Goal: Task Accomplishment & Management: Manage account settings

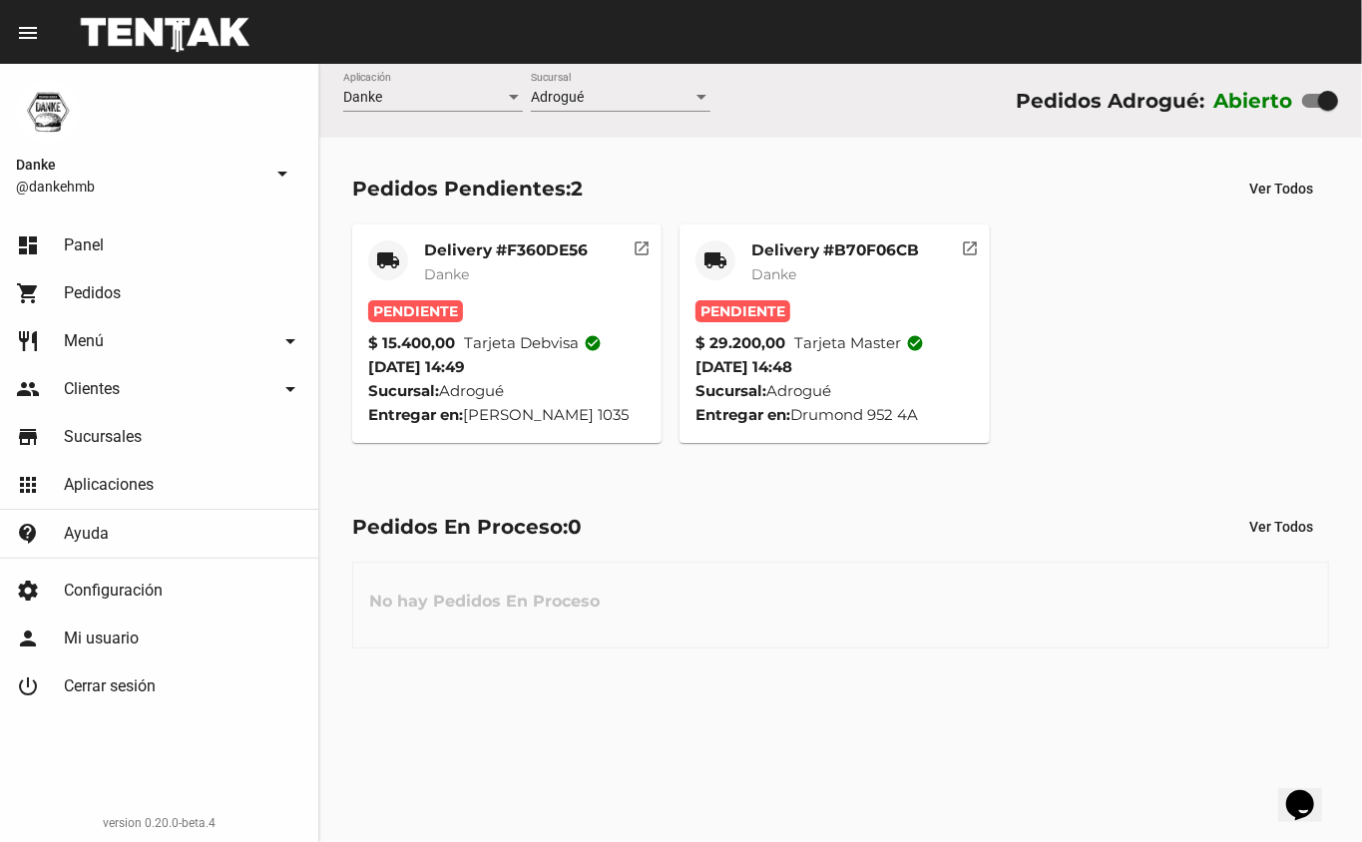
click at [767, 259] on mat-card-title "Delivery #B70F06CB" at bounding box center [835, 250] width 168 height 20
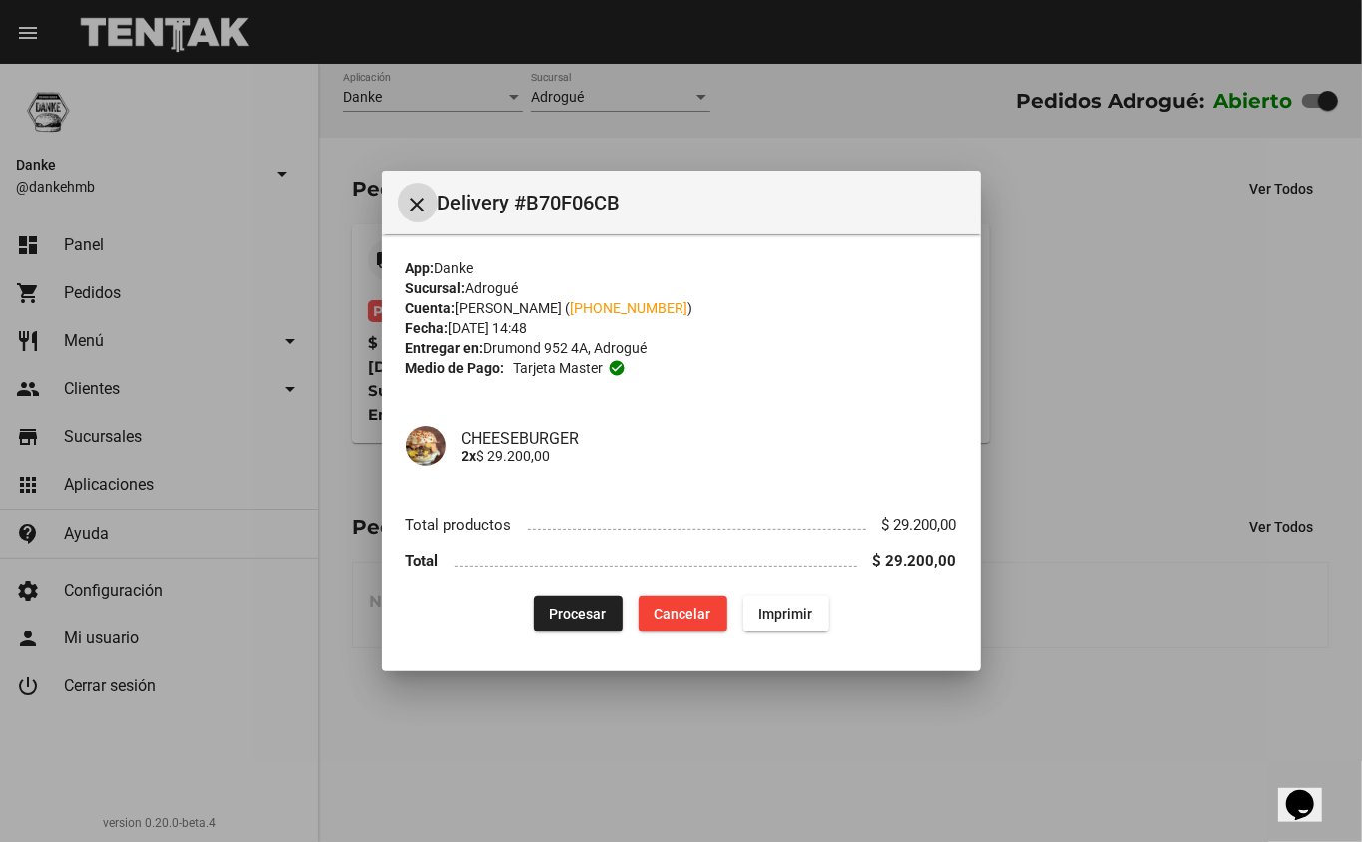
click at [692, 613] on span "Cancelar" at bounding box center [683, 614] width 57 height 16
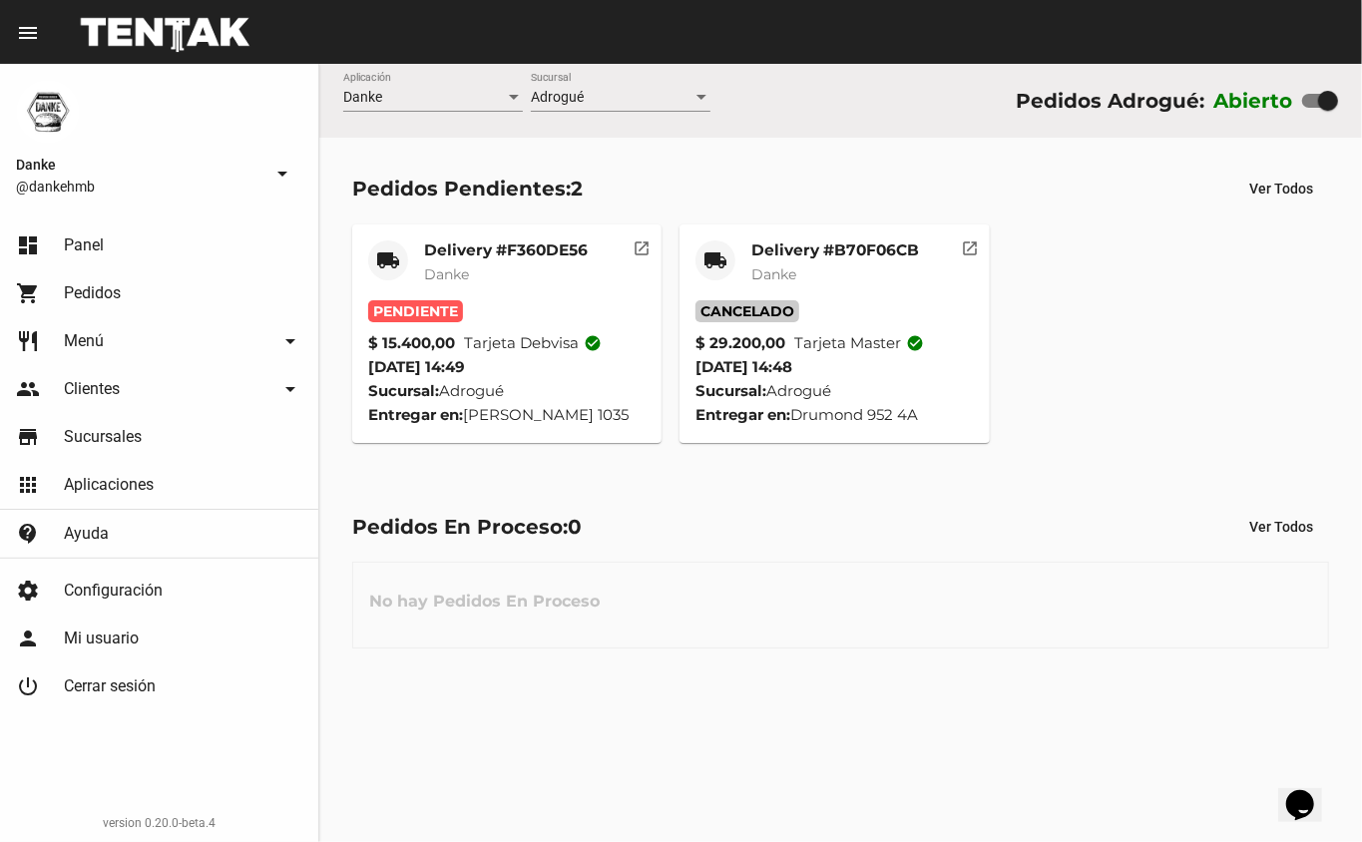
click at [505, 247] on mat-card-title "Delivery #F360DE56" at bounding box center [506, 250] width 164 height 20
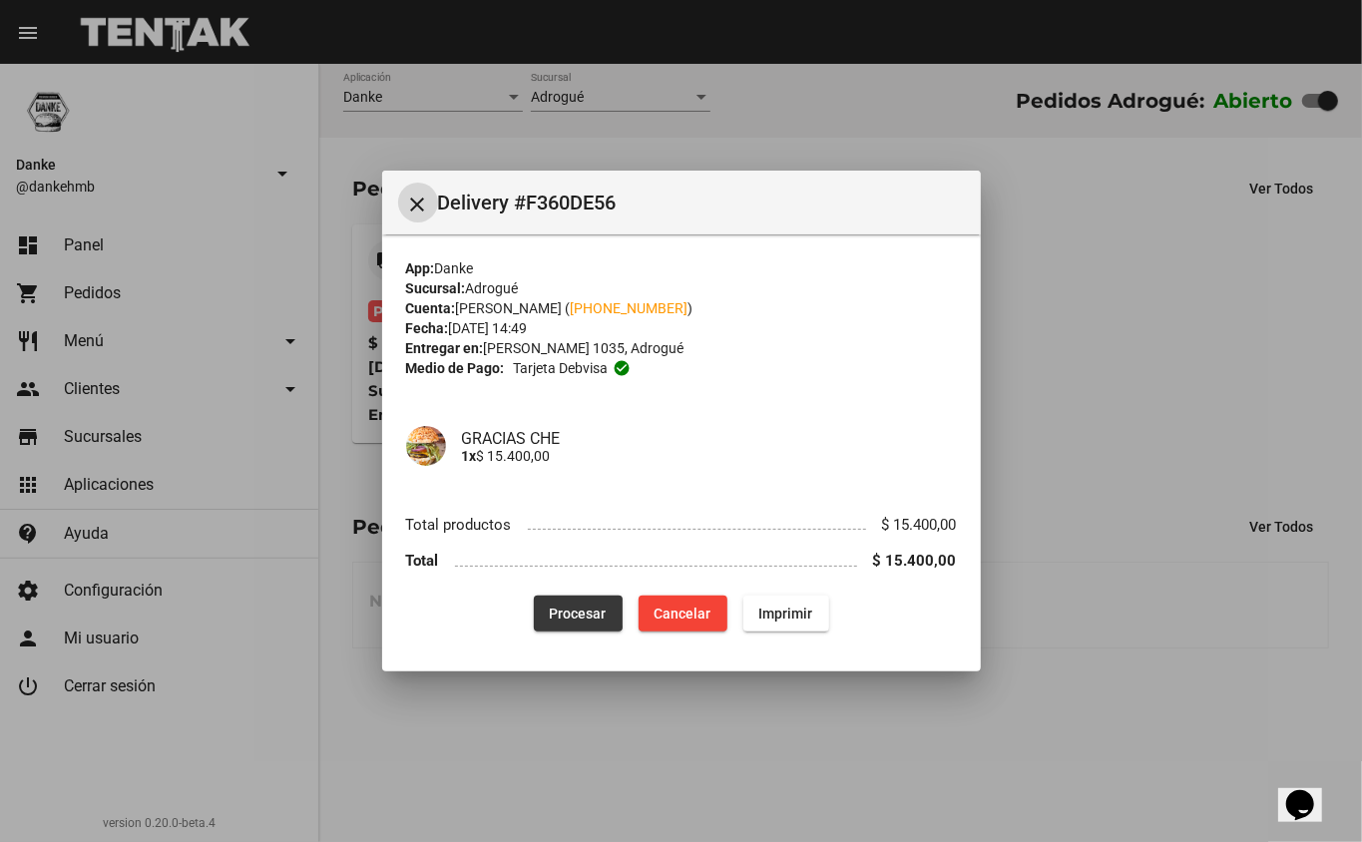
click at [552, 613] on span "Procesar" at bounding box center [578, 614] width 57 height 16
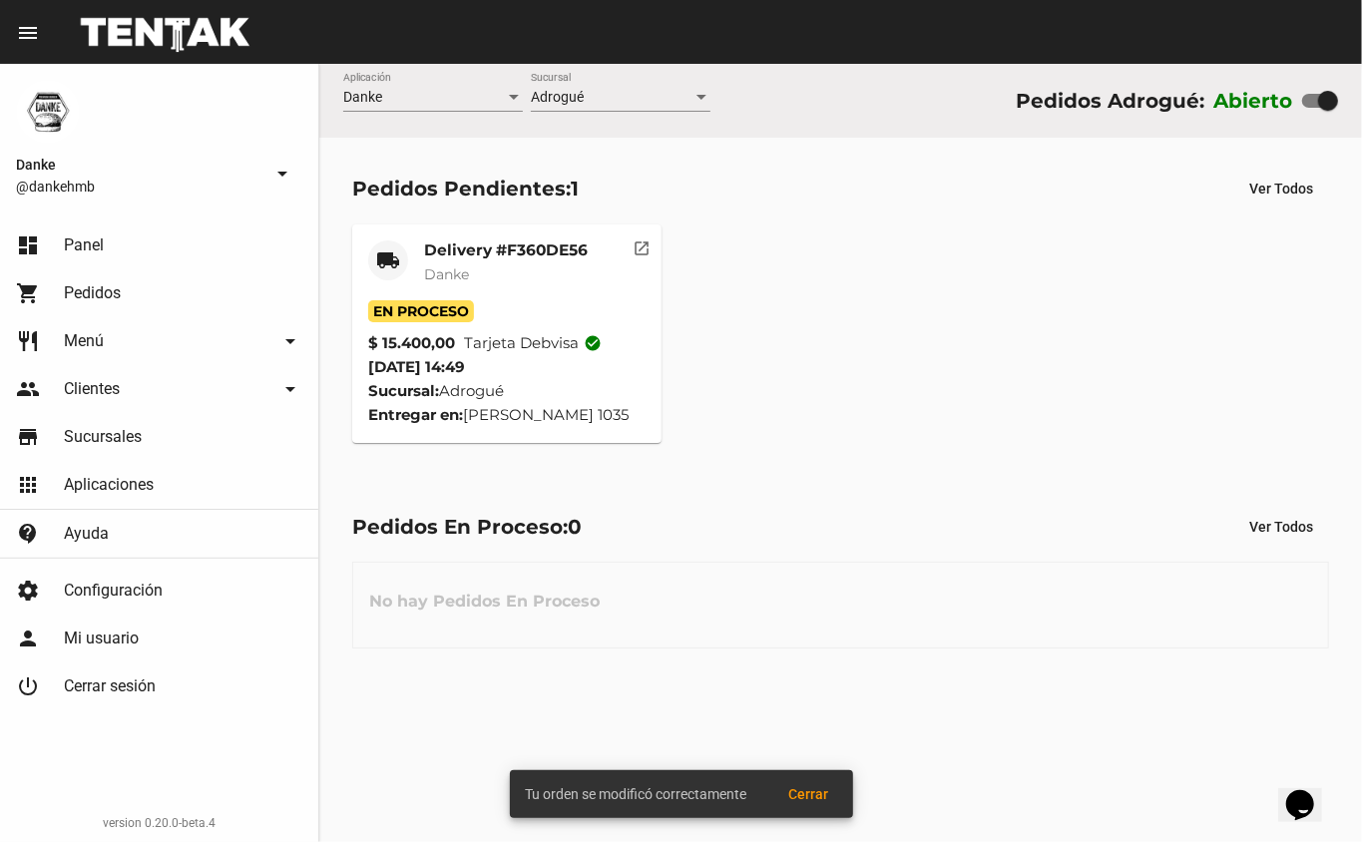
click at [421, 267] on mat-card-header "local_shipping Delivery #F360DE56 Danke" at bounding box center [507, 270] width 278 height 60
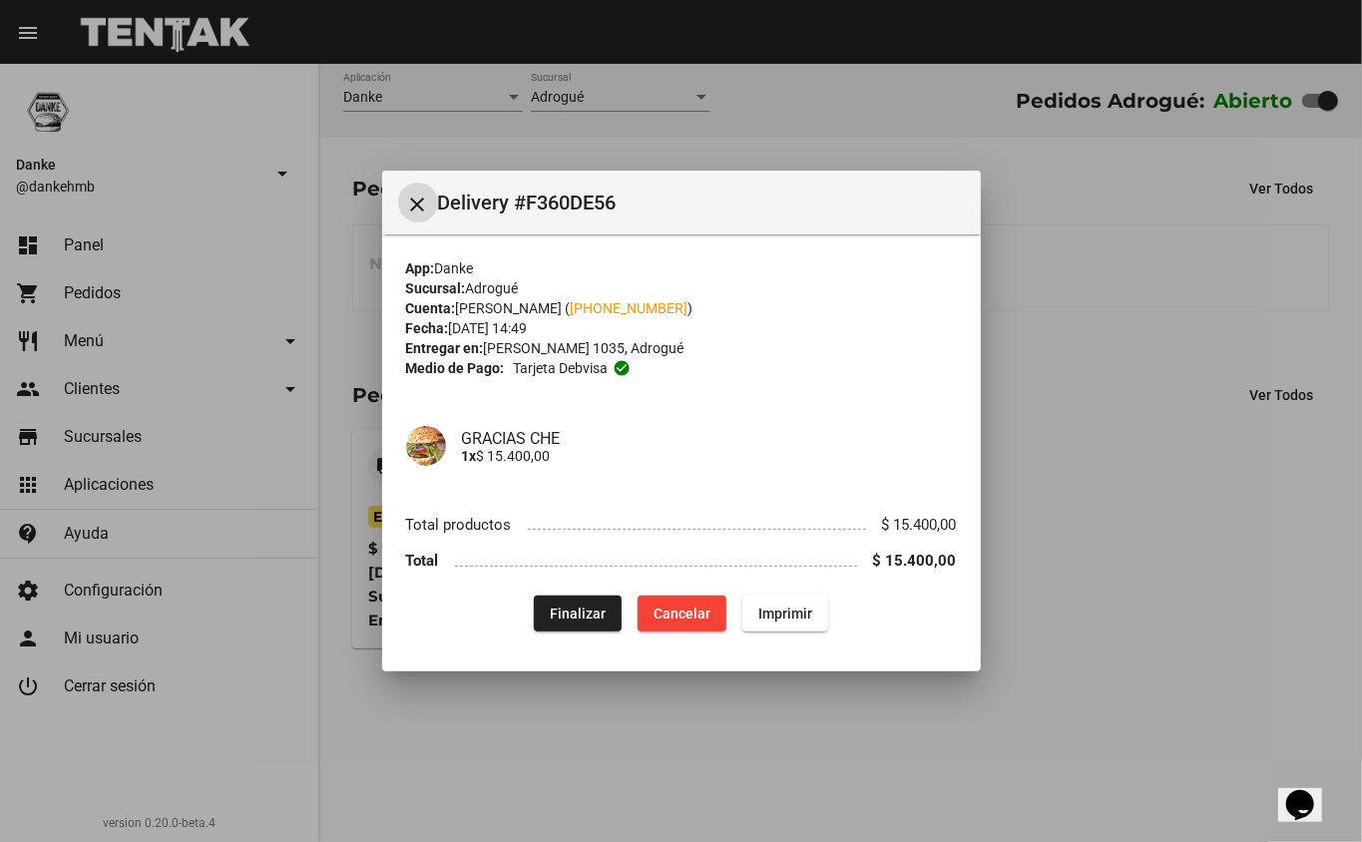
click at [1066, 701] on div at bounding box center [681, 421] width 1362 height 842
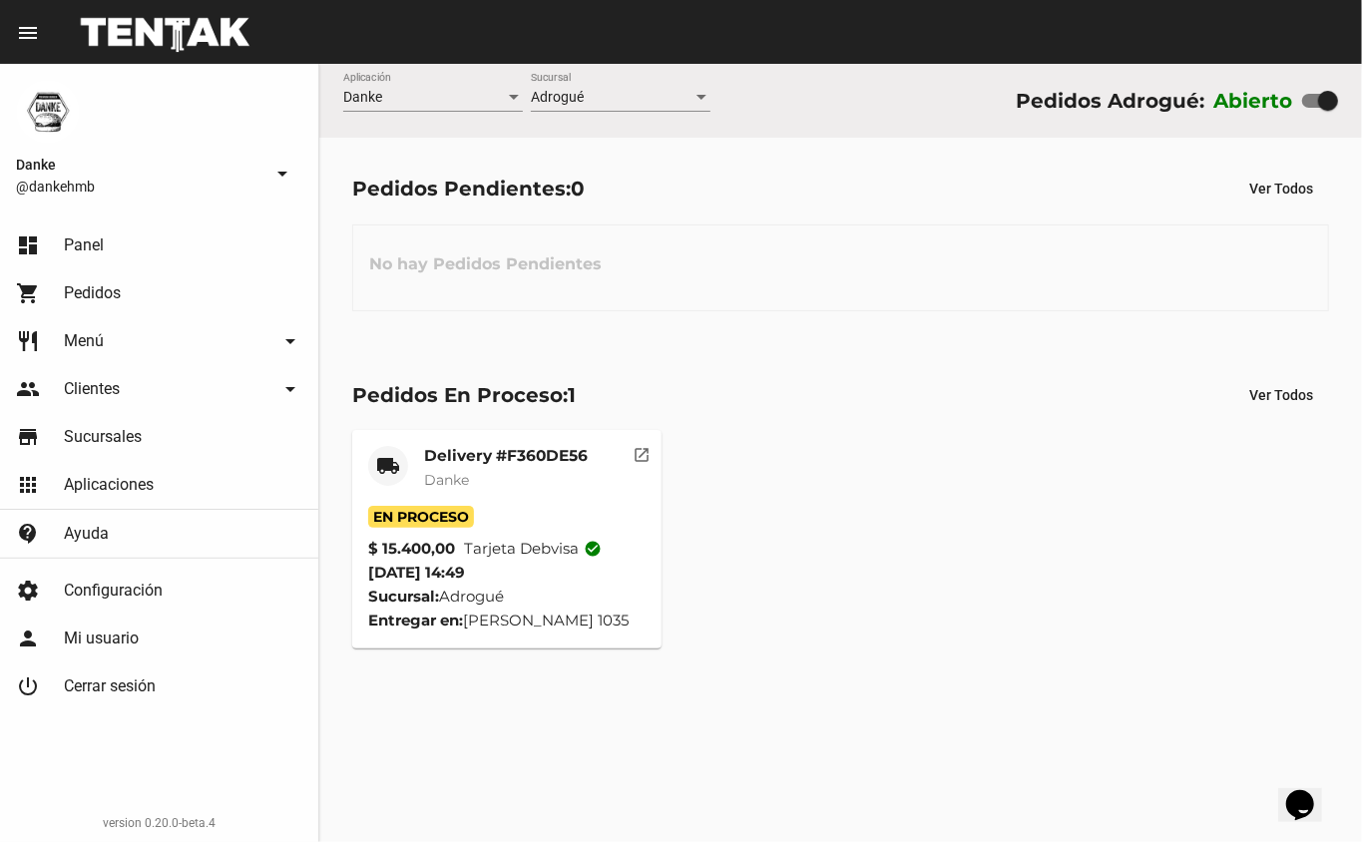
click at [92, 360] on link "restaurant Menú arrow_drop_down" at bounding box center [159, 341] width 318 height 48
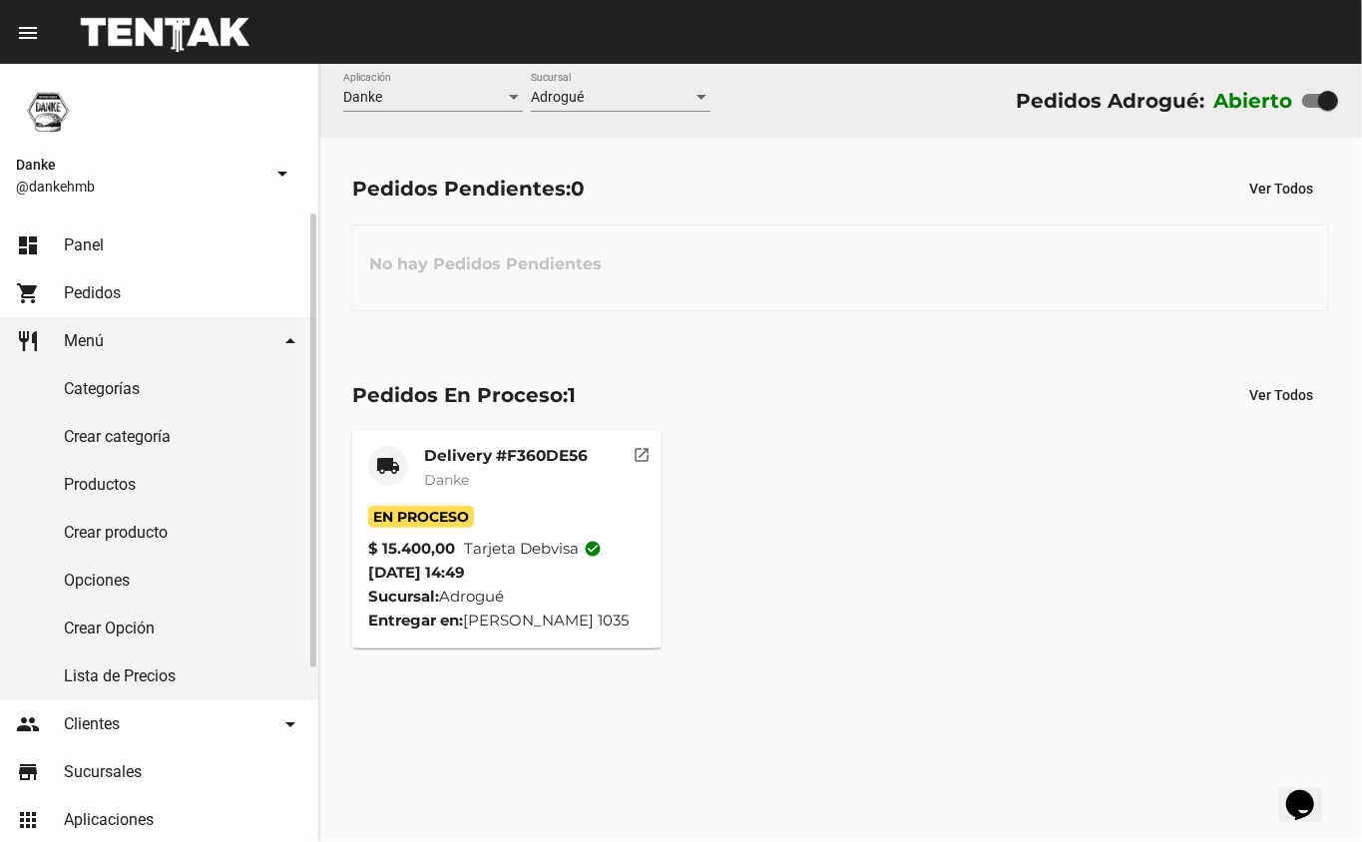
click at [100, 491] on link "Productos" at bounding box center [159, 485] width 318 height 48
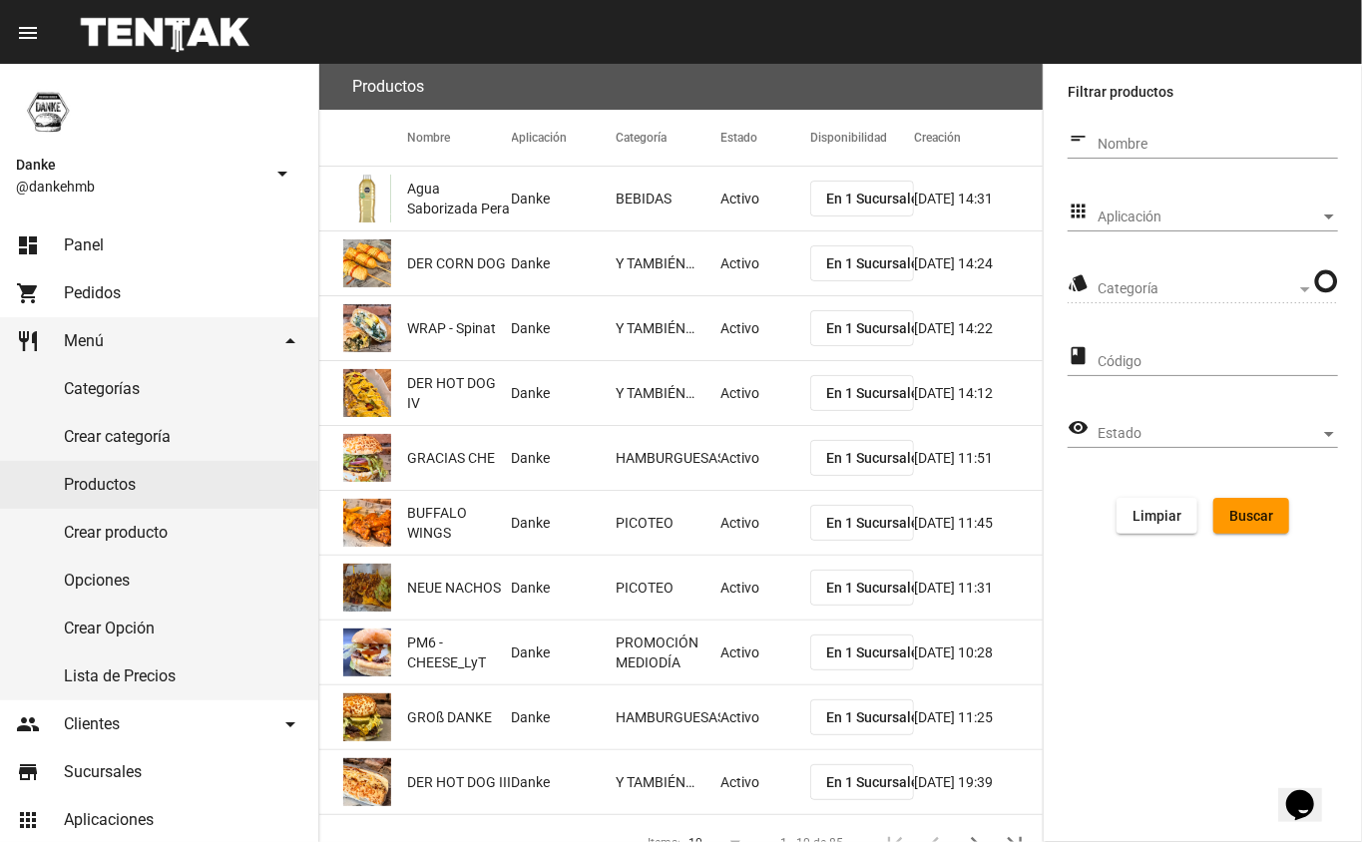
click at [1136, 225] on span "Aplicación" at bounding box center [1209, 218] width 223 height 16
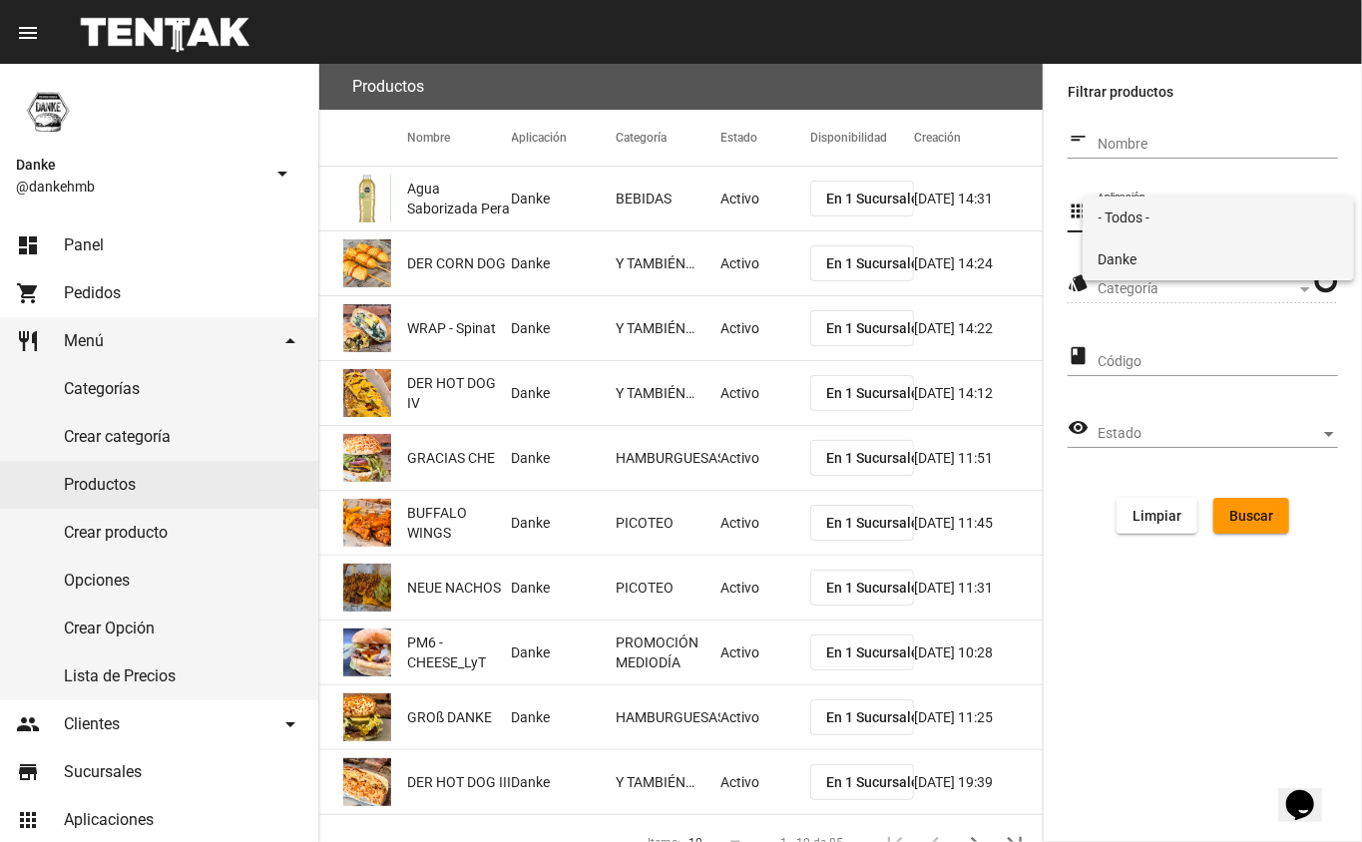
click at [1122, 276] on span "Danke" at bounding box center [1219, 259] width 240 height 42
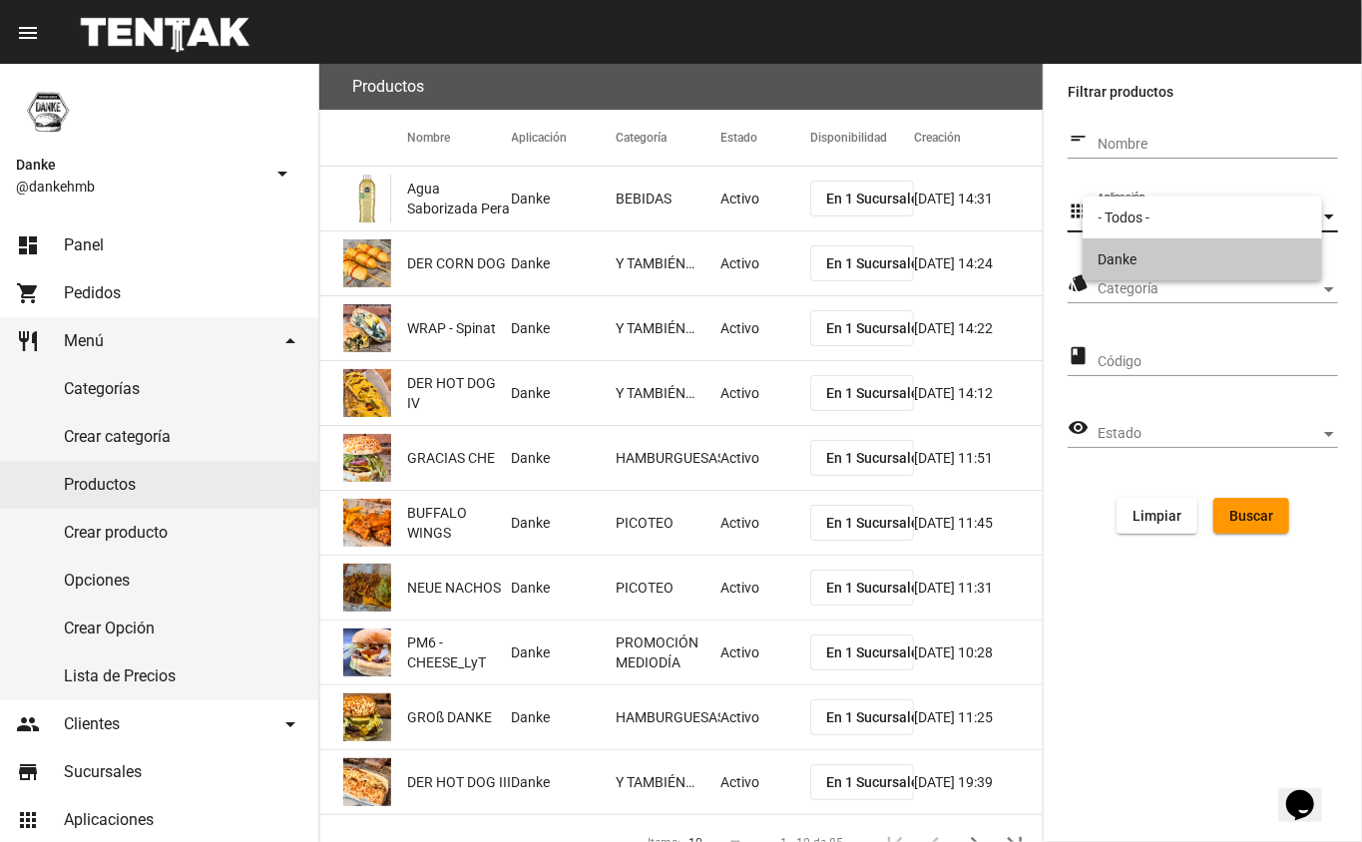
click at [1119, 292] on span "Categoría" at bounding box center [1209, 289] width 223 height 16
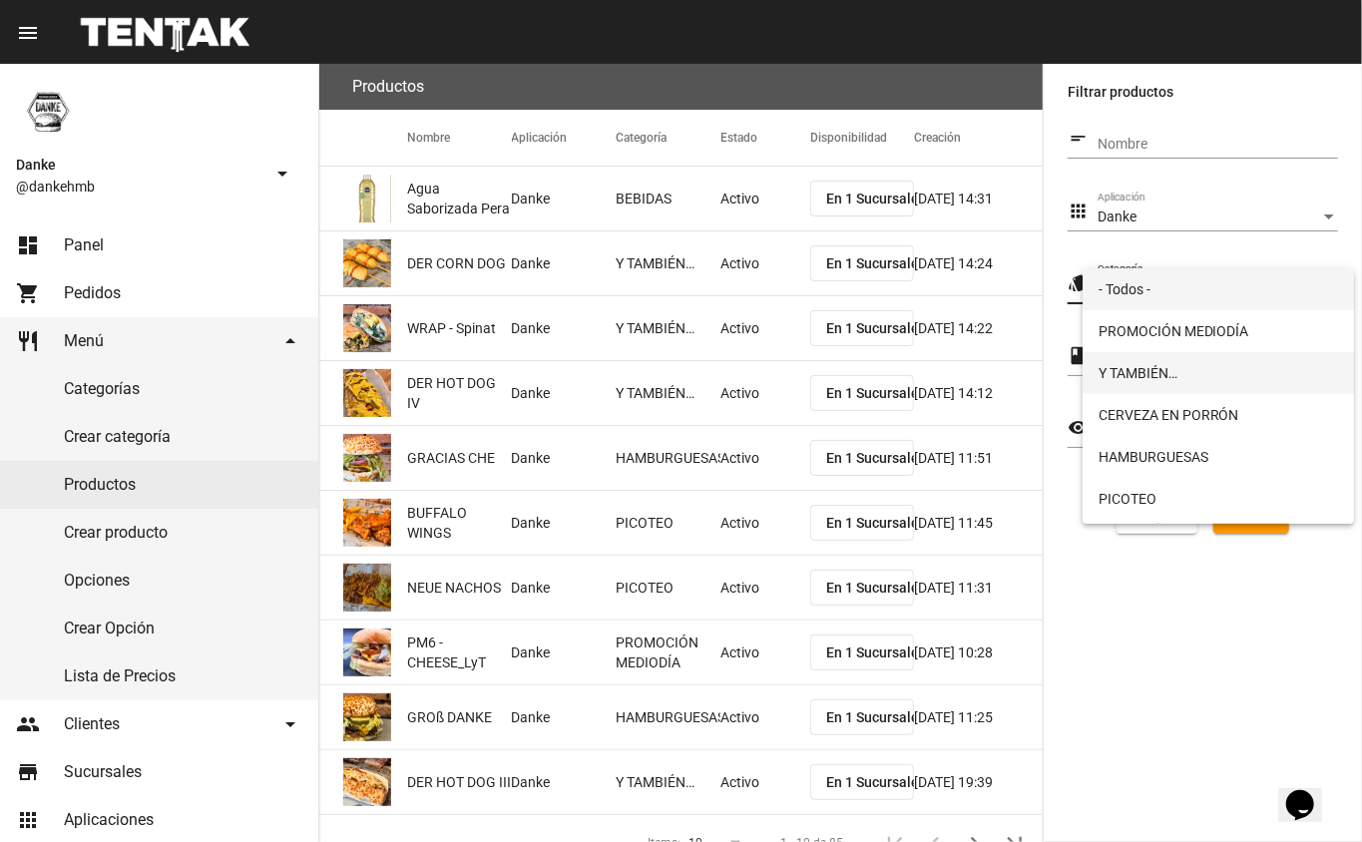
click at [1124, 369] on span "Y TAMBIÉN…" at bounding box center [1219, 373] width 240 height 42
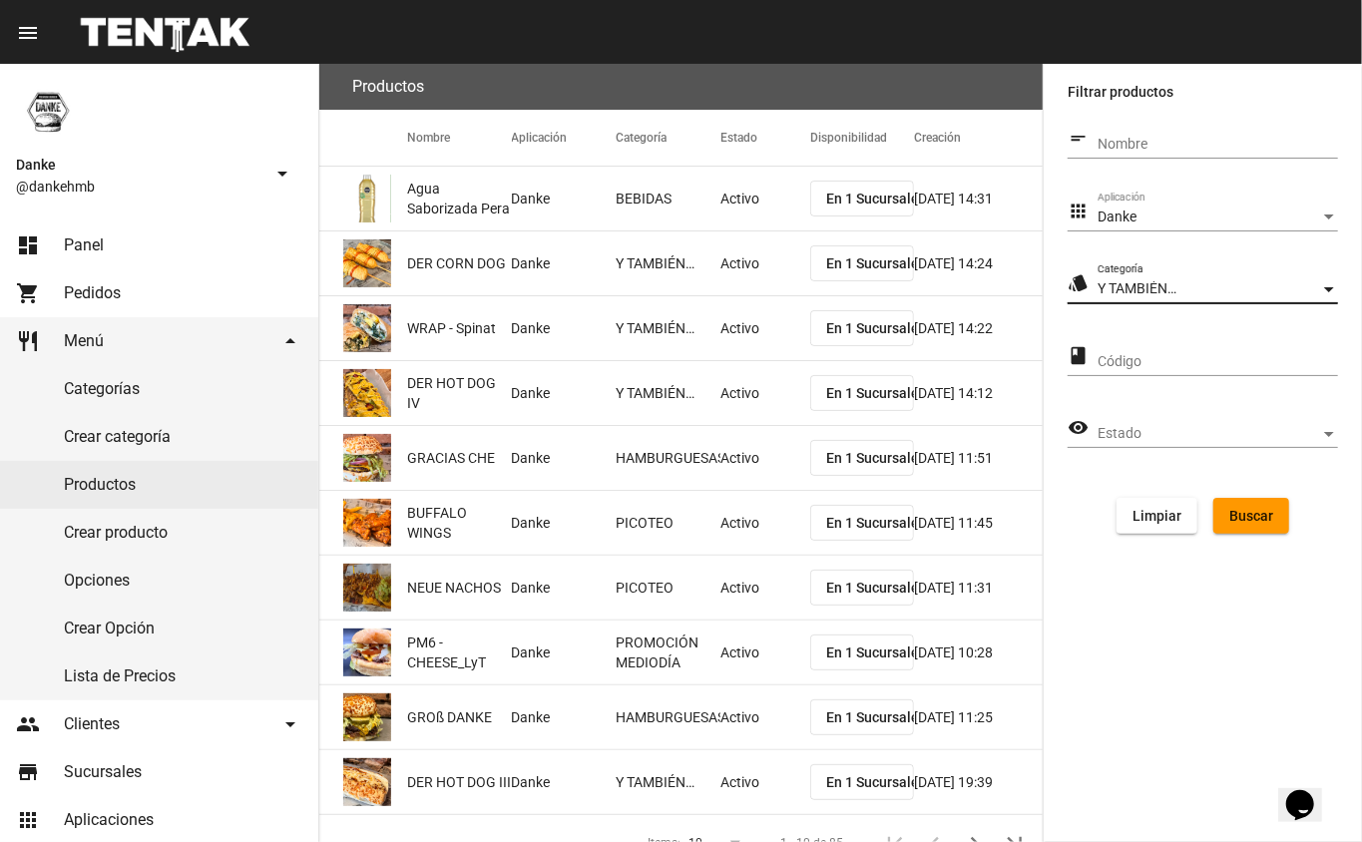
click at [1235, 523] on span "Buscar" at bounding box center [1251, 516] width 44 height 16
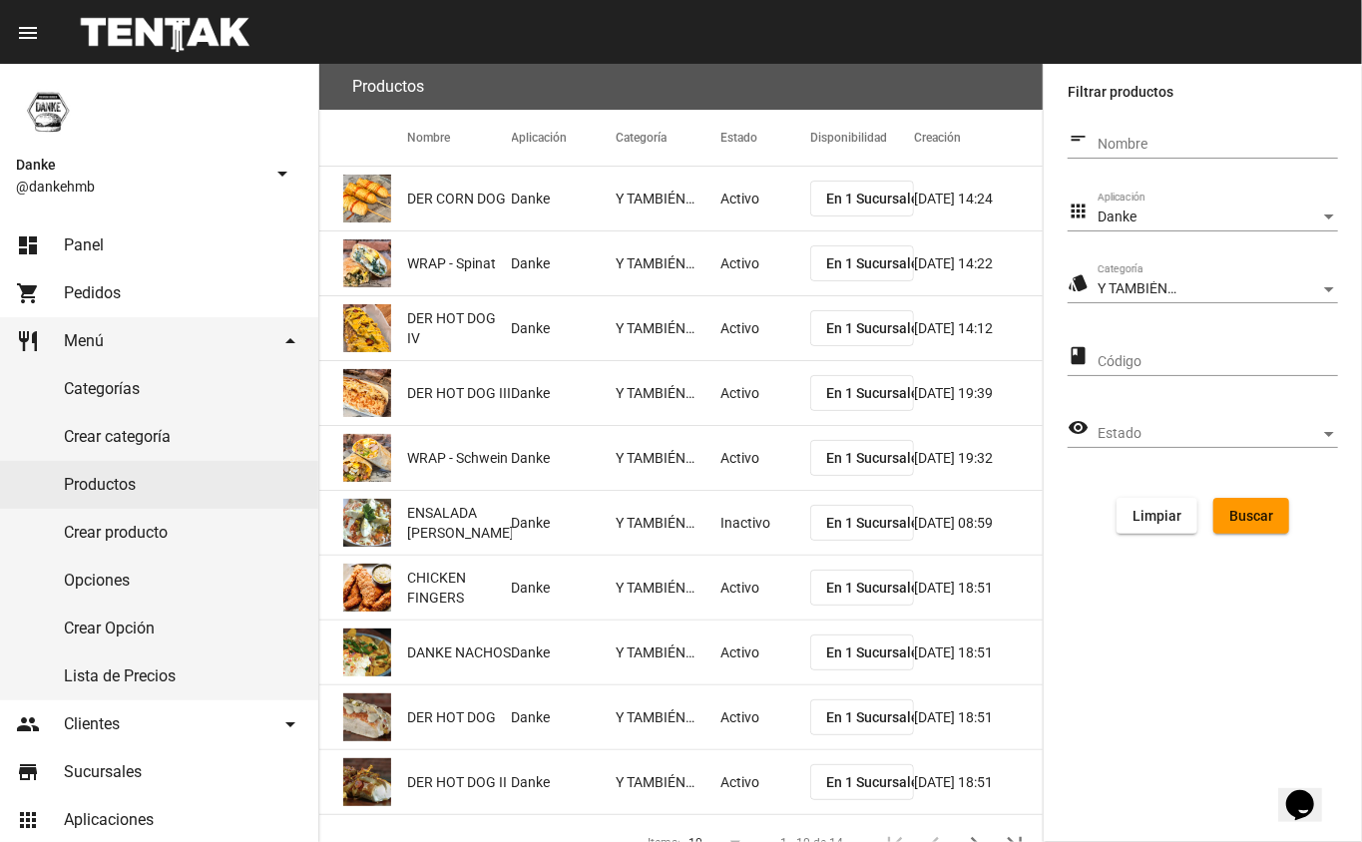
click at [1114, 291] on span "Y TAMBIÉN…" at bounding box center [1137, 288] width 79 height 16
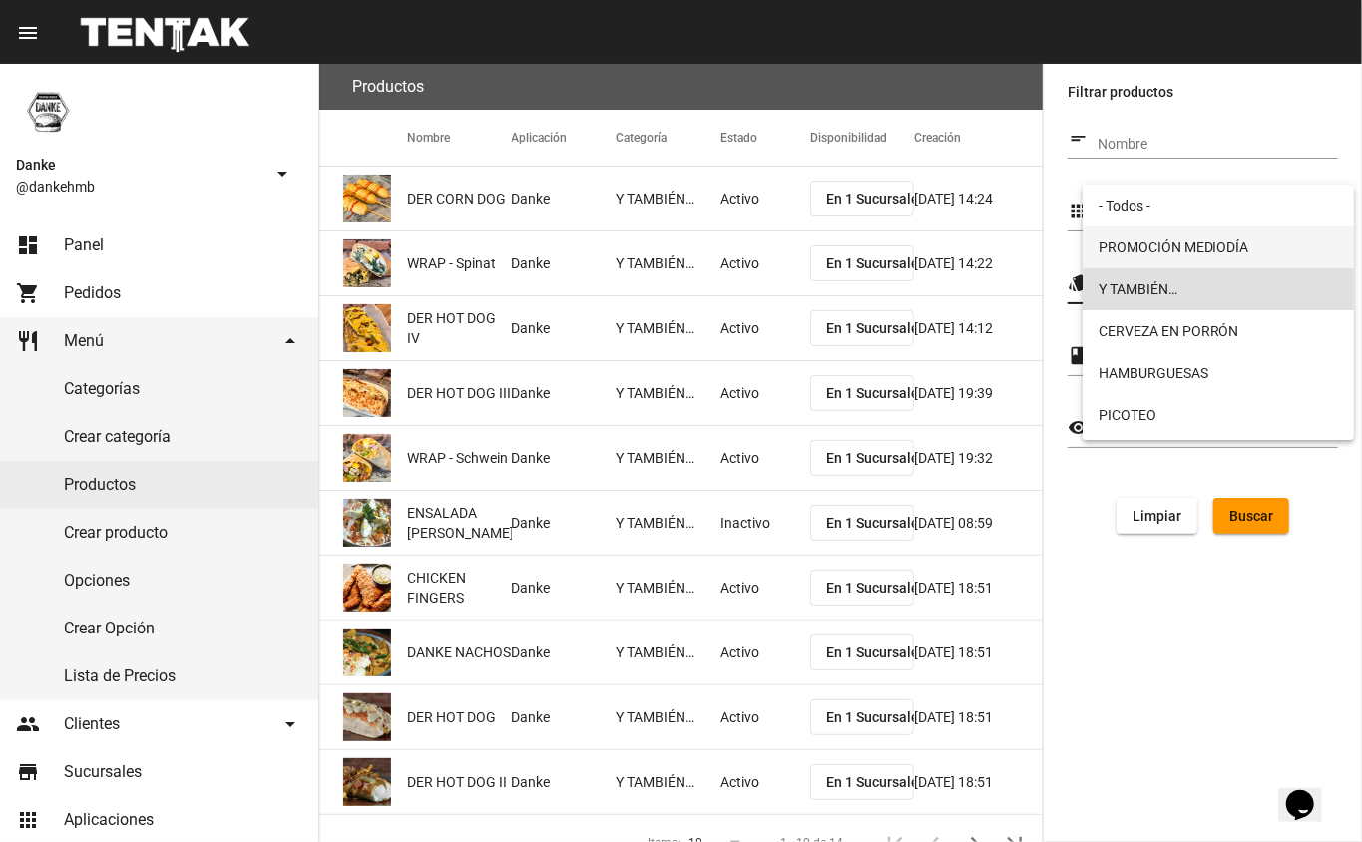
click at [1140, 253] on span "PROMOCIÓN MEDIODÍA" at bounding box center [1219, 248] width 240 height 42
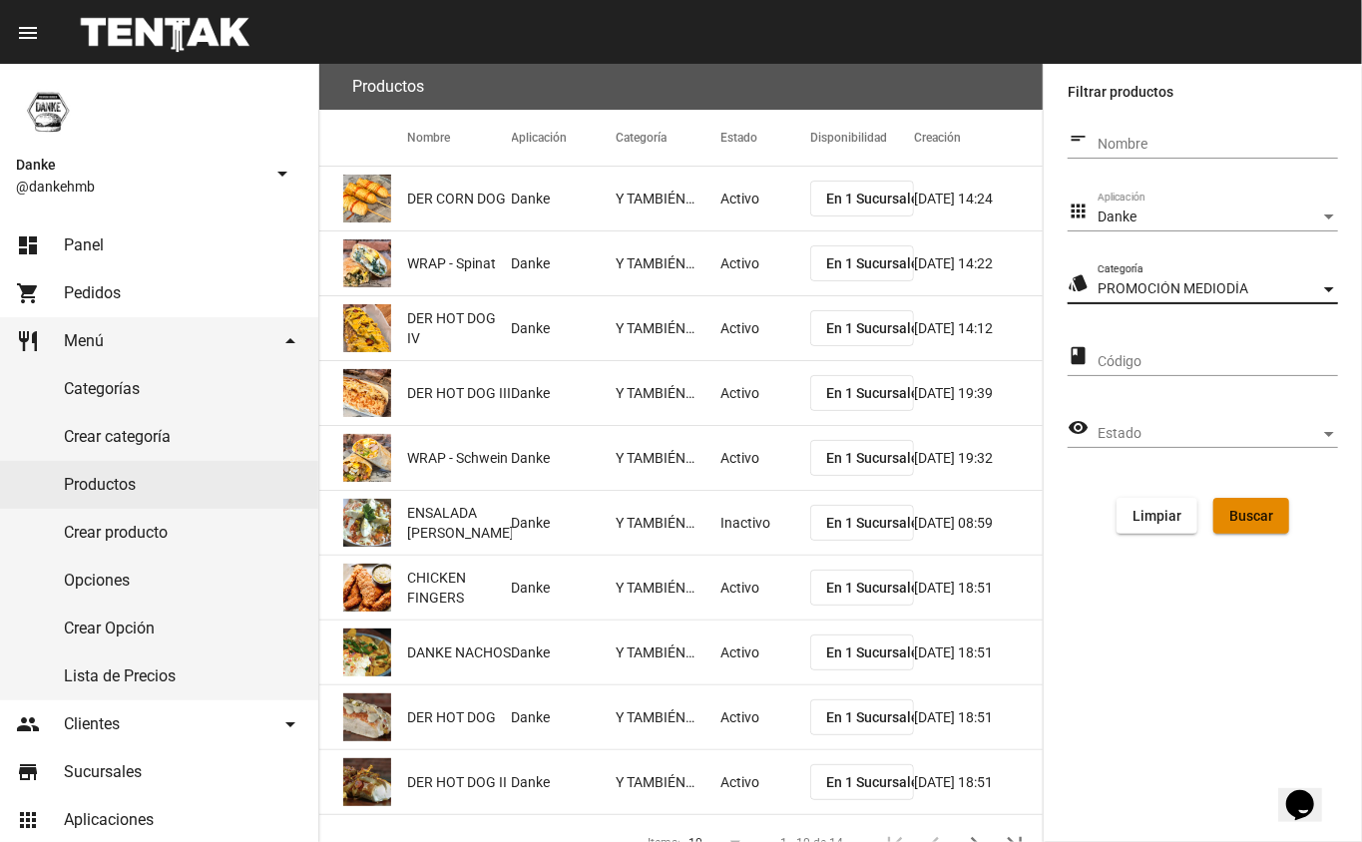
click at [1267, 523] on span "Buscar" at bounding box center [1251, 516] width 44 height 16
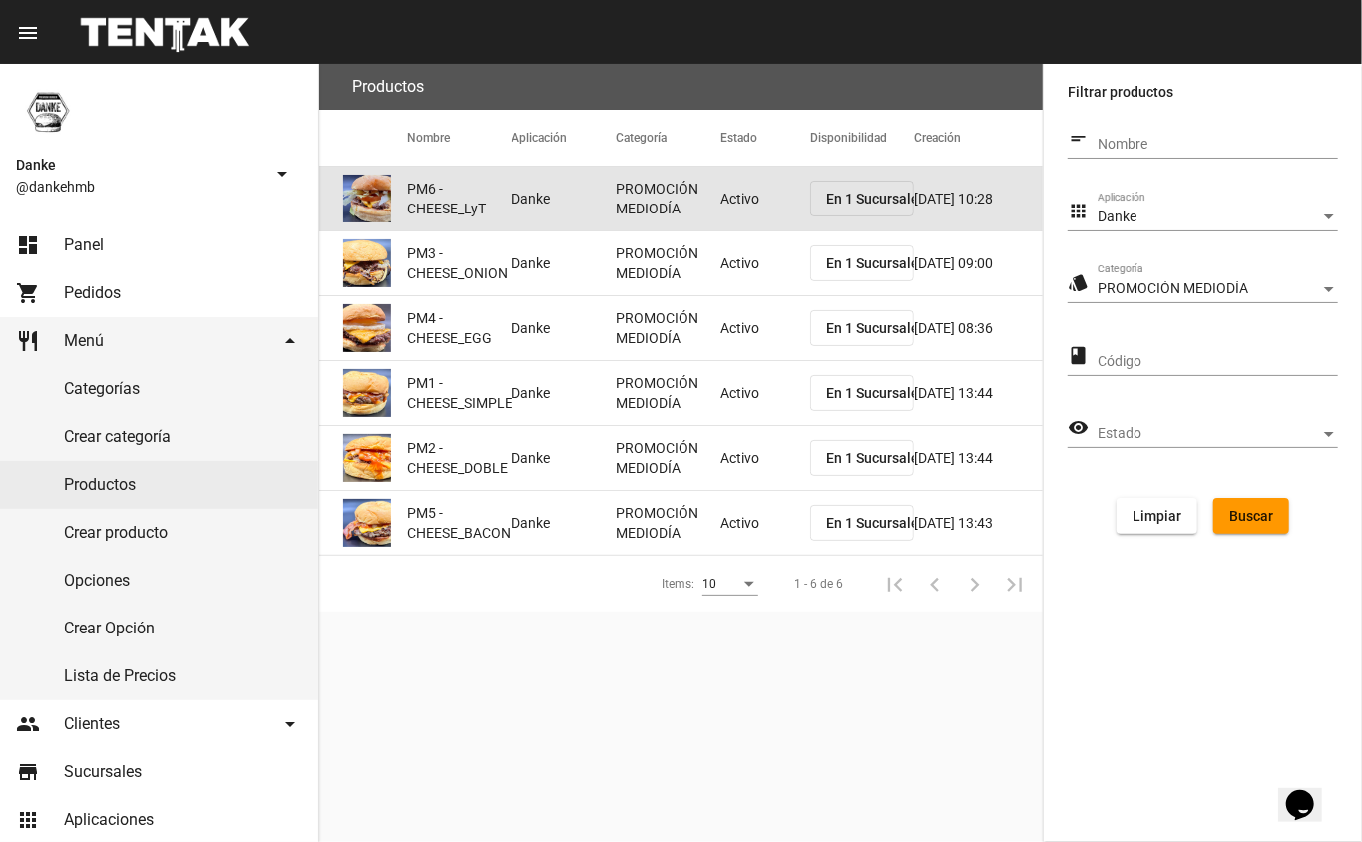
click at [734, 213] on mat-cell "Activo" at bounding box center [765, 199] width 90 height 64
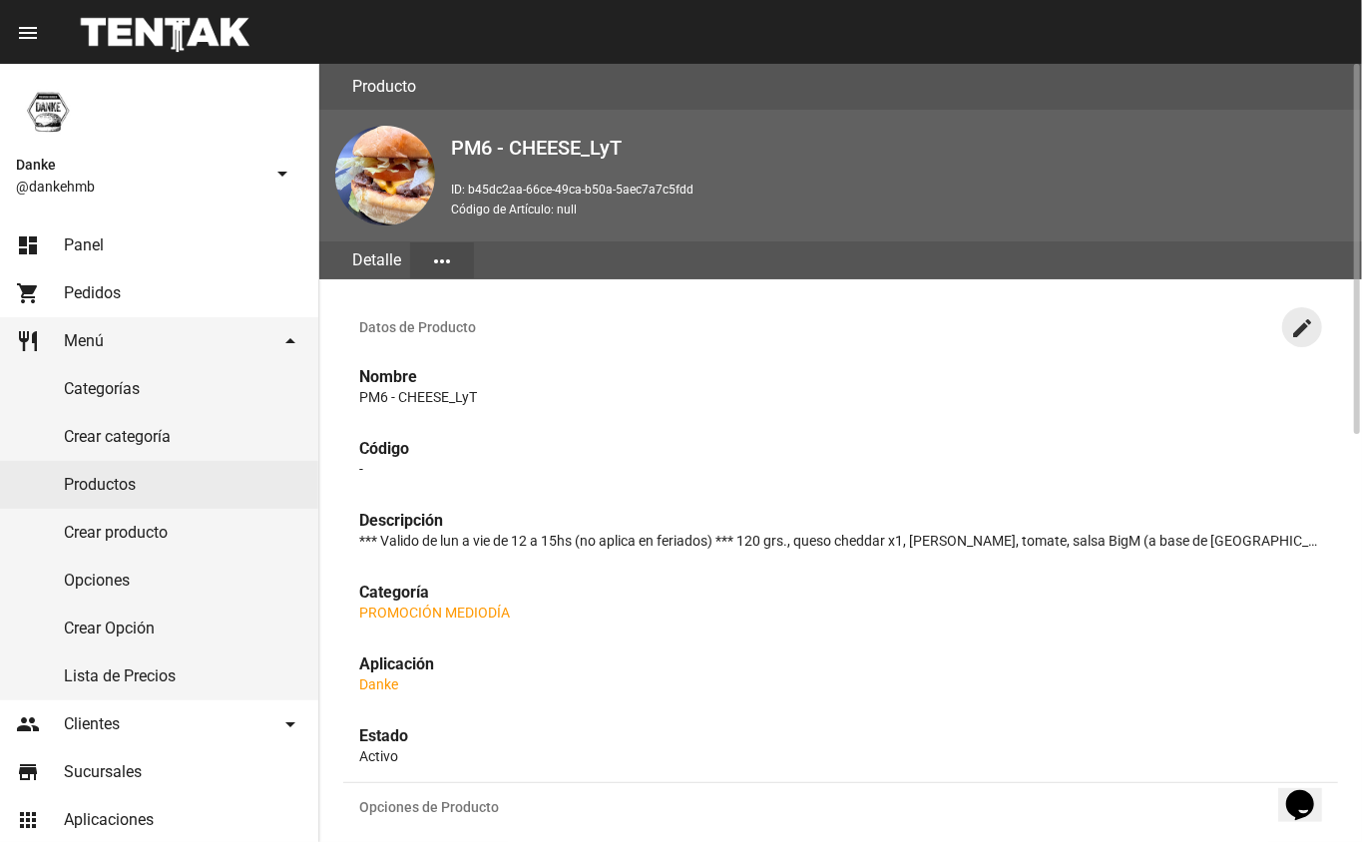
click at [1305, 331] on mat-icon "create" at bounding box center [1302, 328] width 24 height 24
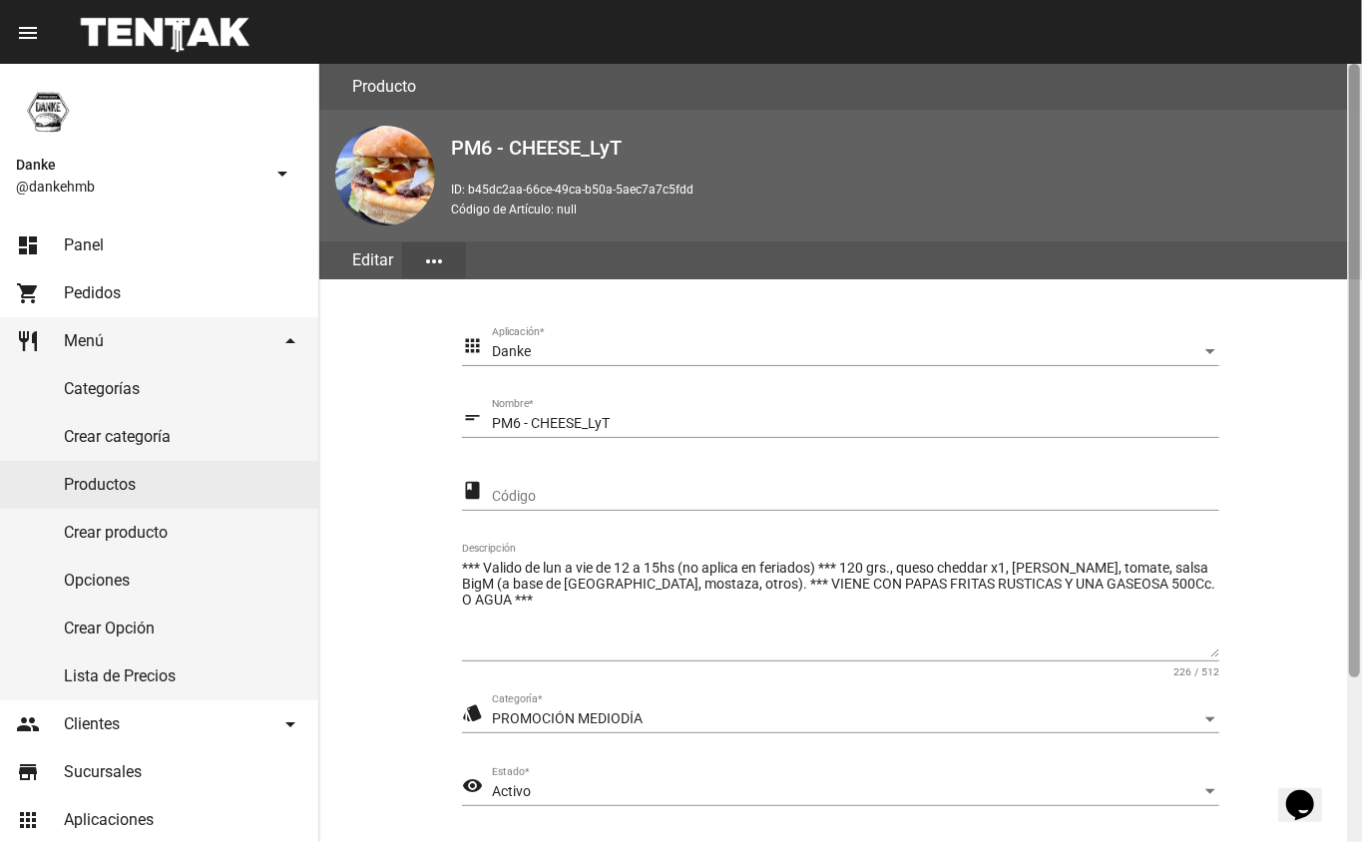
click at [1357, 677] on div at bounding box center [1354, 371] width 11 height 614
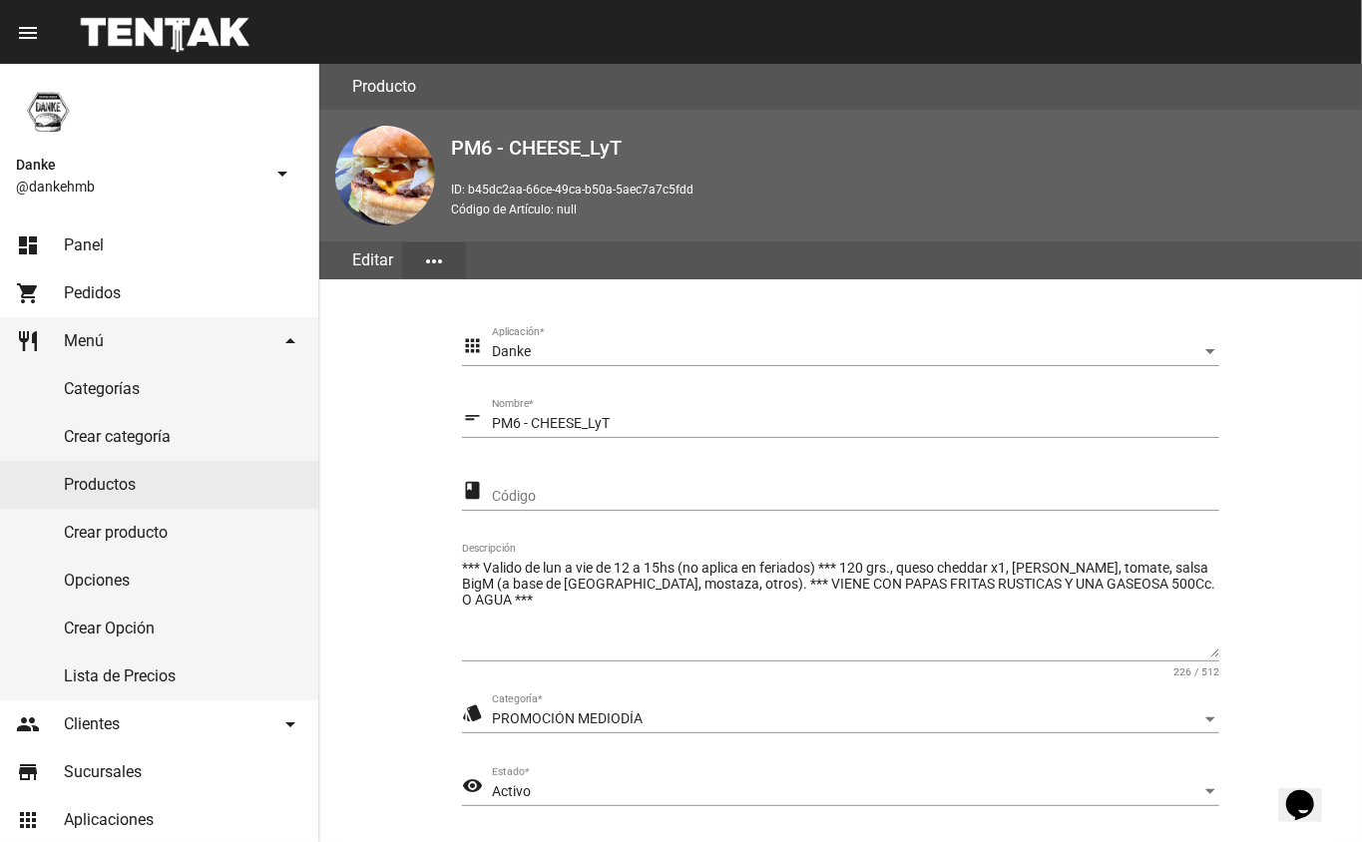
click at [557, 796] on div "Activo" at bounding box center [847, 792] width 710 height 16
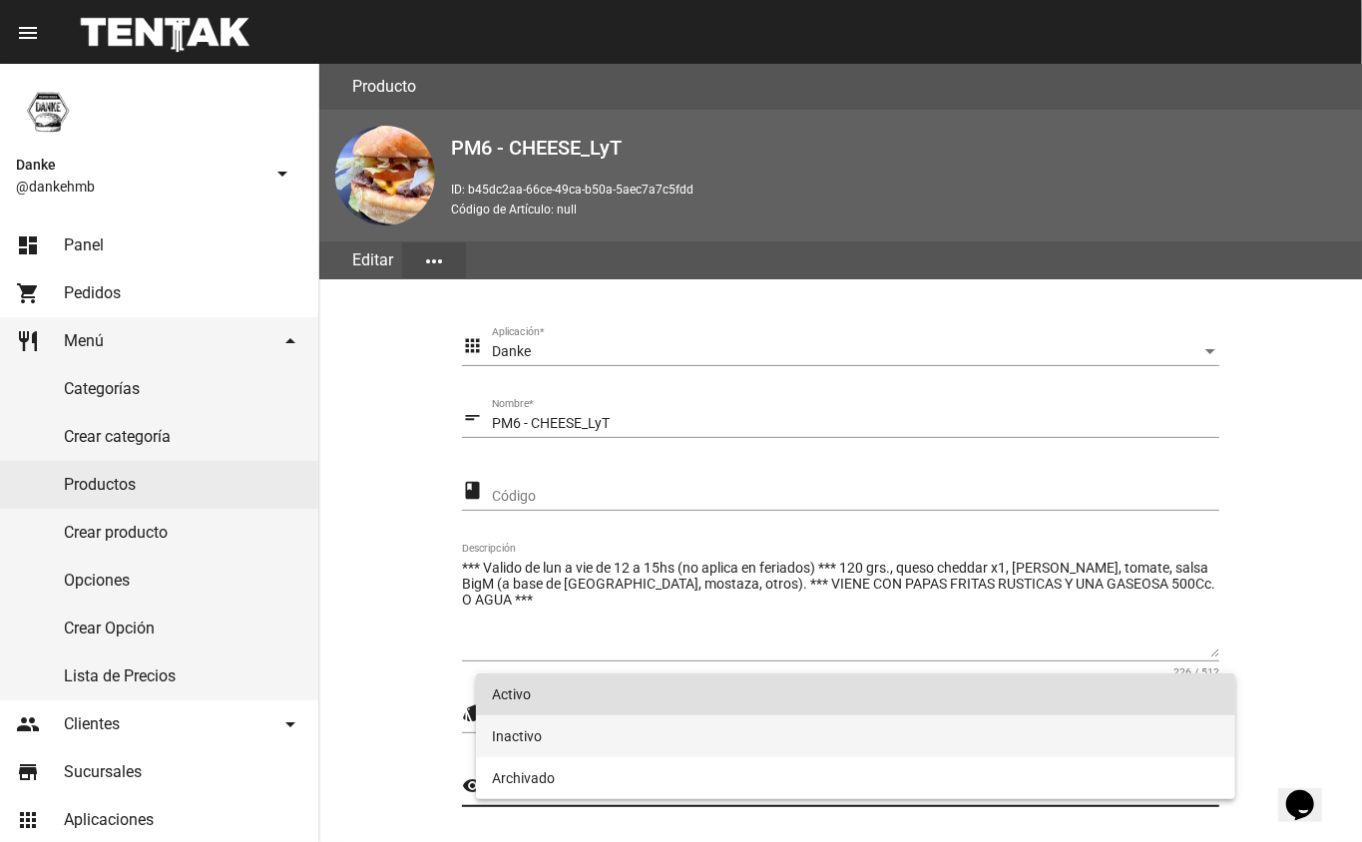
click at [521, 735] on span "Inactivo" at bounding box center [856, 736] width 728 height 42
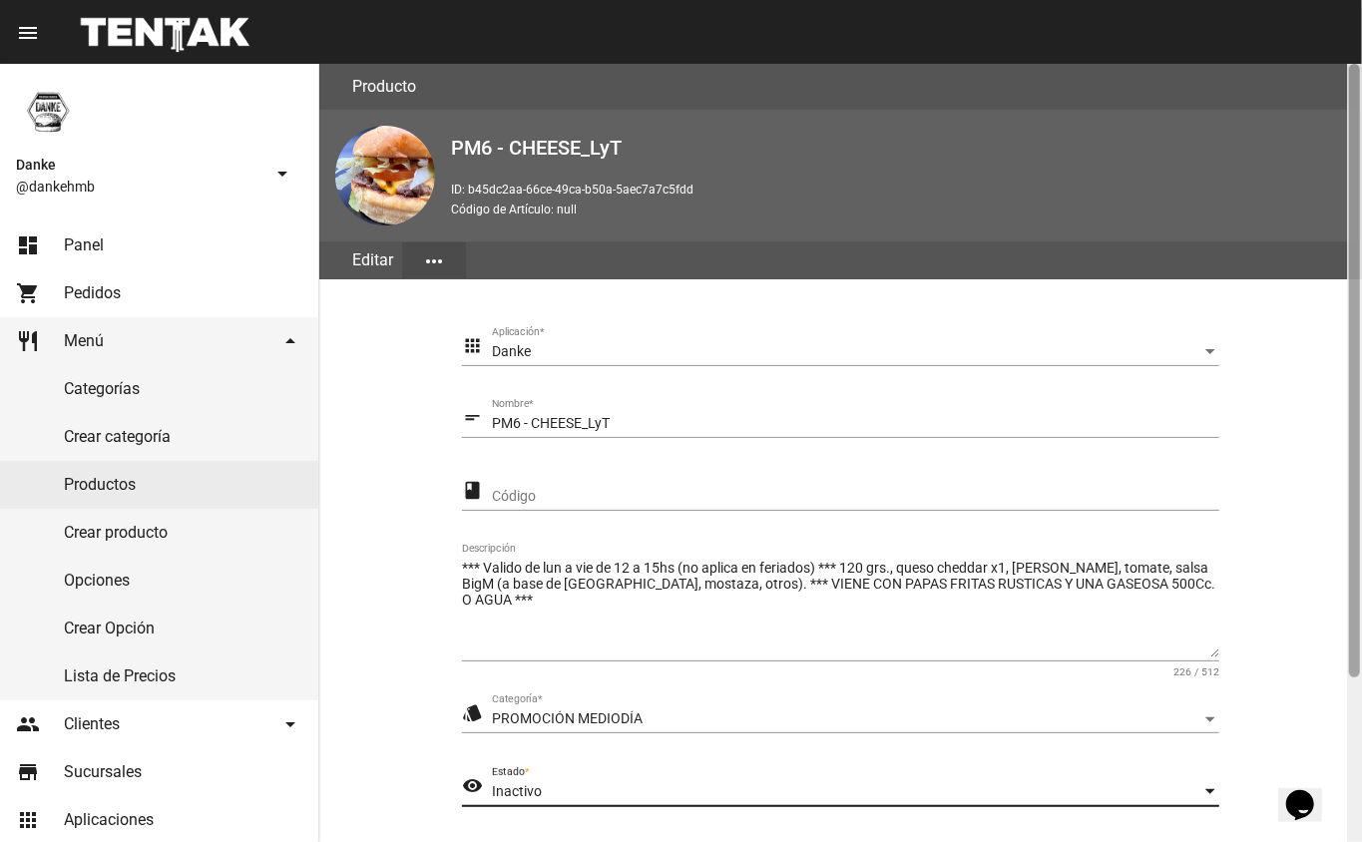
click at [1347, 723] on div at bounding box center [1354, 453] width 15 height 778
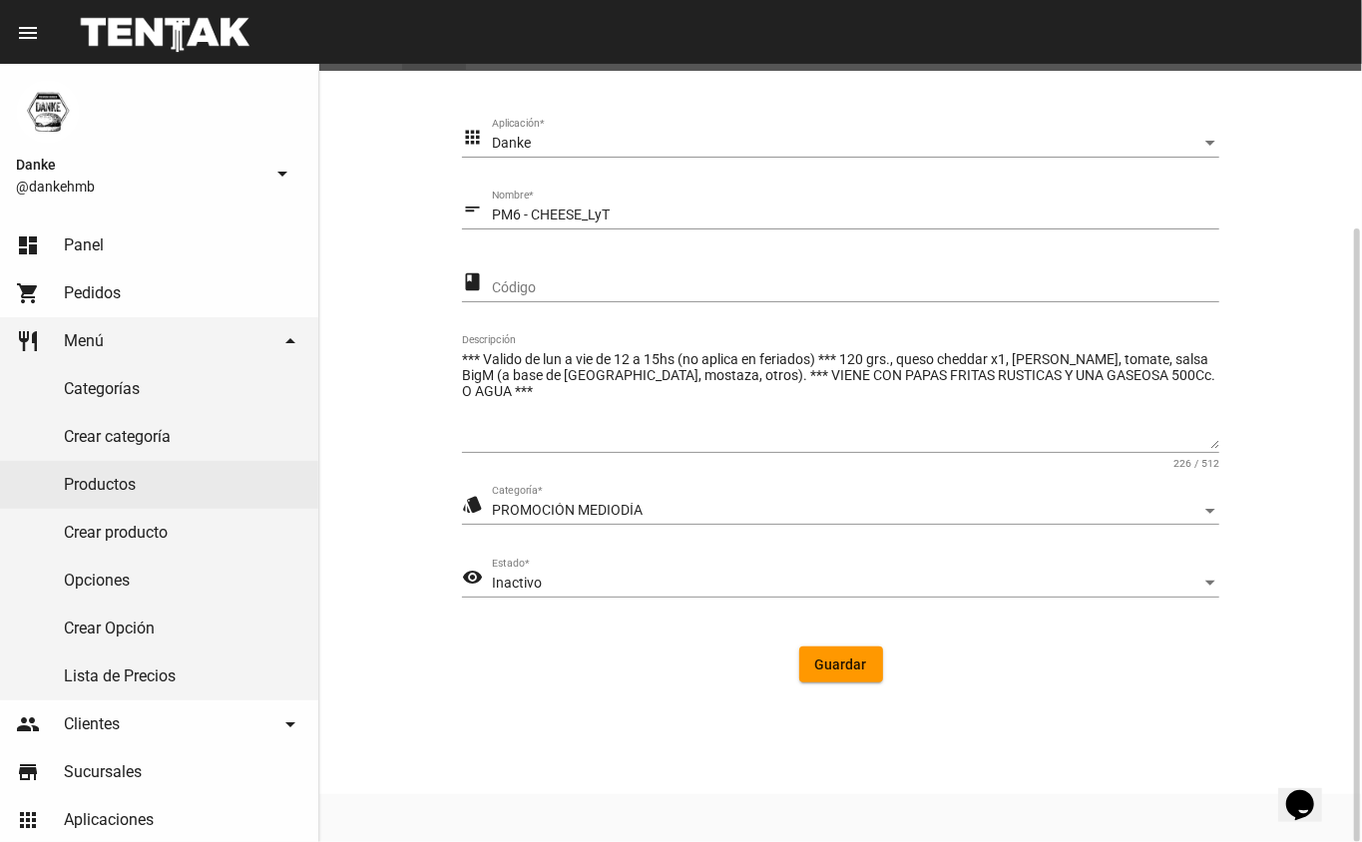
click at [822, 671] on span "Guardar" at bounding box center [841, 665] width 52 height 16
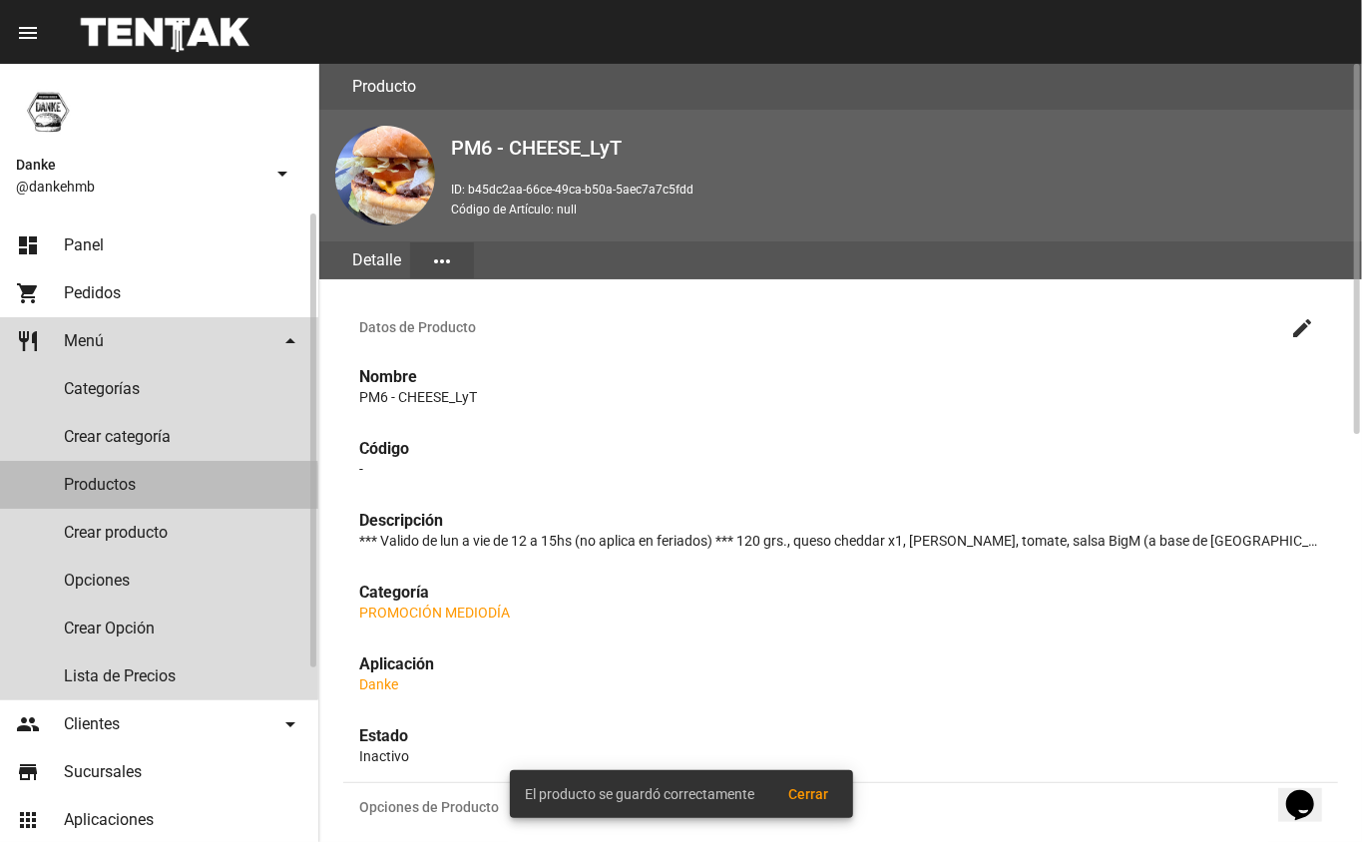
click at [92, 484] on link "Productos" at bounding box center [159, 485] width 318 height 48
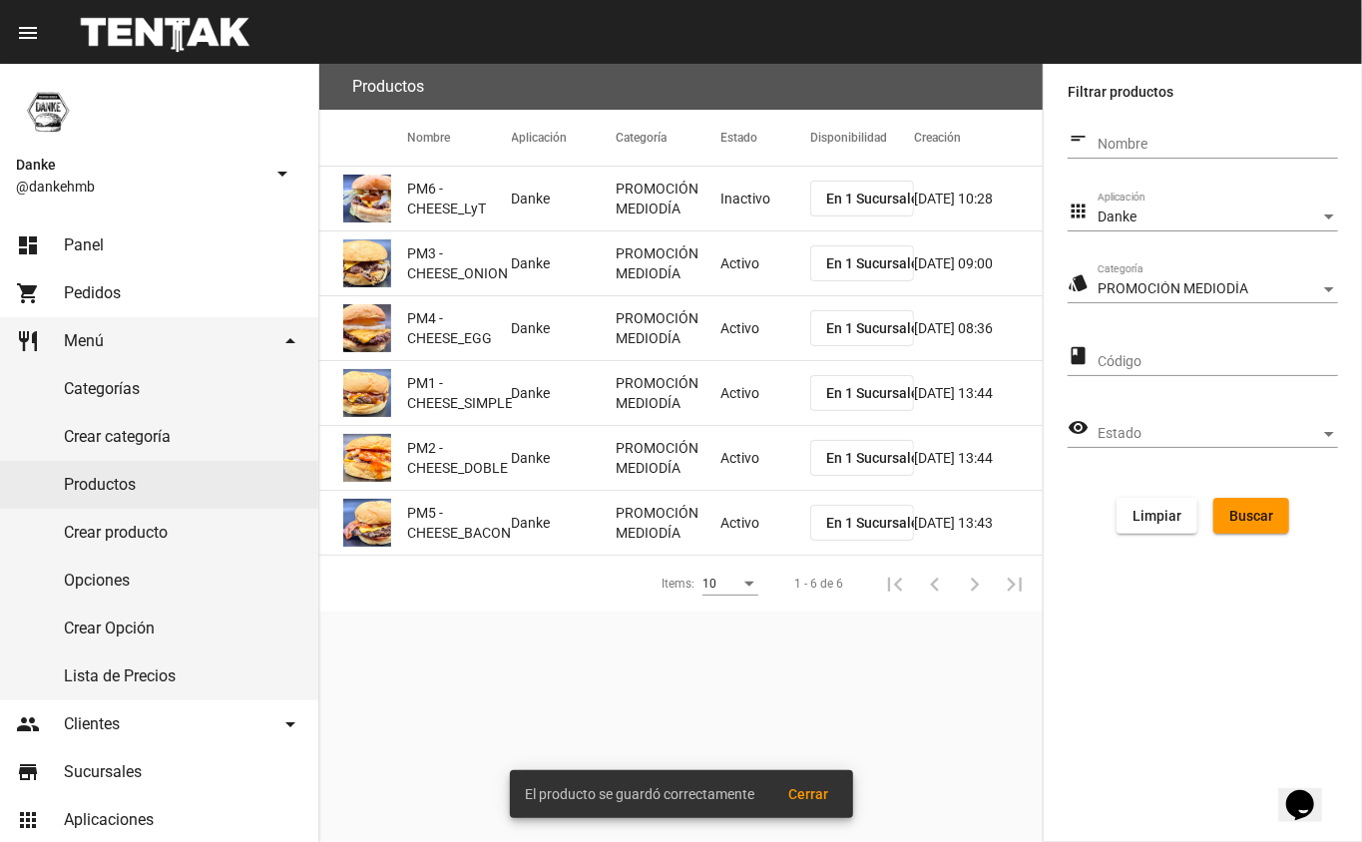
click at [748, 279] on mat-cell "Activo" at bounding box center [765, 264] width 90 height 64
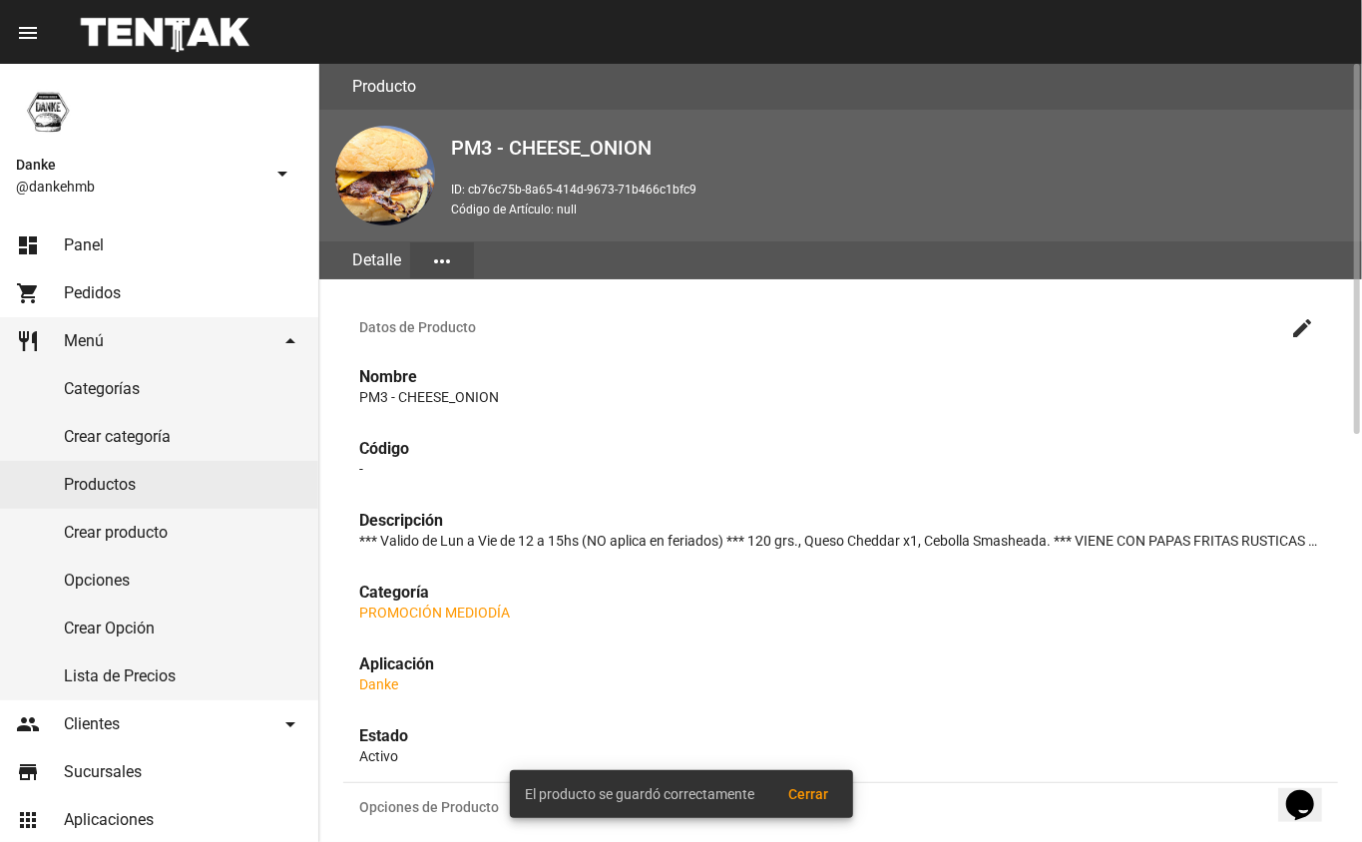
click at [1302, 325] on mat-icon "create" at bounding box center [1302, 328] width 24 height 24
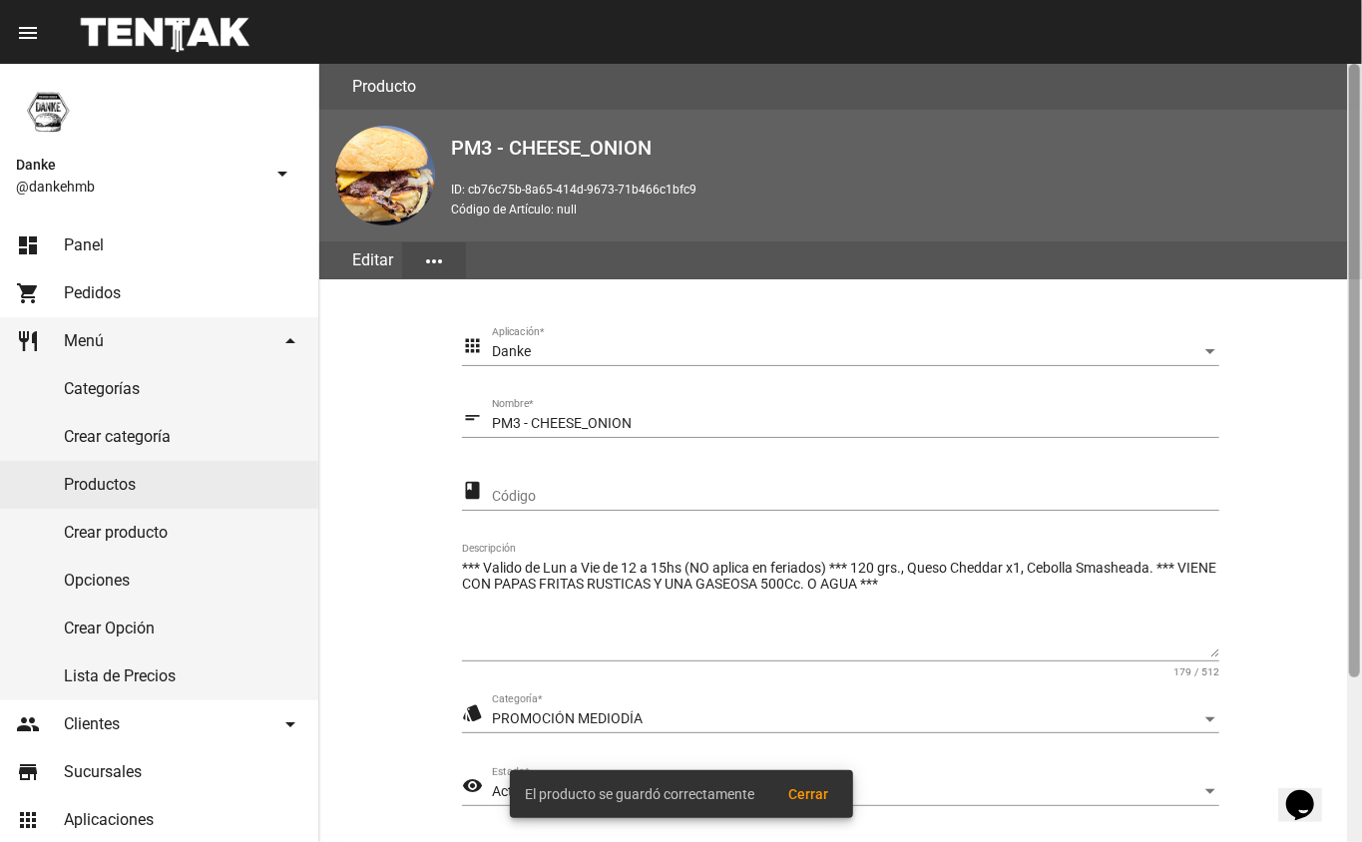
click at [1354, 727] on div at bounding box center [1354, 453] width 15 height 778
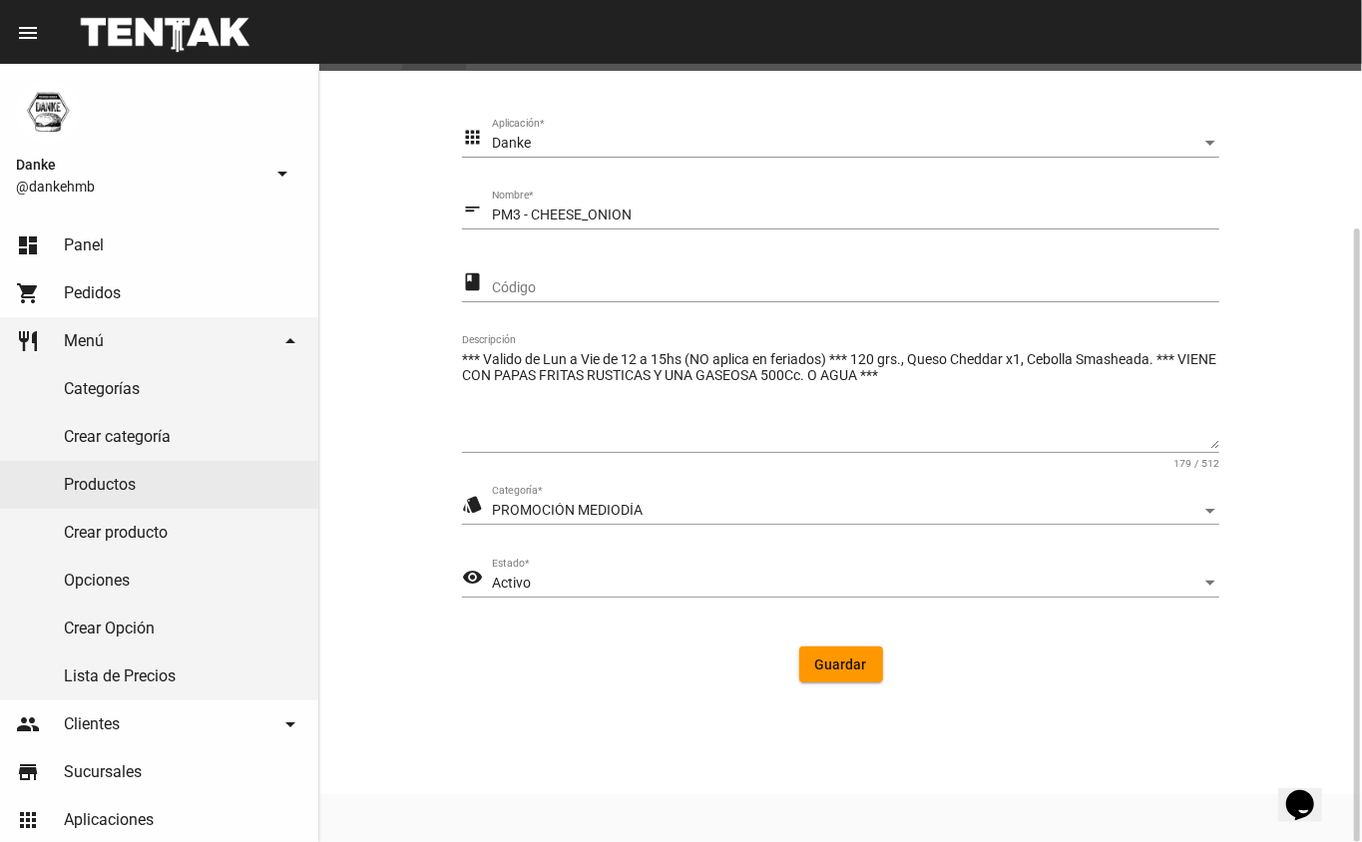
click at [553, 581] on div "Activo" at bounding box center [847, 584] width 710 height 16
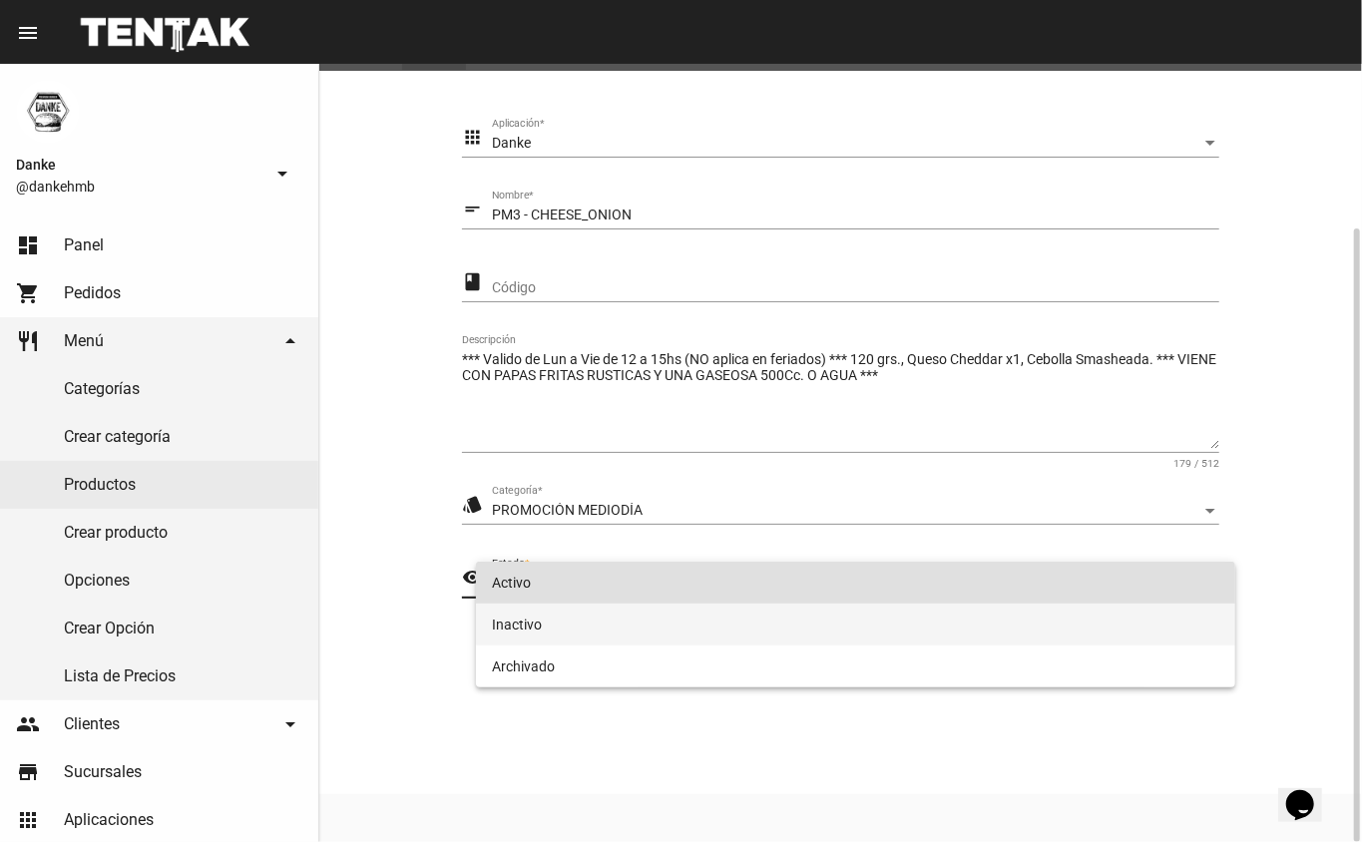
click at [520, 625] on span "Inactivo" at bounding box center [856, 625] width 728 height 42
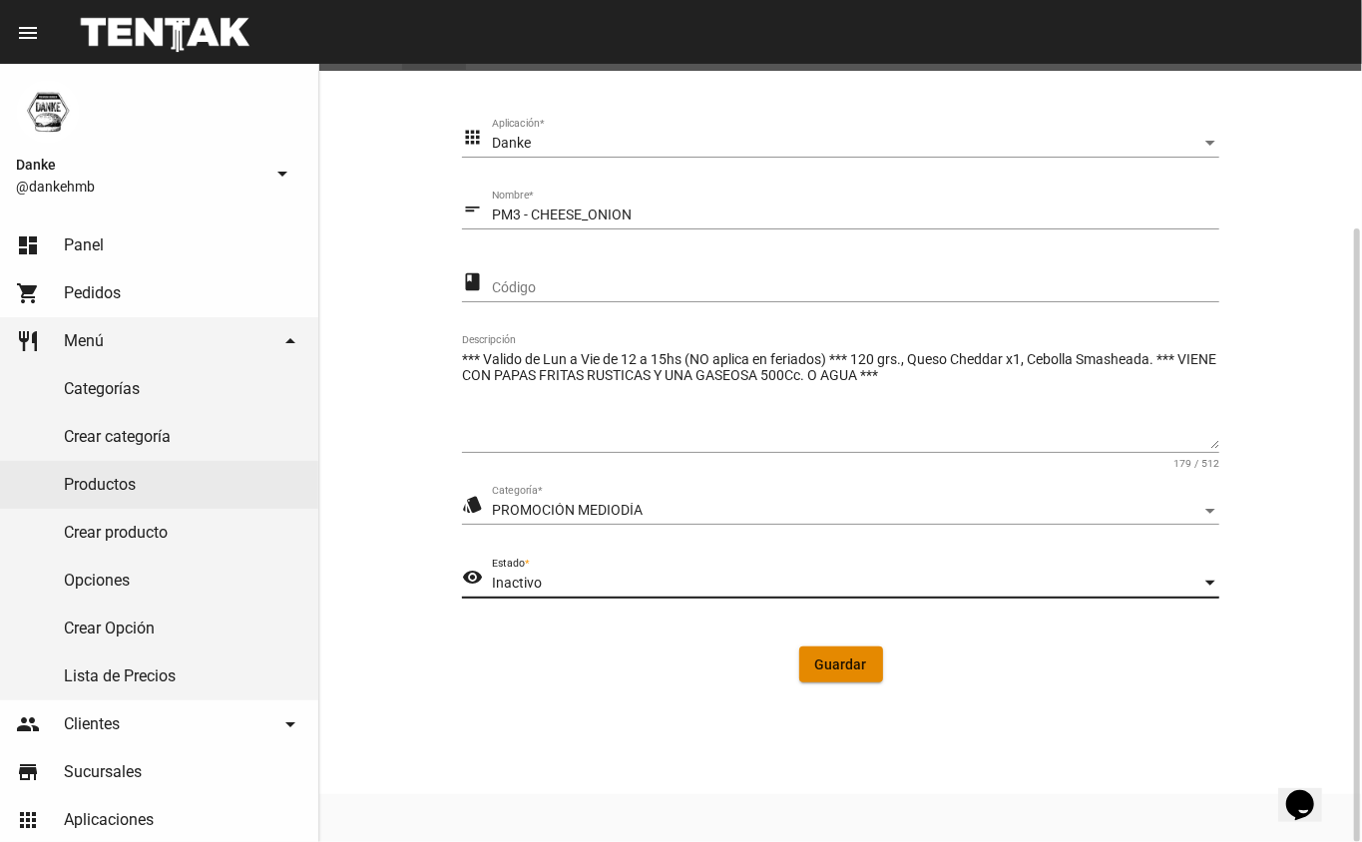
click at [848, 673] on button "Guardar" at bounding box center [841, 665] width 84 height 36
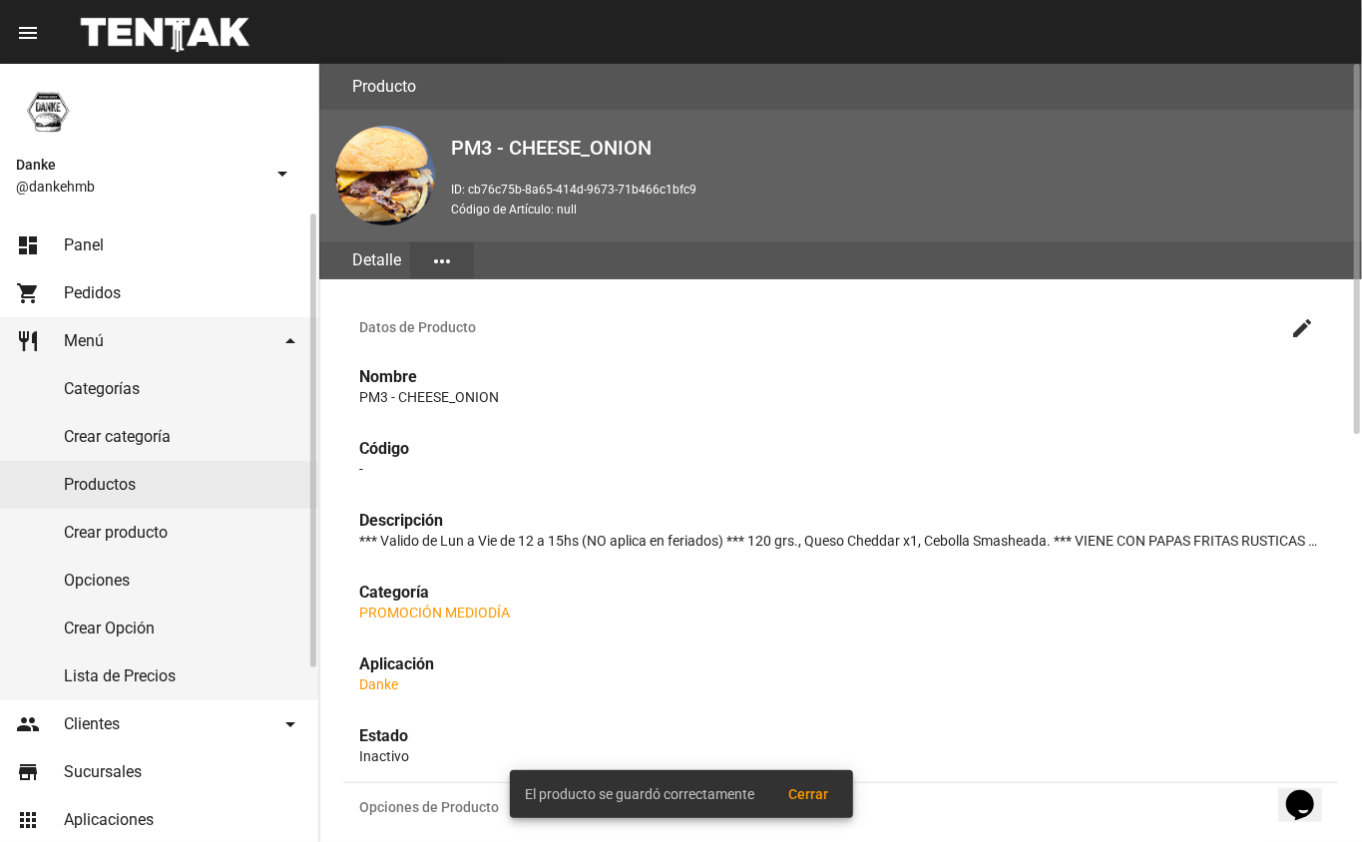
click at [88, 491] on link "Productos" at bounding box center [159, 485] width 318 height 48
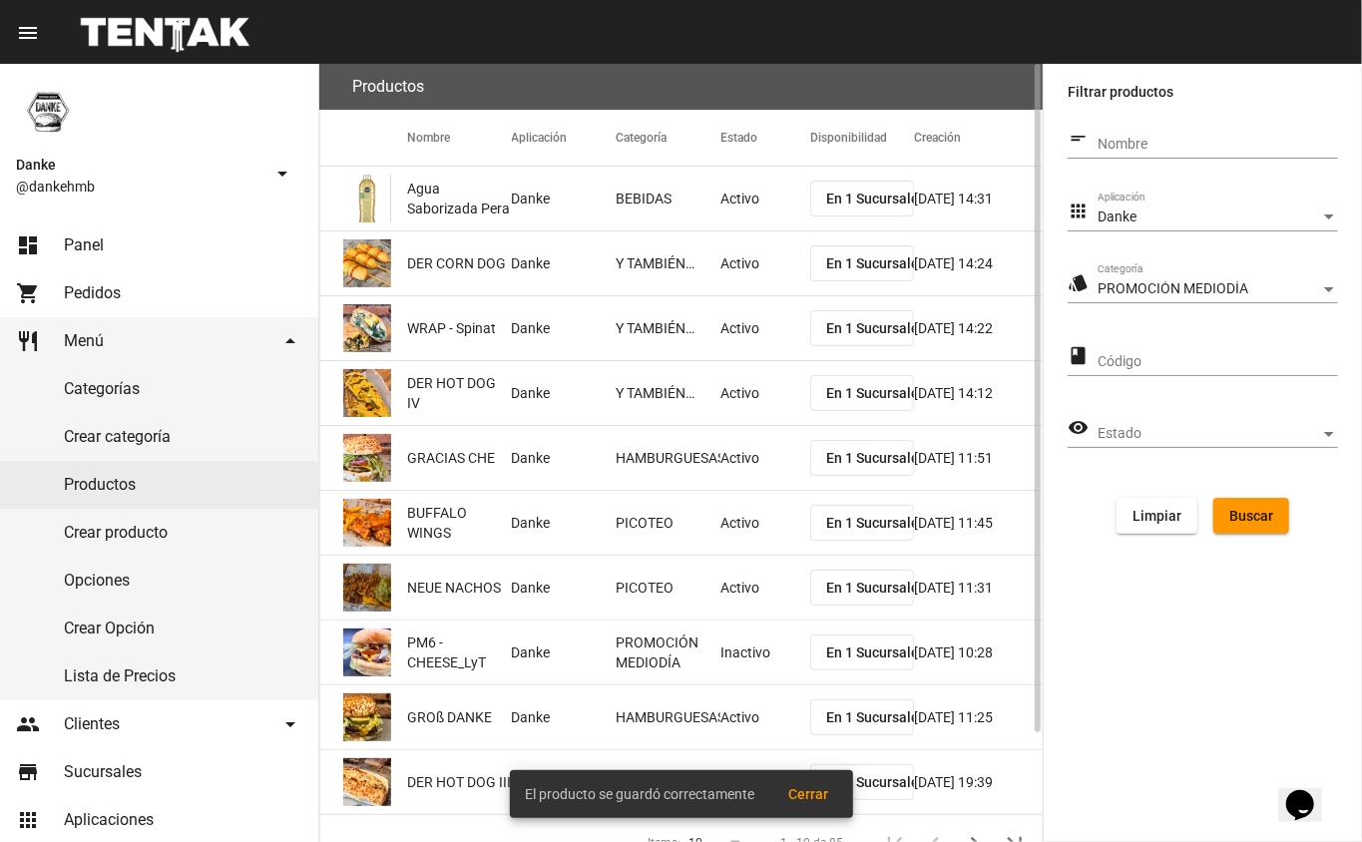
click at [1255, 519] on span "Buscar" at bounding box center [1251, 516] width 44 height 16
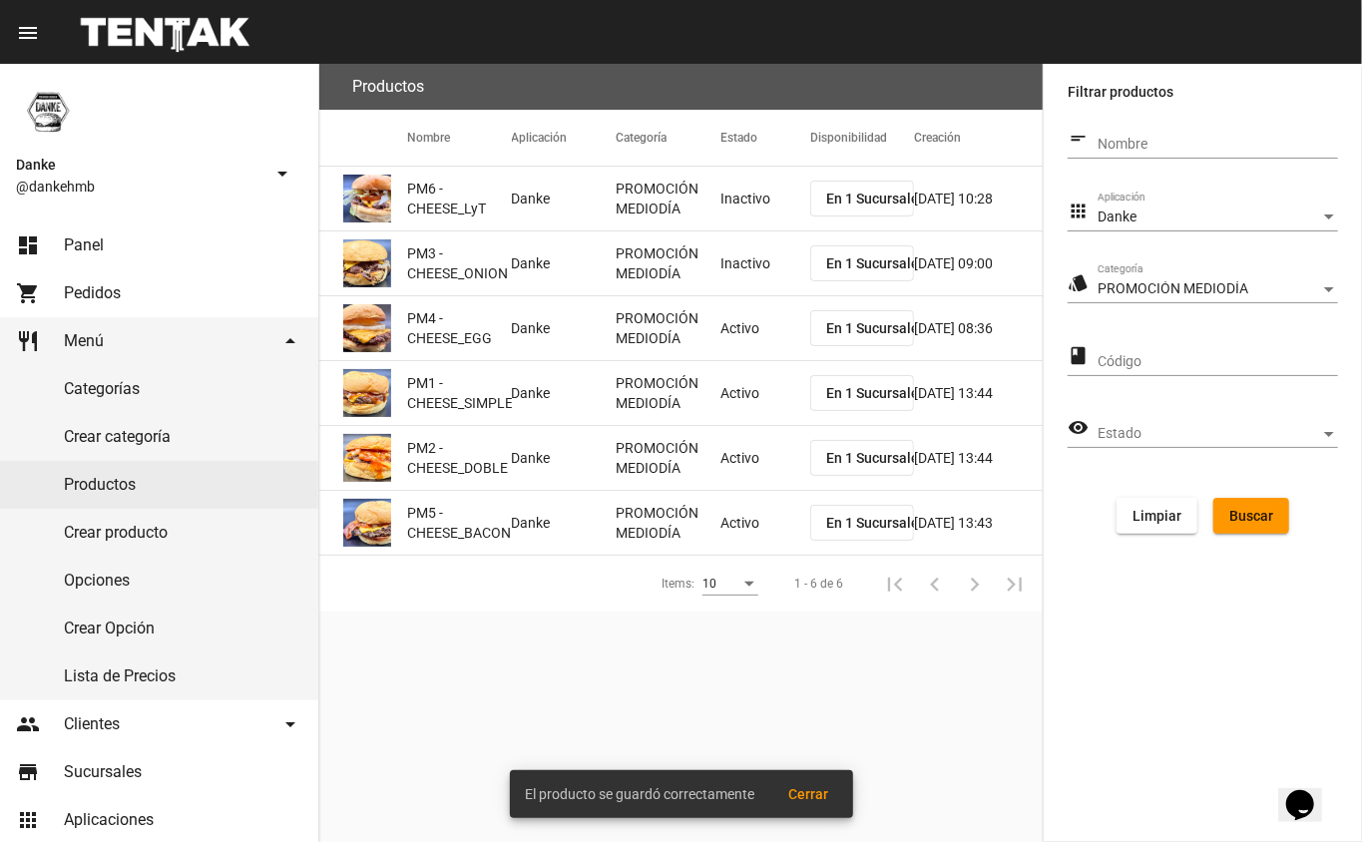
click at [754, 344] on mat-cell "Activo" at bounding box center [765, 328] width 90 height 64
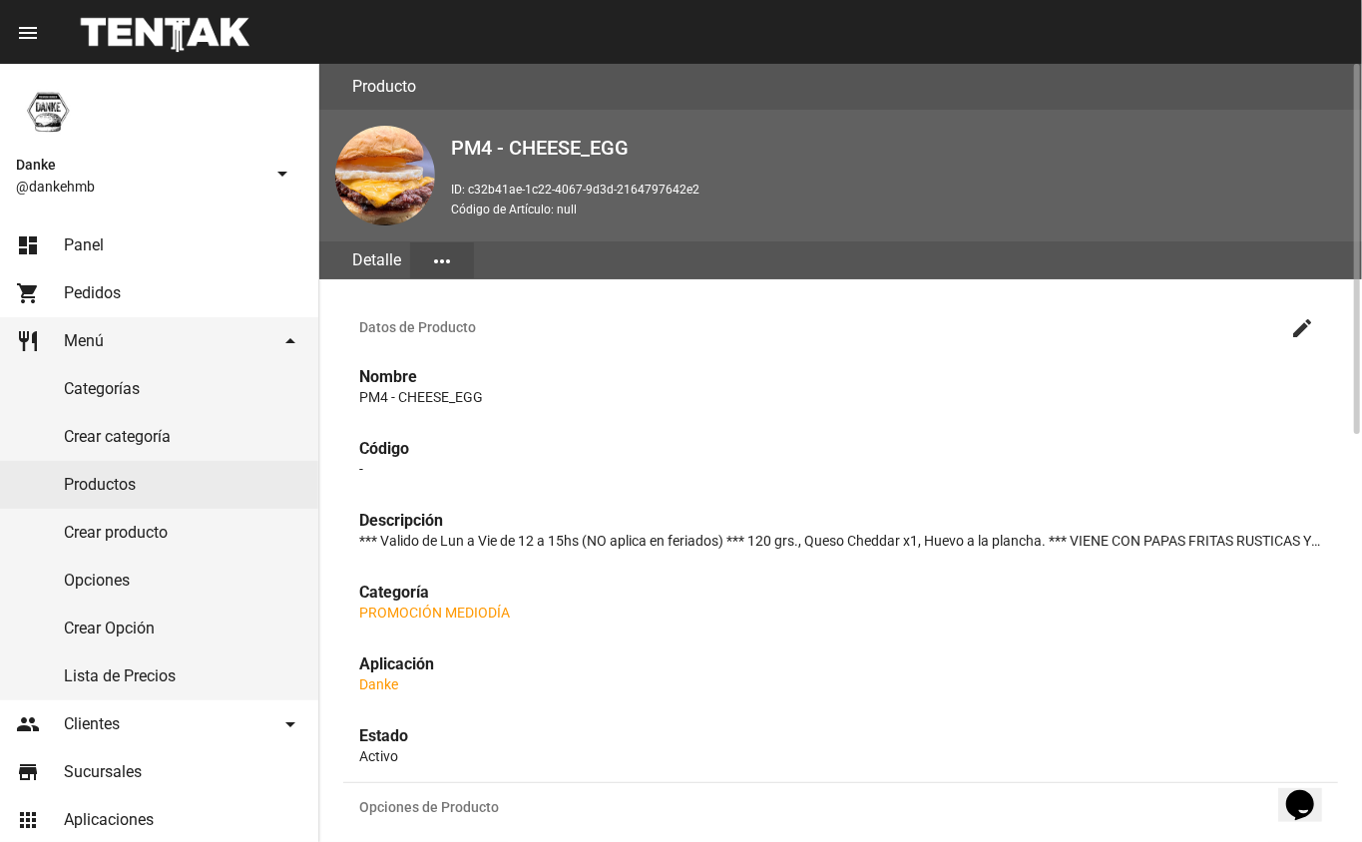
click at [1302, 325] on mat-icon "create" at bounding box center [1302, 328] width 24 height 24
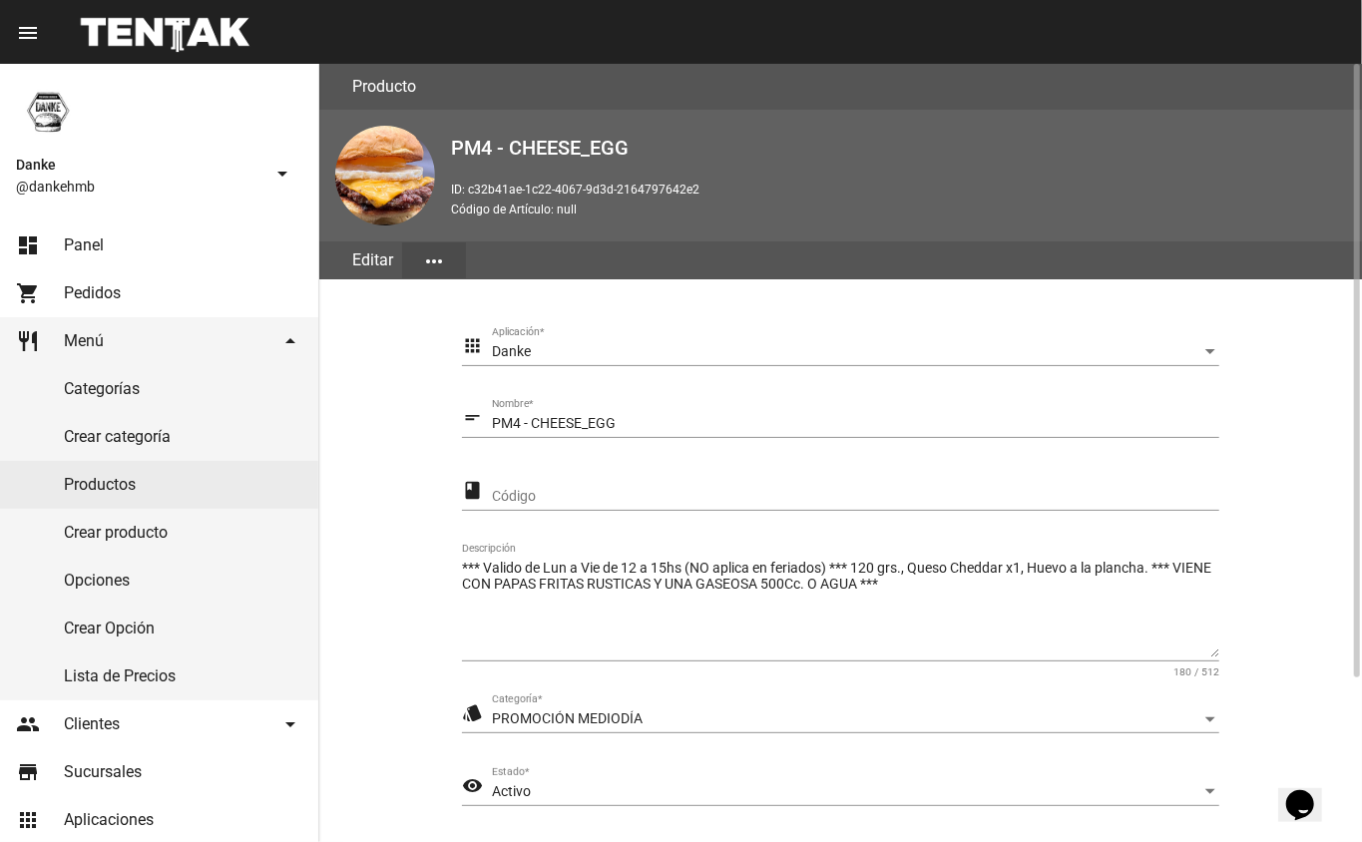
click at [755, 791] on div "Activo" at bounding box center [847, 792] width 710 height 16
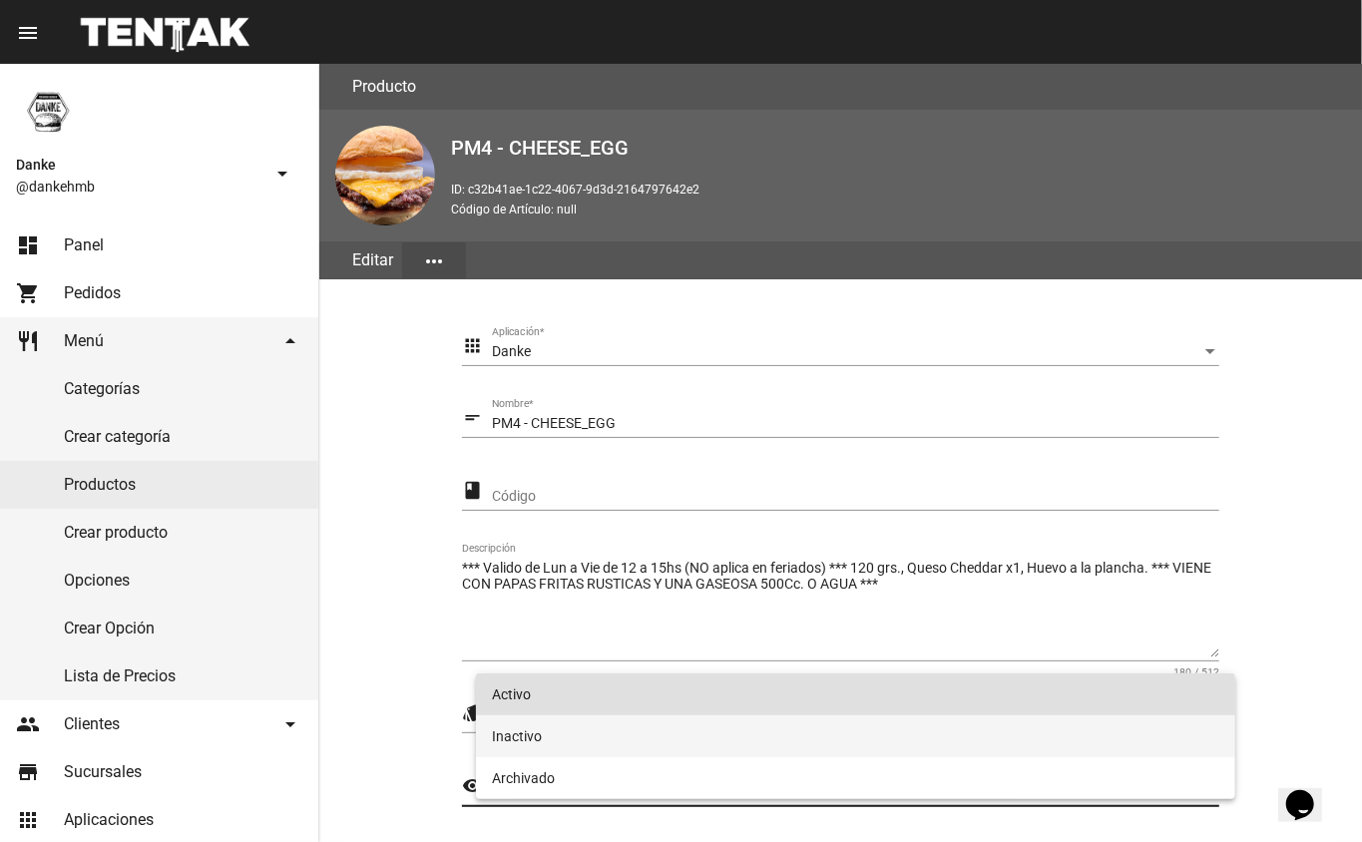
click at [722, 748] on span "Inactivo" at bounding box center [856, 736] width 728 height 42
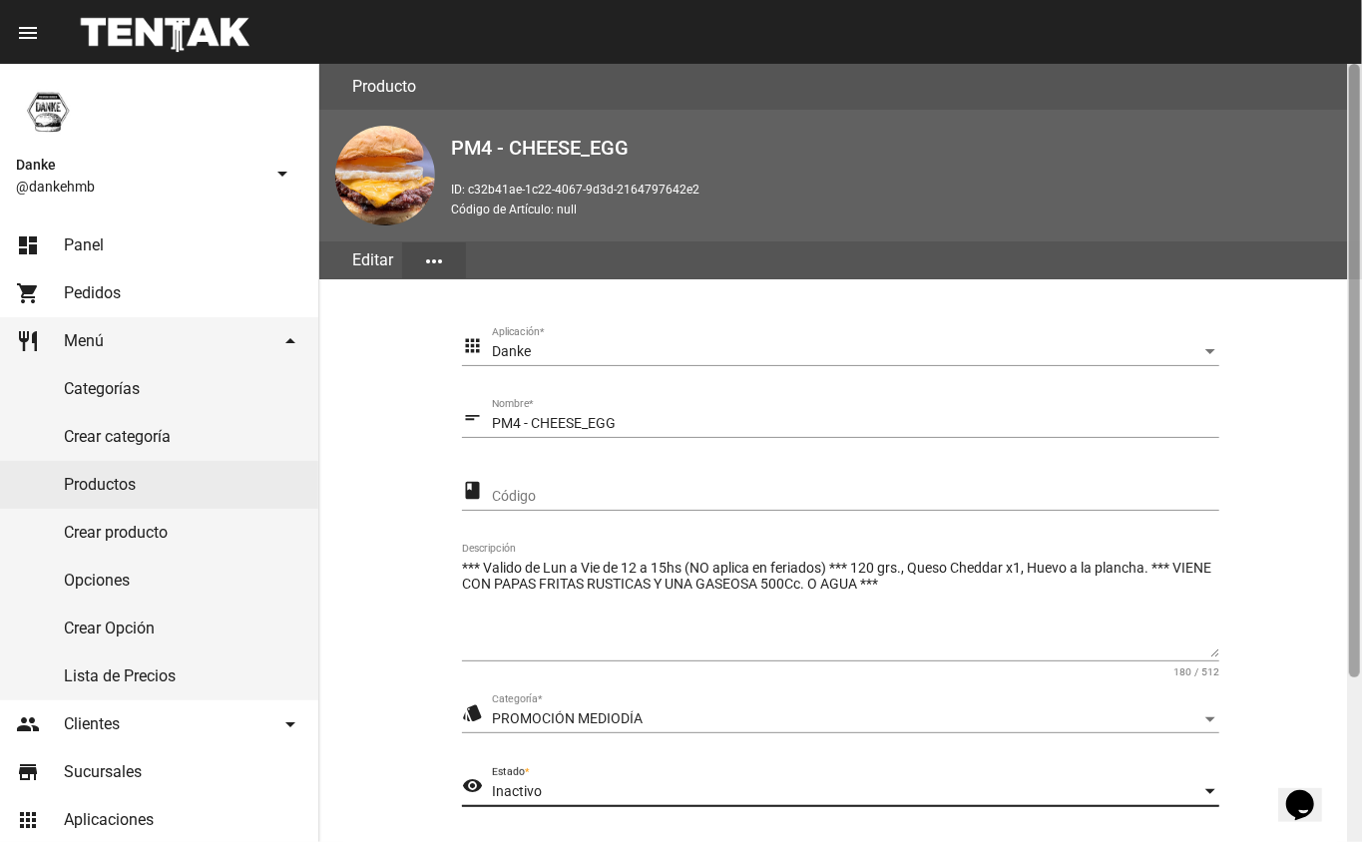
click at [1347, 732] on div at bounding box center [1354, 453] width 15 height 778
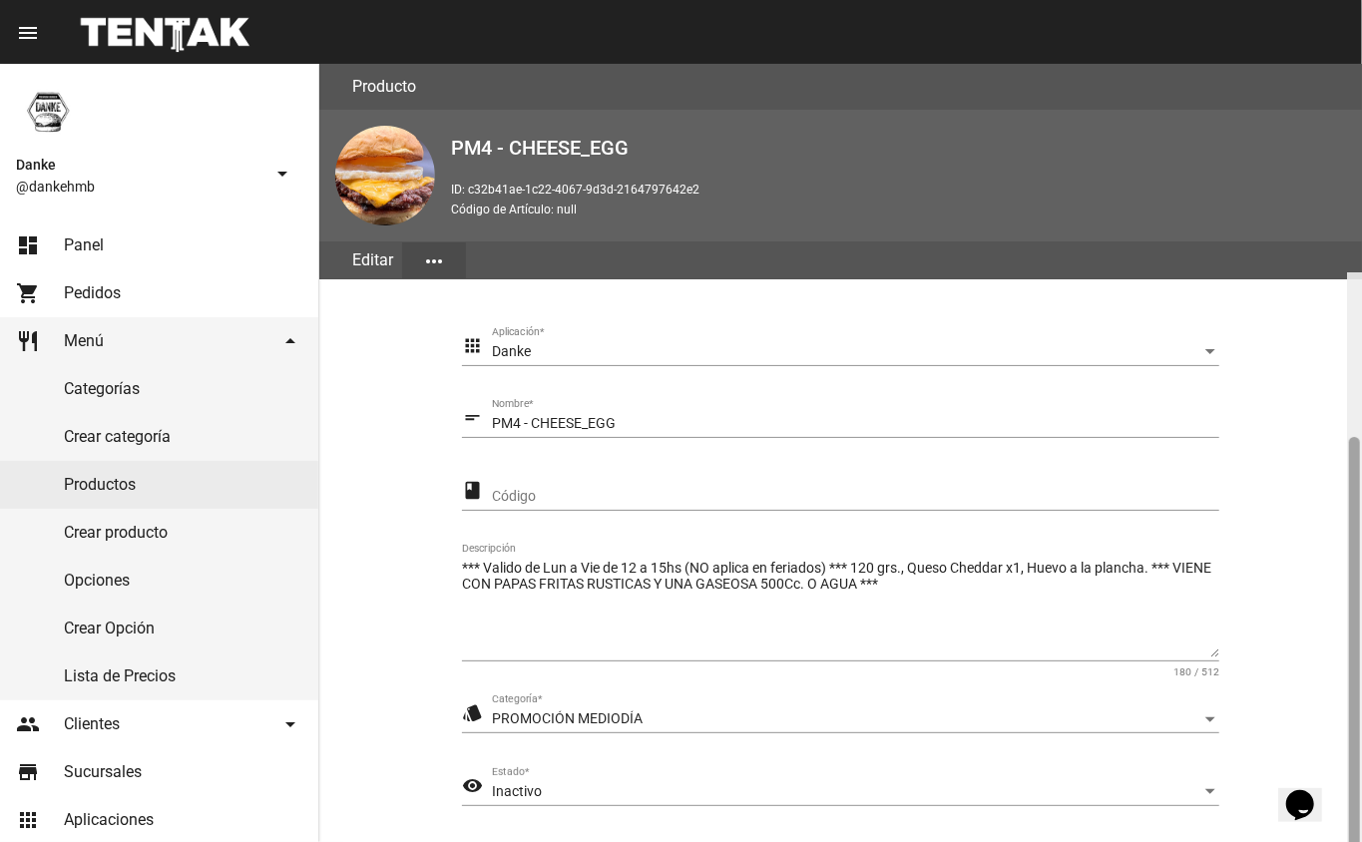
scroll to position [209, 0]
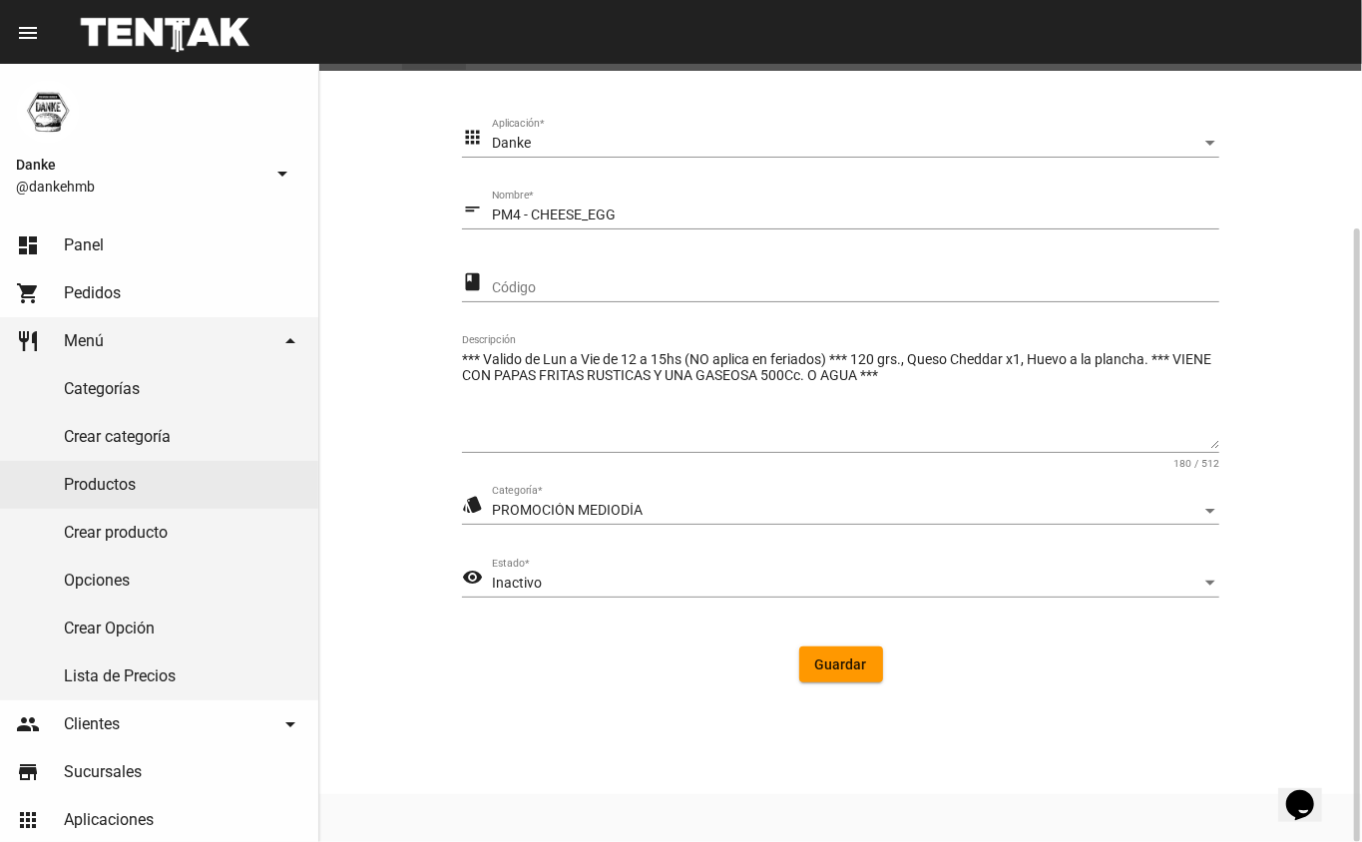
click at [824, 676] on button "Guardar" at bounding box center [841, 665] width 84 height 36
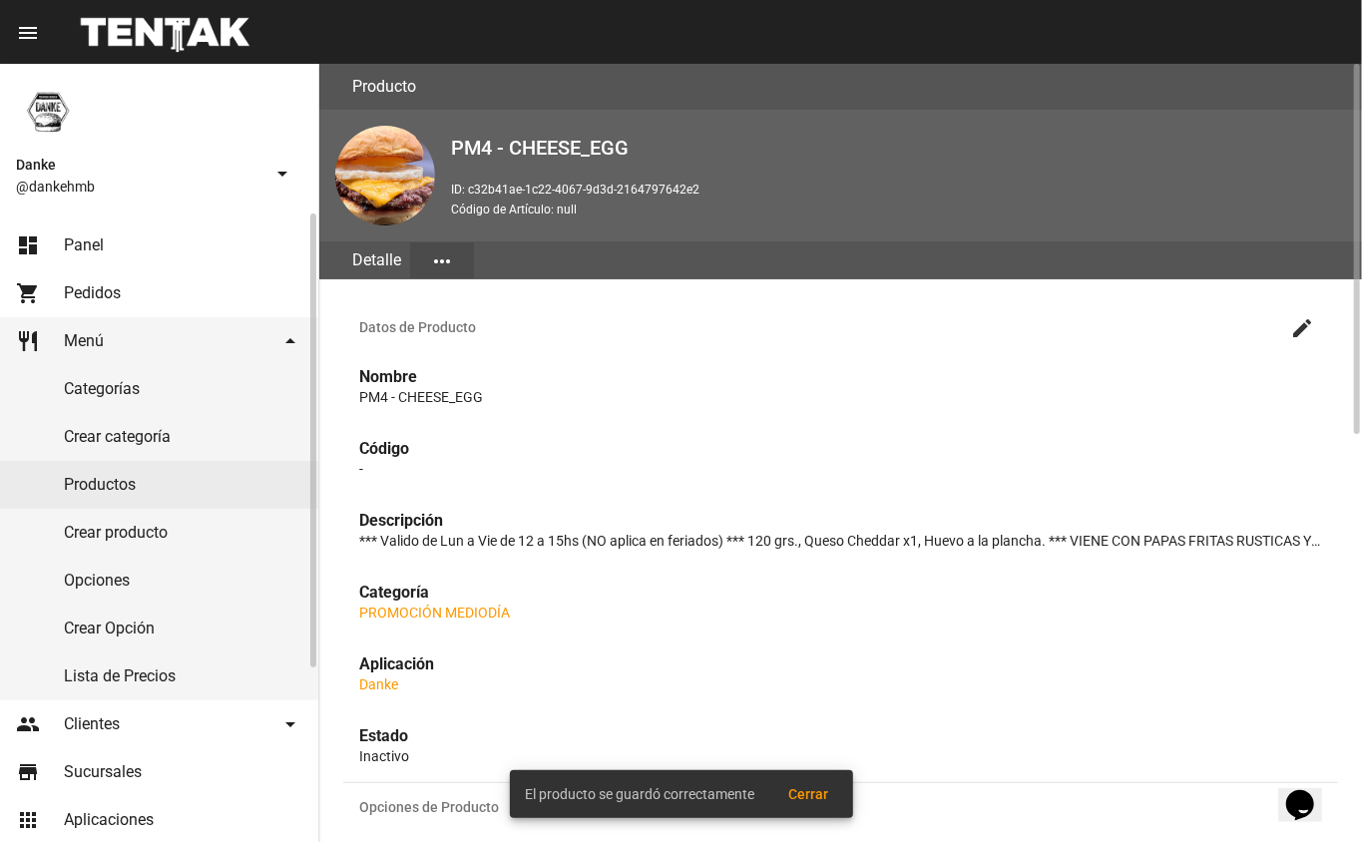
click at [105, 492] on link "Productos" at bounding box center [159, 485] width 318 height 48
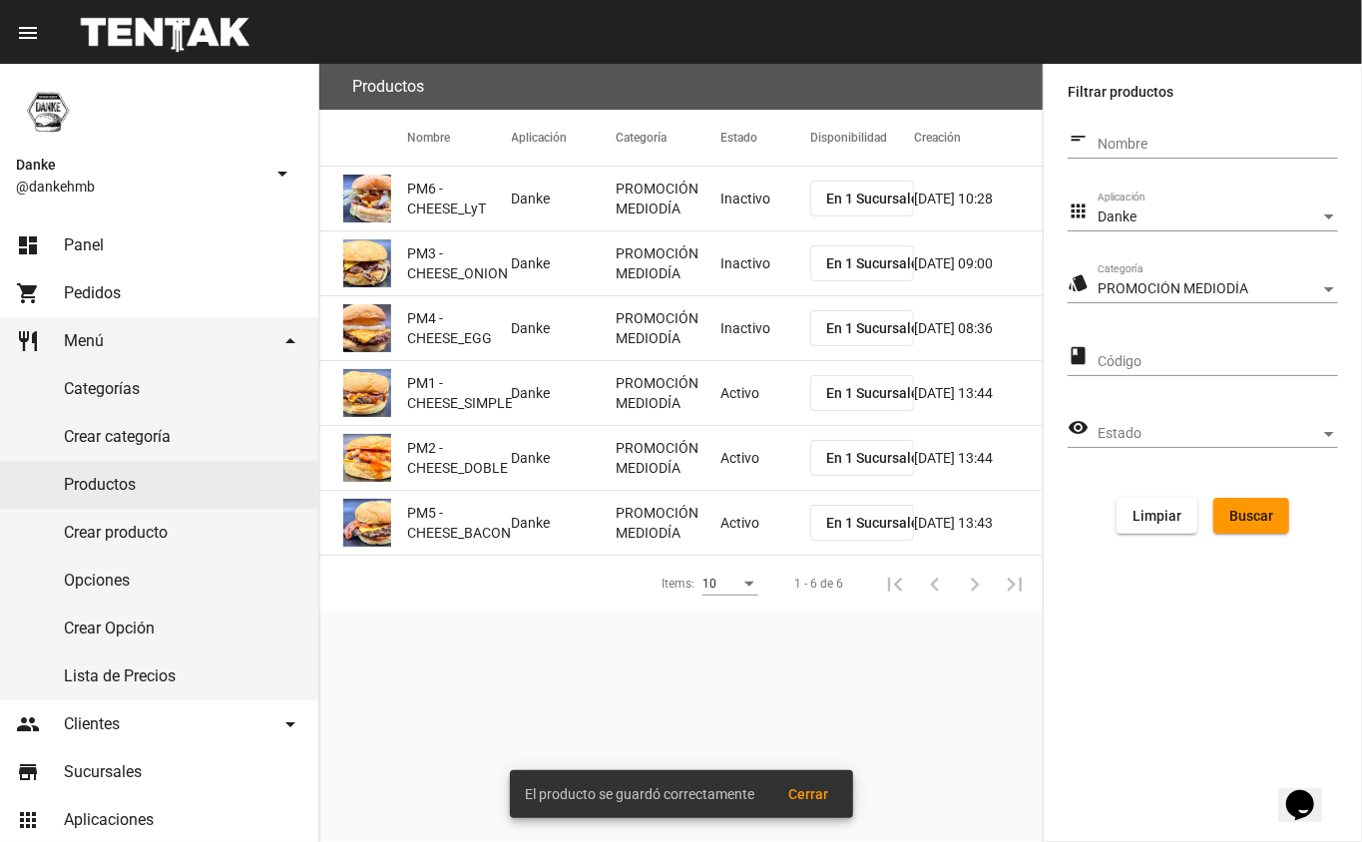
click at [747, 423] on mat-cell "Activo" at bounding box center [765, 393] width 90 height 64
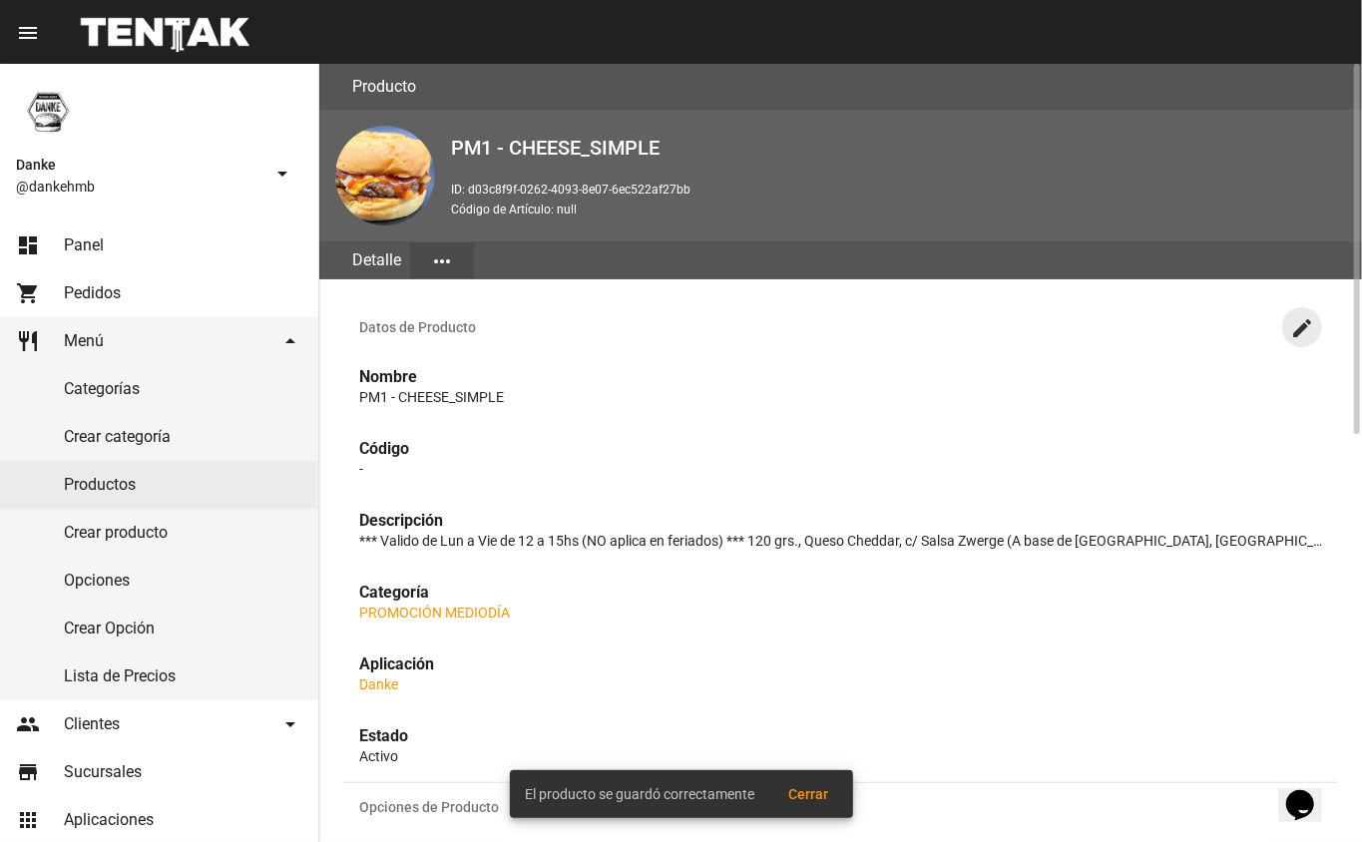
click at [1303, 325] on mat-icon "create" at bounding box center [1302, 328] width 24 height 24
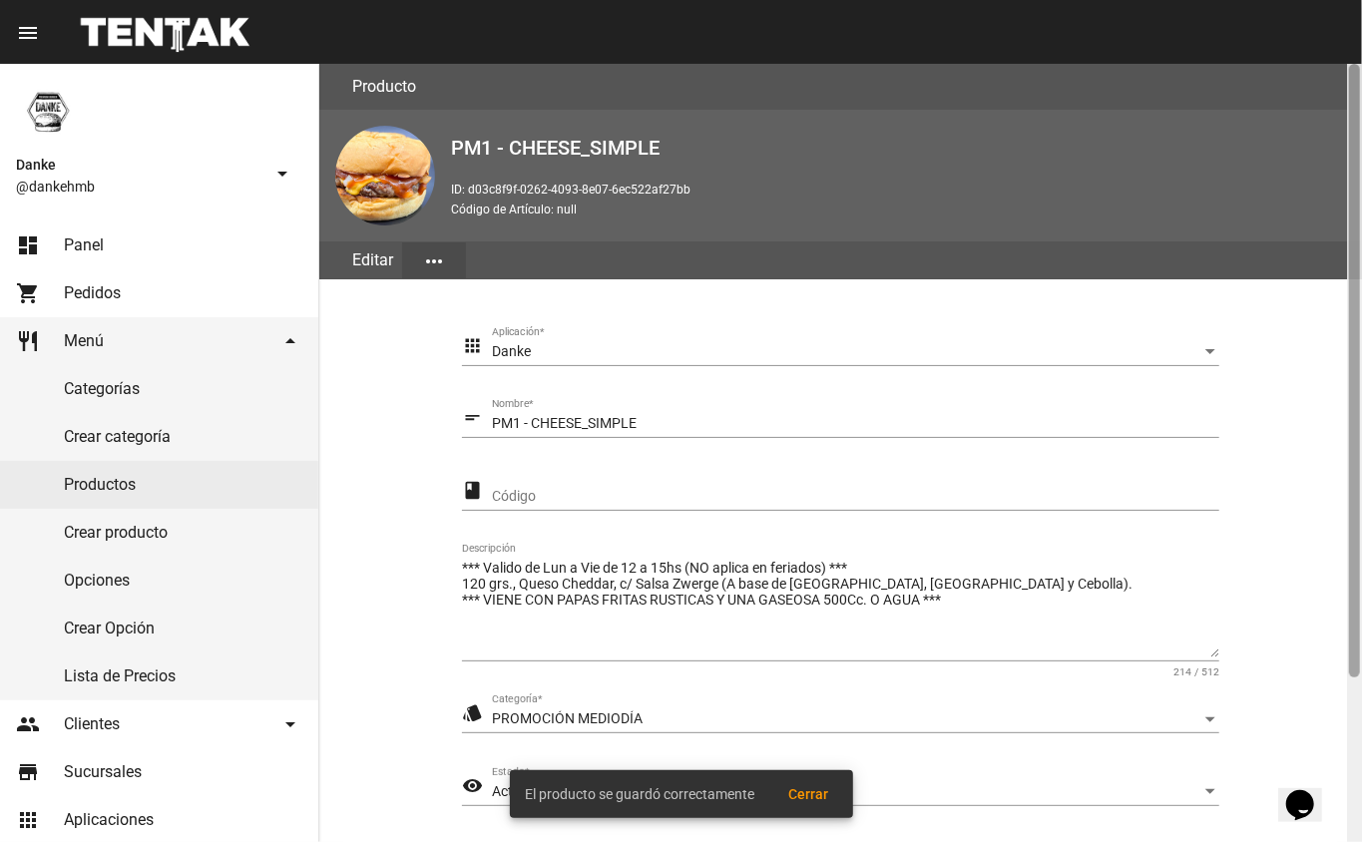
click at [1357, 677] on div at bounding box center [1354, 371] width 11 height 614
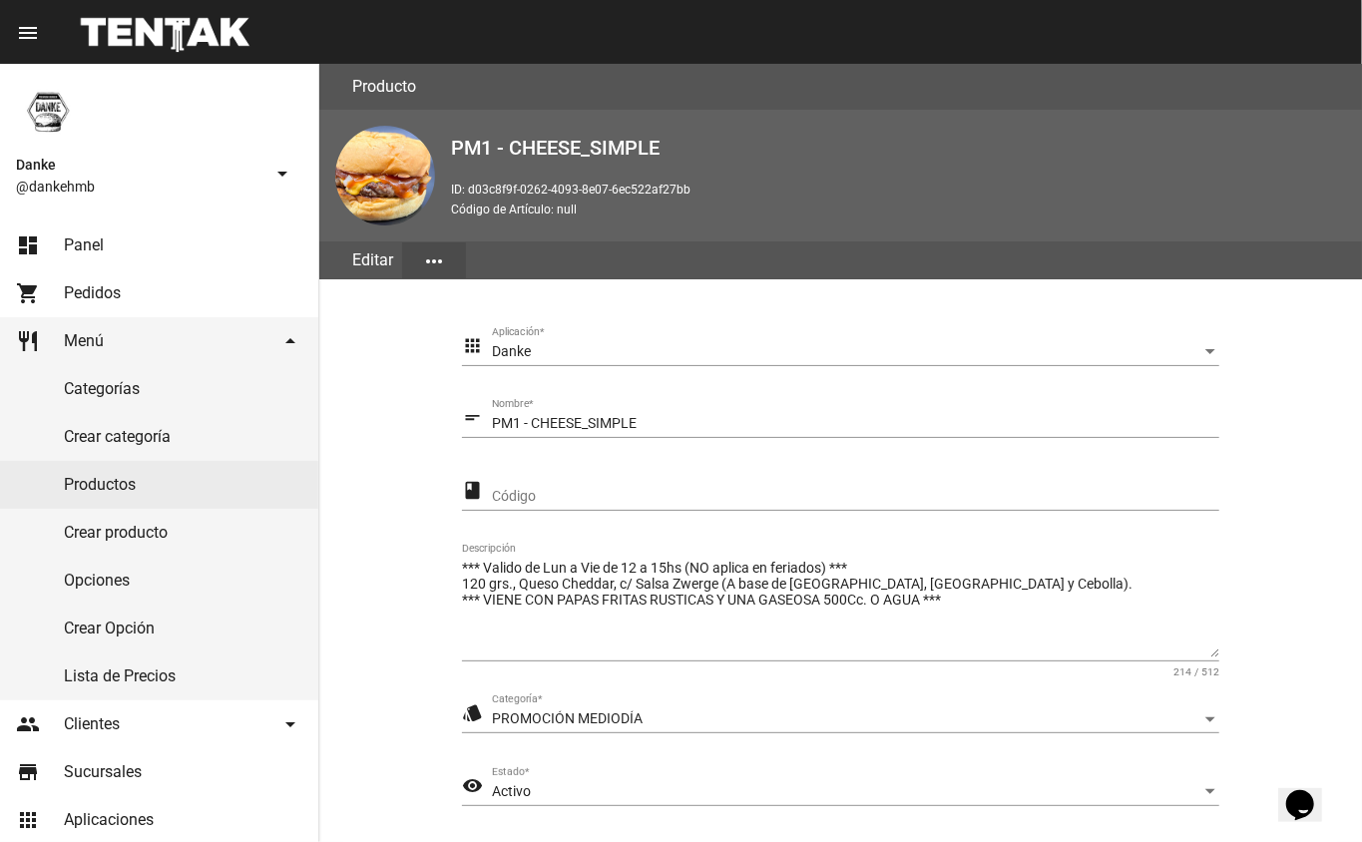
click at [540, 794] on div "Activo" at bounding box center [847, 792] width 710 height 16
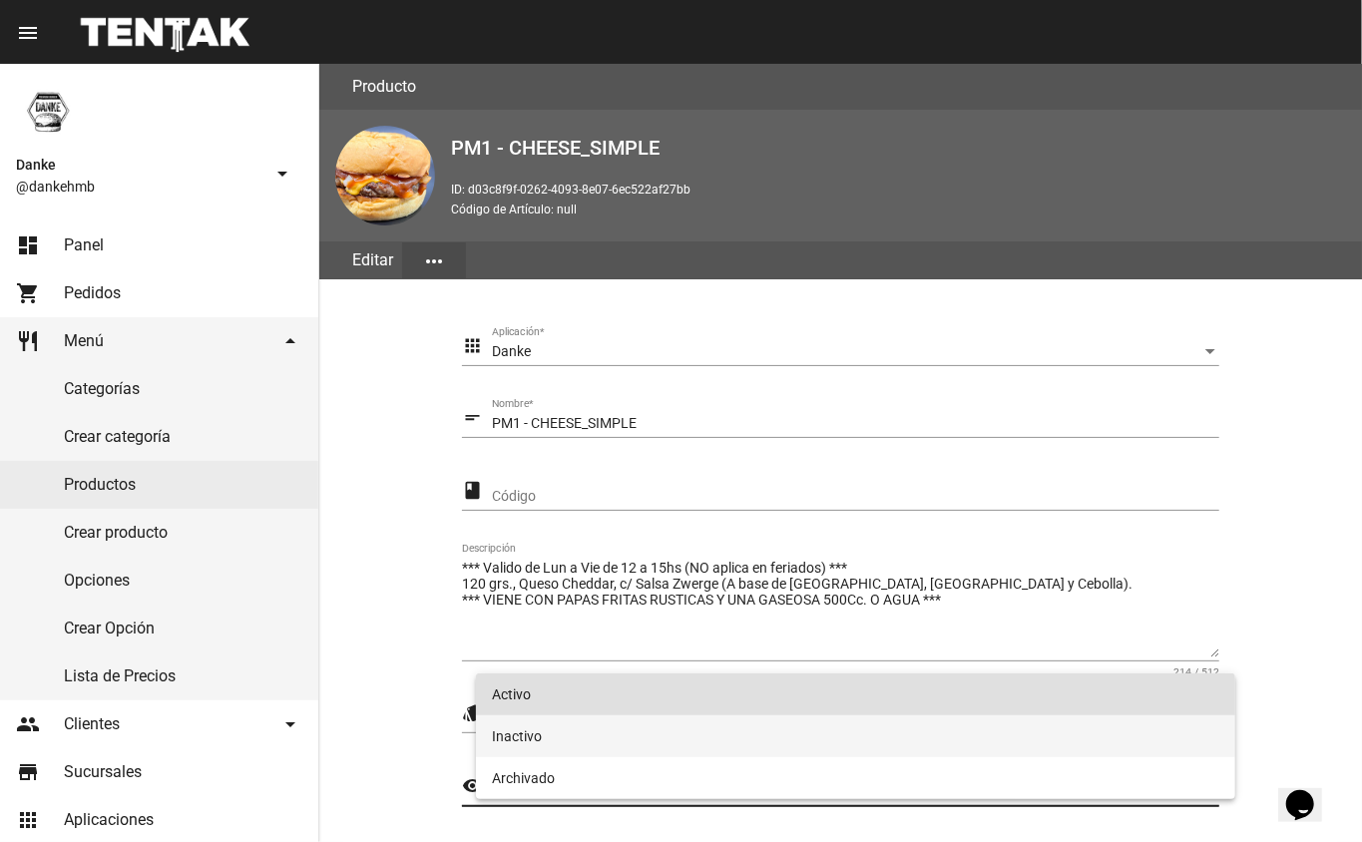
click at [523, 735] on span "Inactivo" at bounding box center [856, 736] width 728 height 42
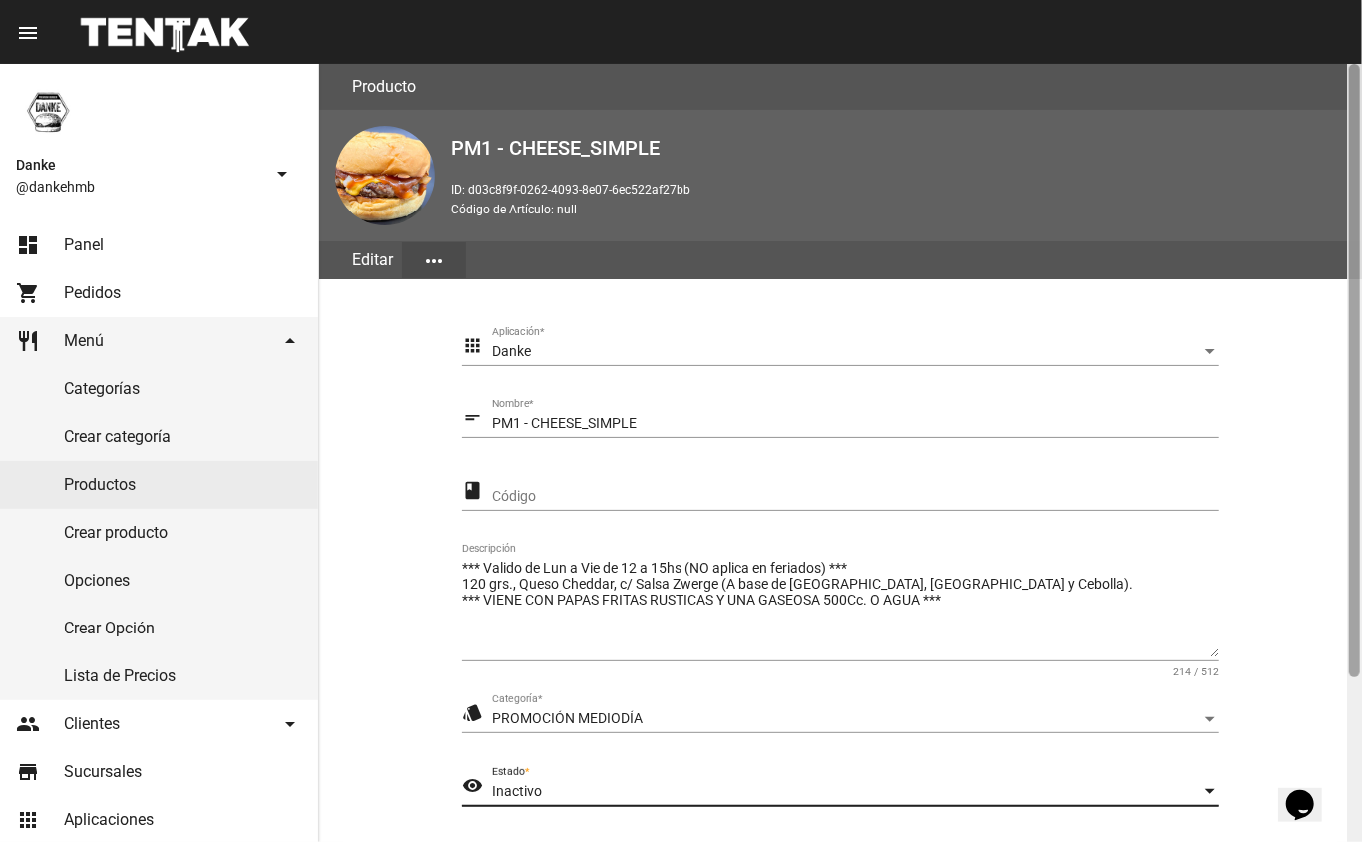
click at [1358, 730] on div at bounding box center [1354, 453] width 15 height 778
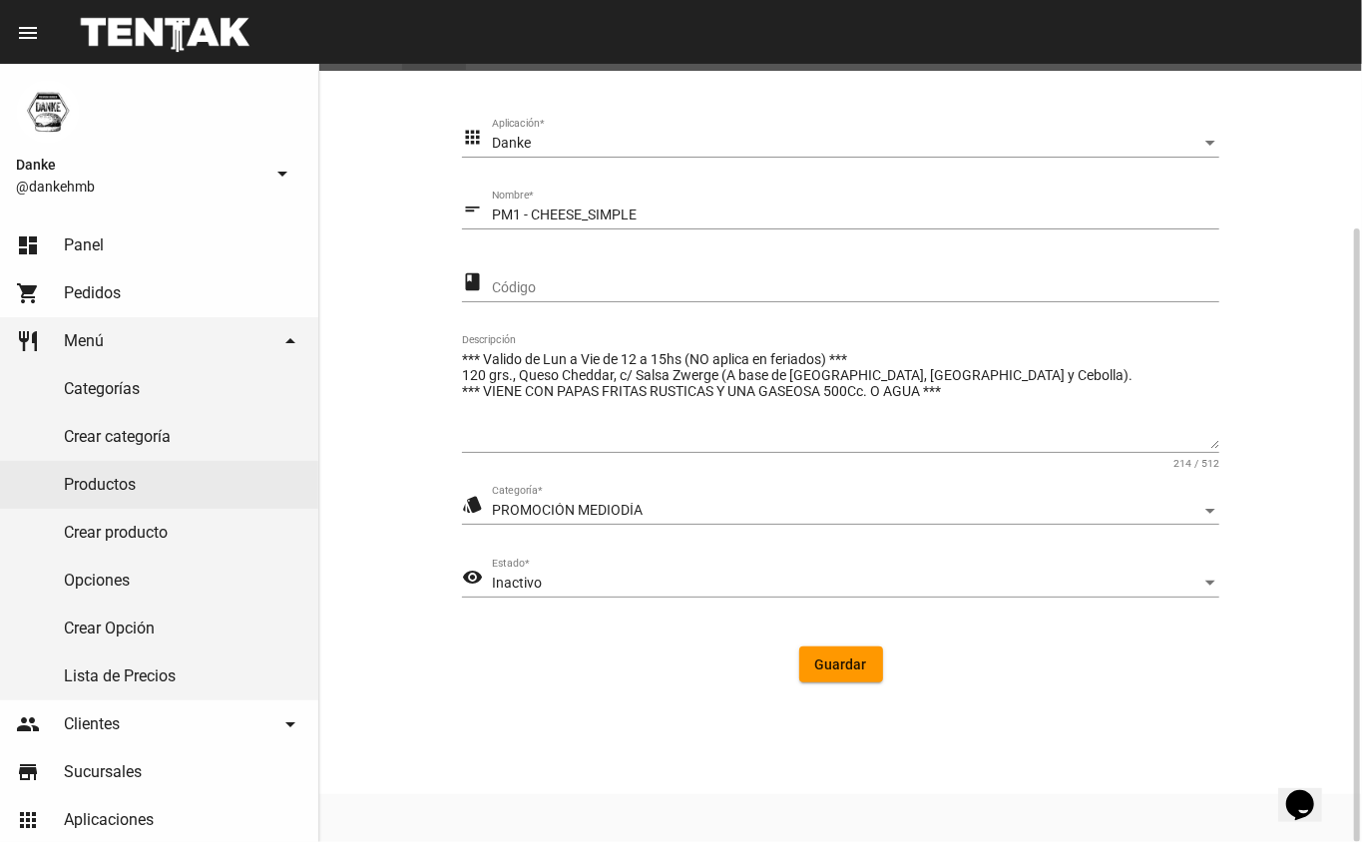
click at [824, 671] on span "Guardar" at bounding box center [841, 665] width 52 height 16
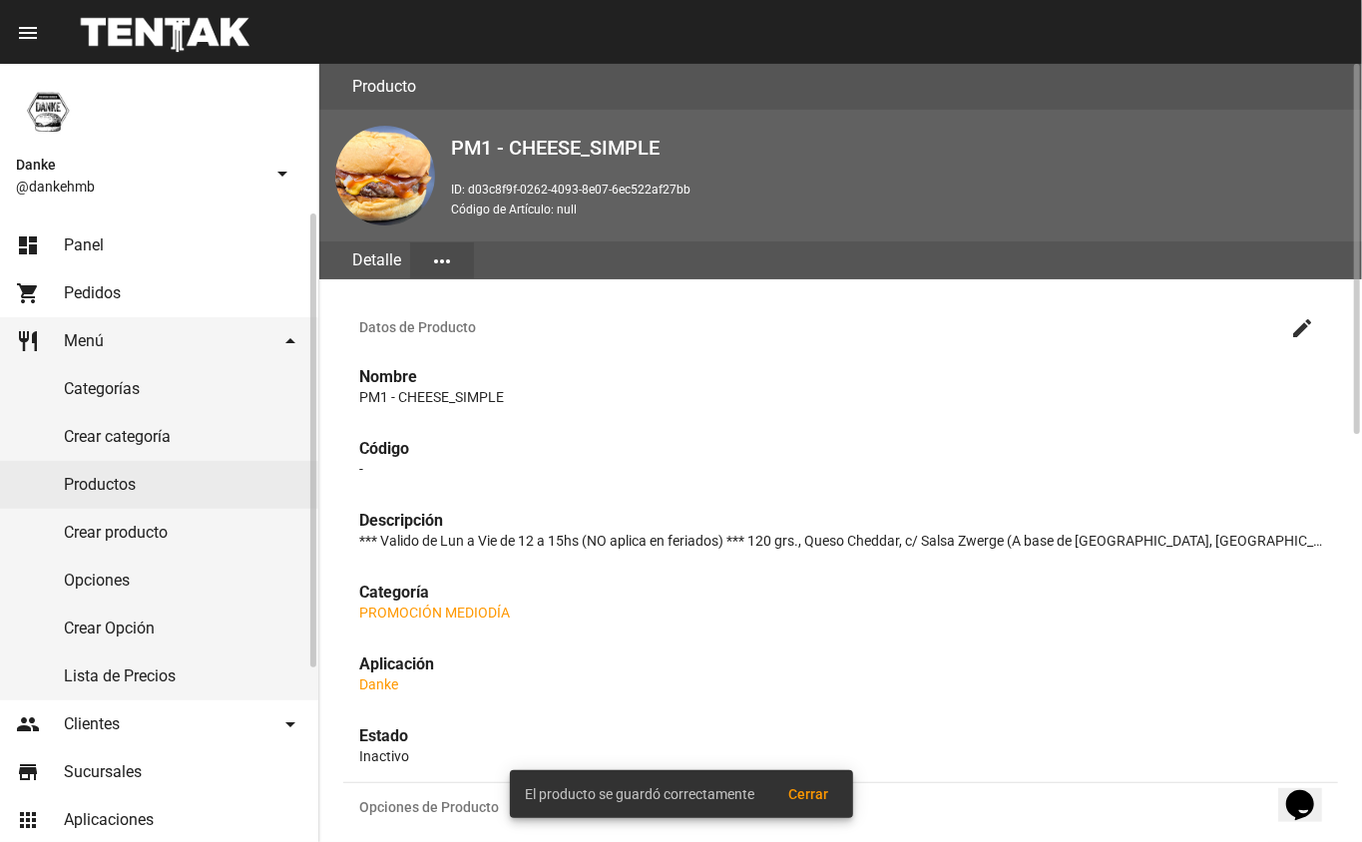
click at [96, 489] on link "Productos" at bounding box center [159, 485] width 318 height 48
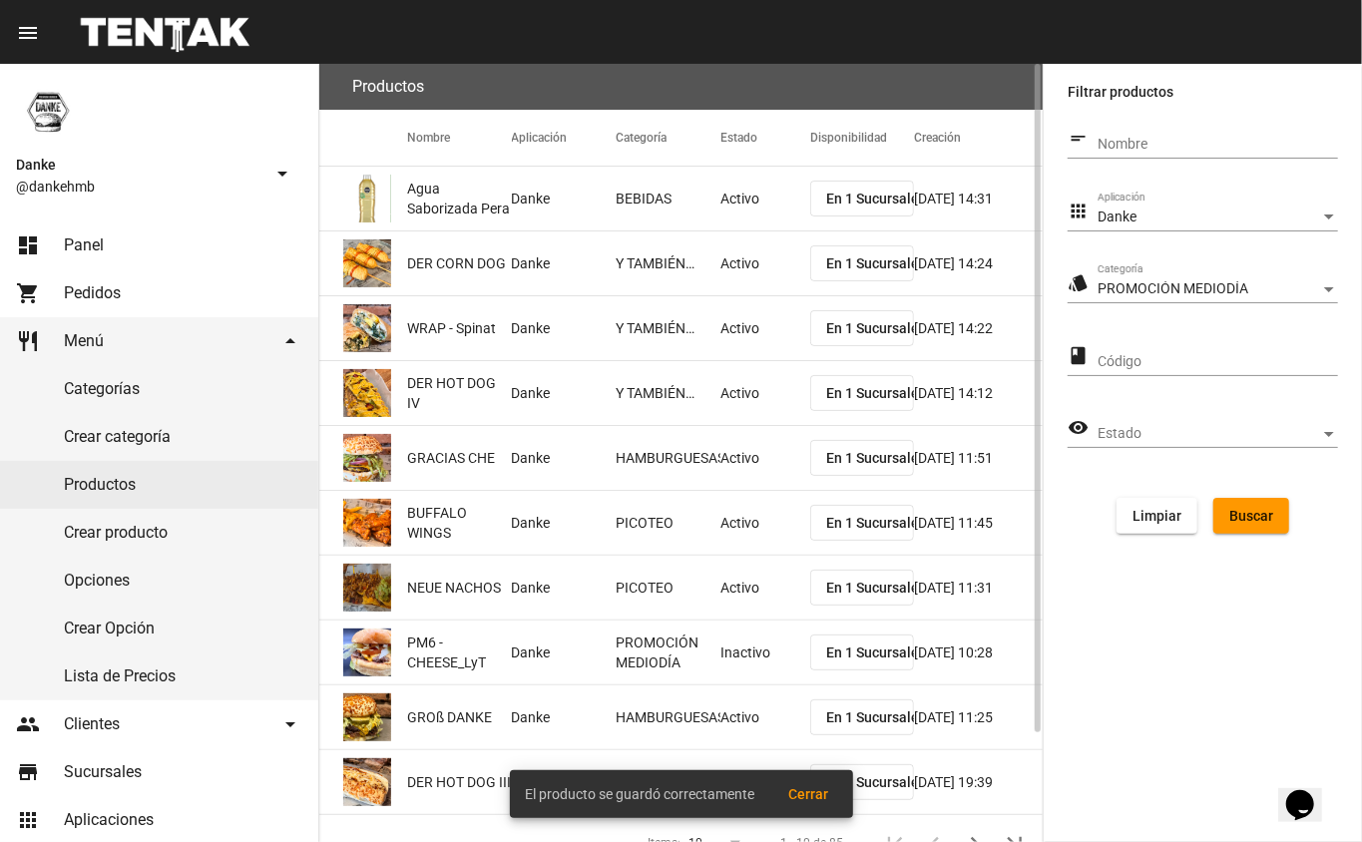
click at [1255, 519] on span "Buscar" at bounding box center [1251, 516] width 44 height 16
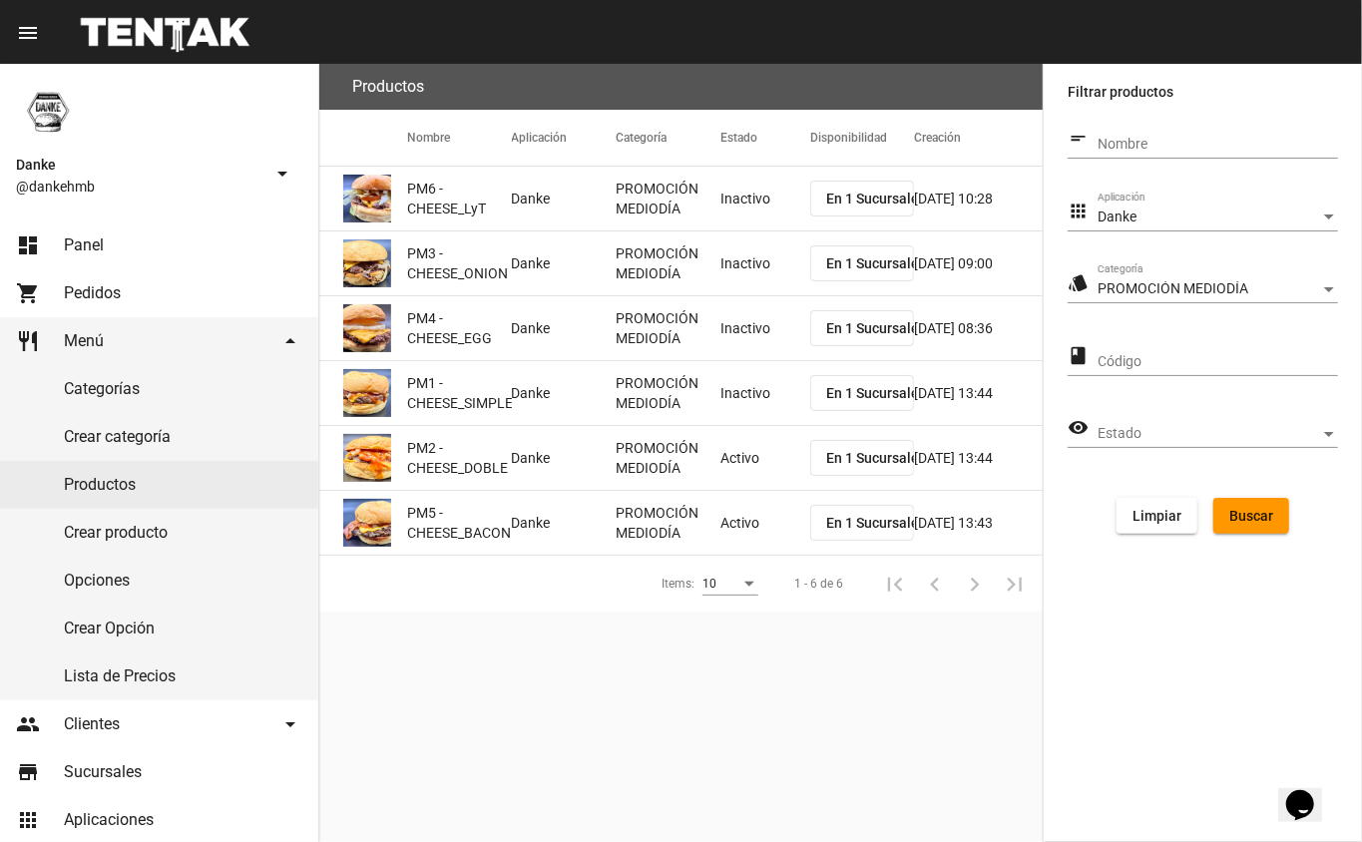
click at [735, 453] on mat-cell "Activo" at bounding box center [765, 458] width 90 height 64
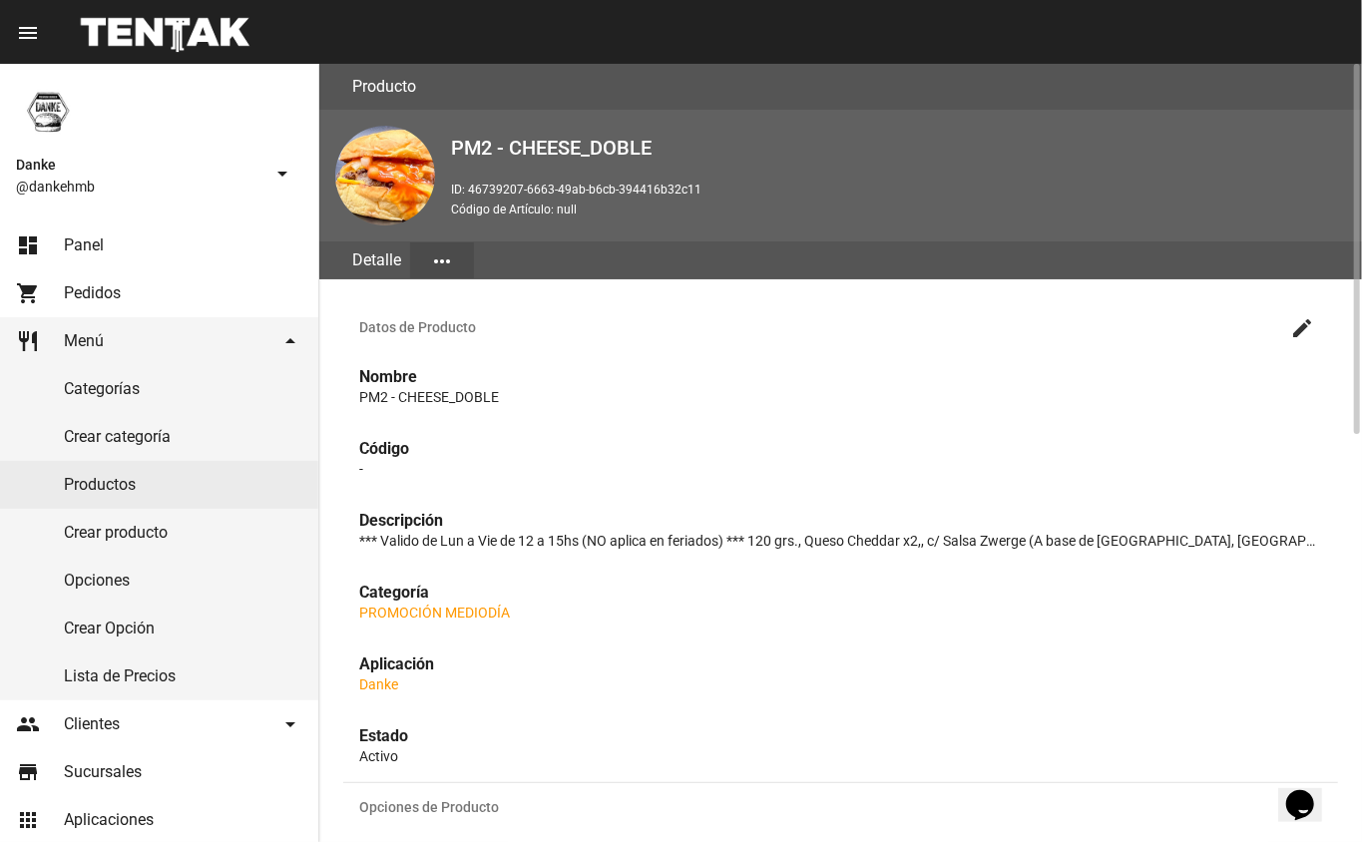
click at [1298, 332] on mat-icon "create" at bounding box center [1302, 328] width 24 height 24
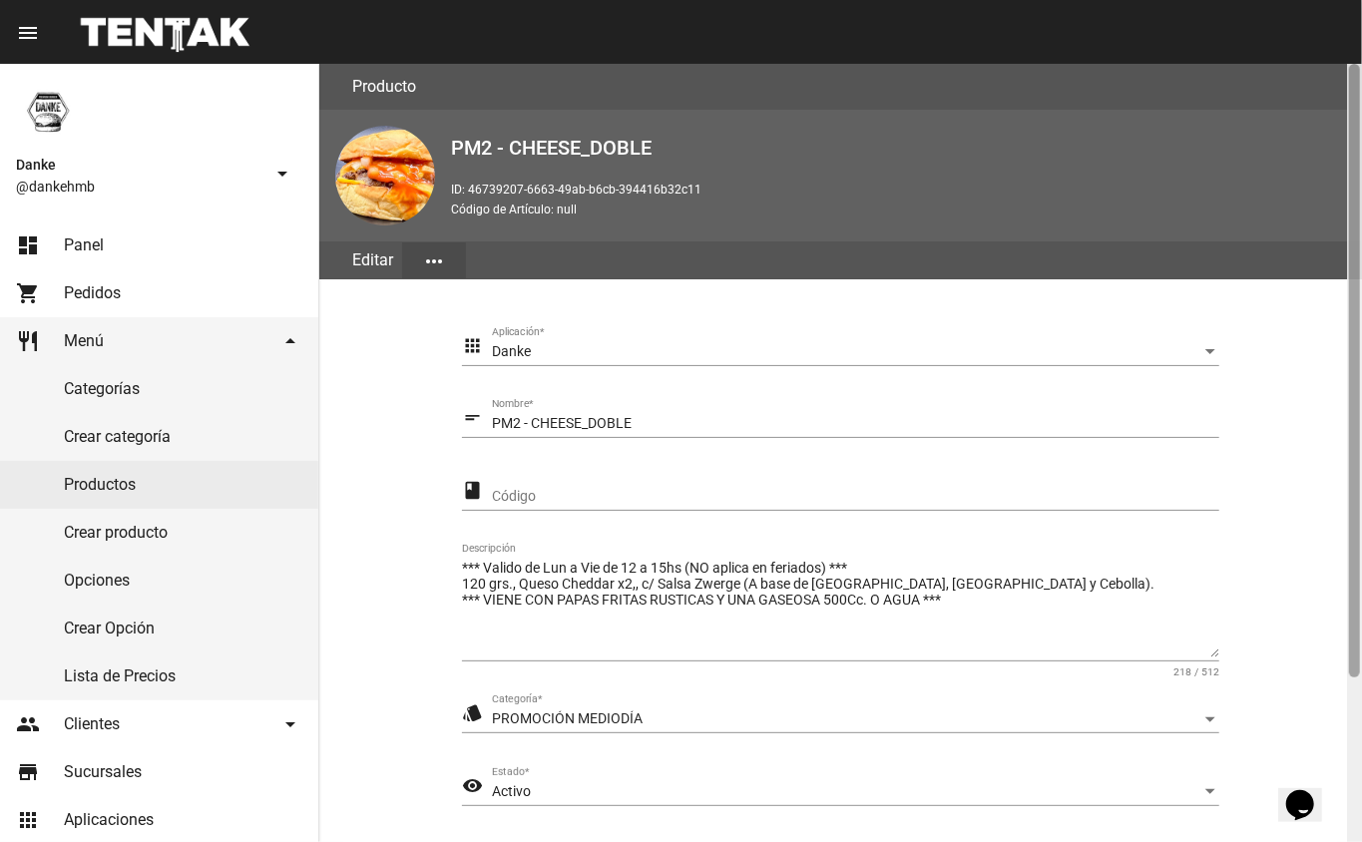
click at [1351, 726] on div at bounding box center [1354, 453] width 15 height 778
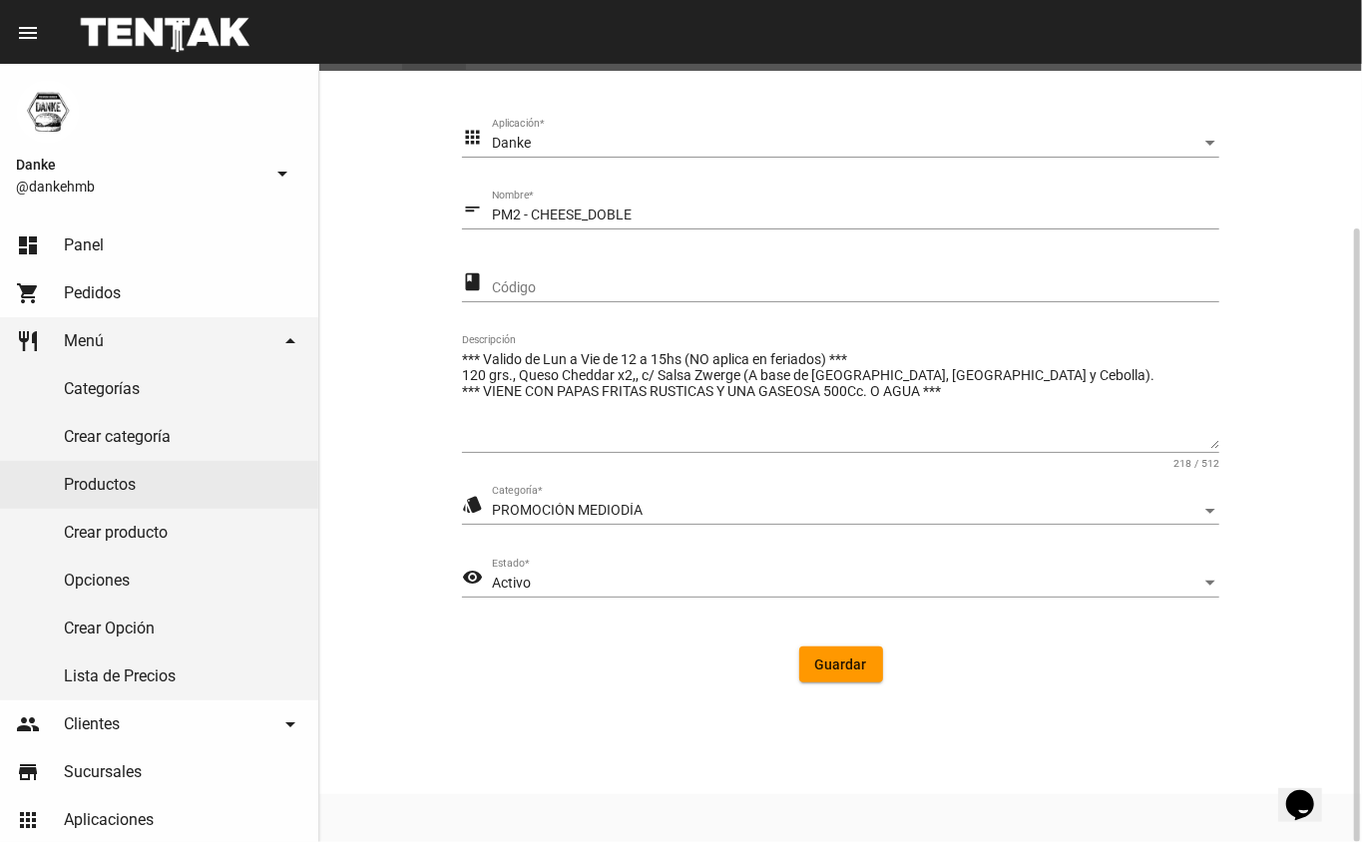
click at [517, 583] on span "Activo" at bounding box center [511, 583] width 39 height 16
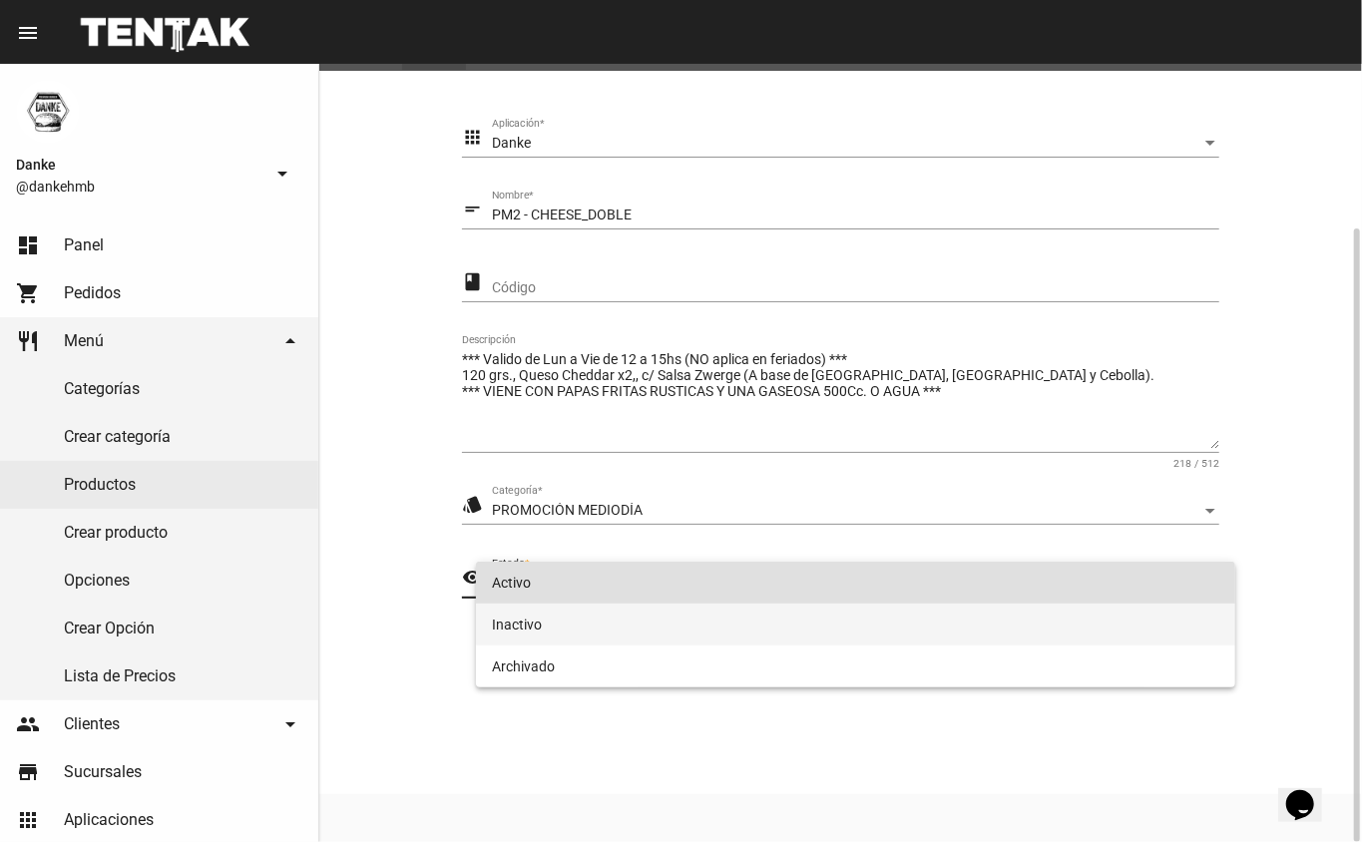
click at [511, 631] on span "Inactivo" at bounding box center [856, 625] width 728 height 42
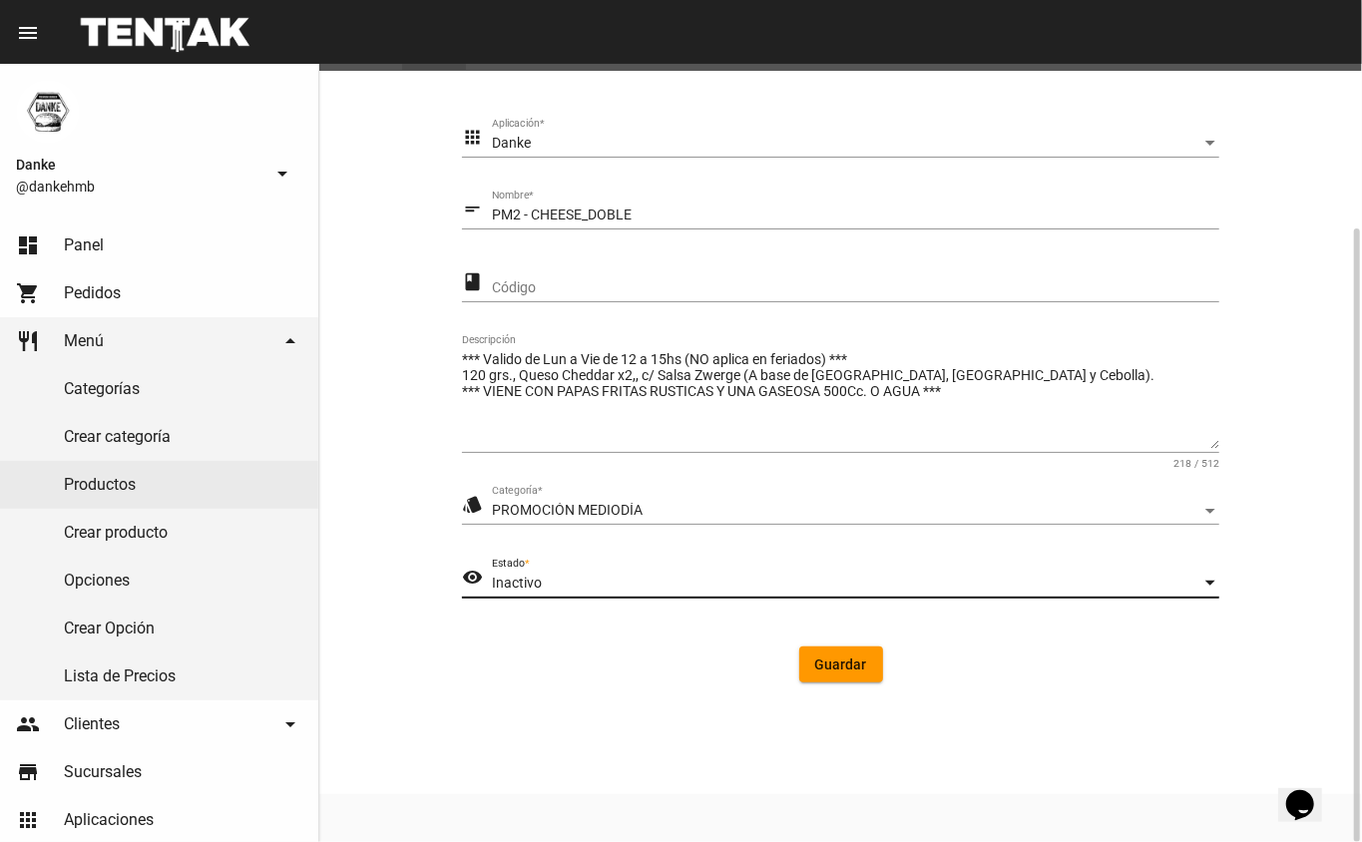
click at [847, 664] on span "Guardar" at bounding box center [841, 665] width 52 height 16
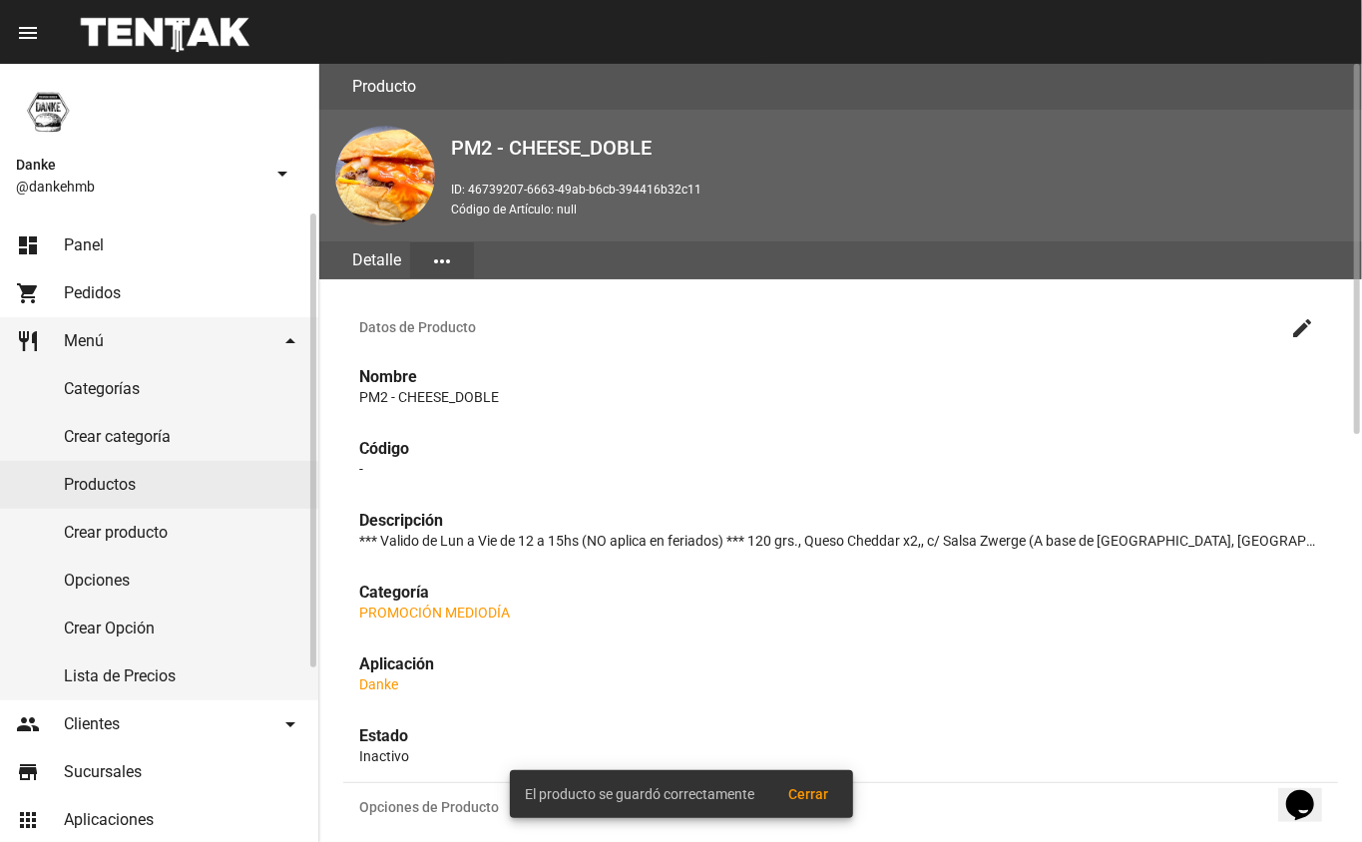
click at [94, 492] on link "Productos" at bounding box center [159, 485] width 318 height 48
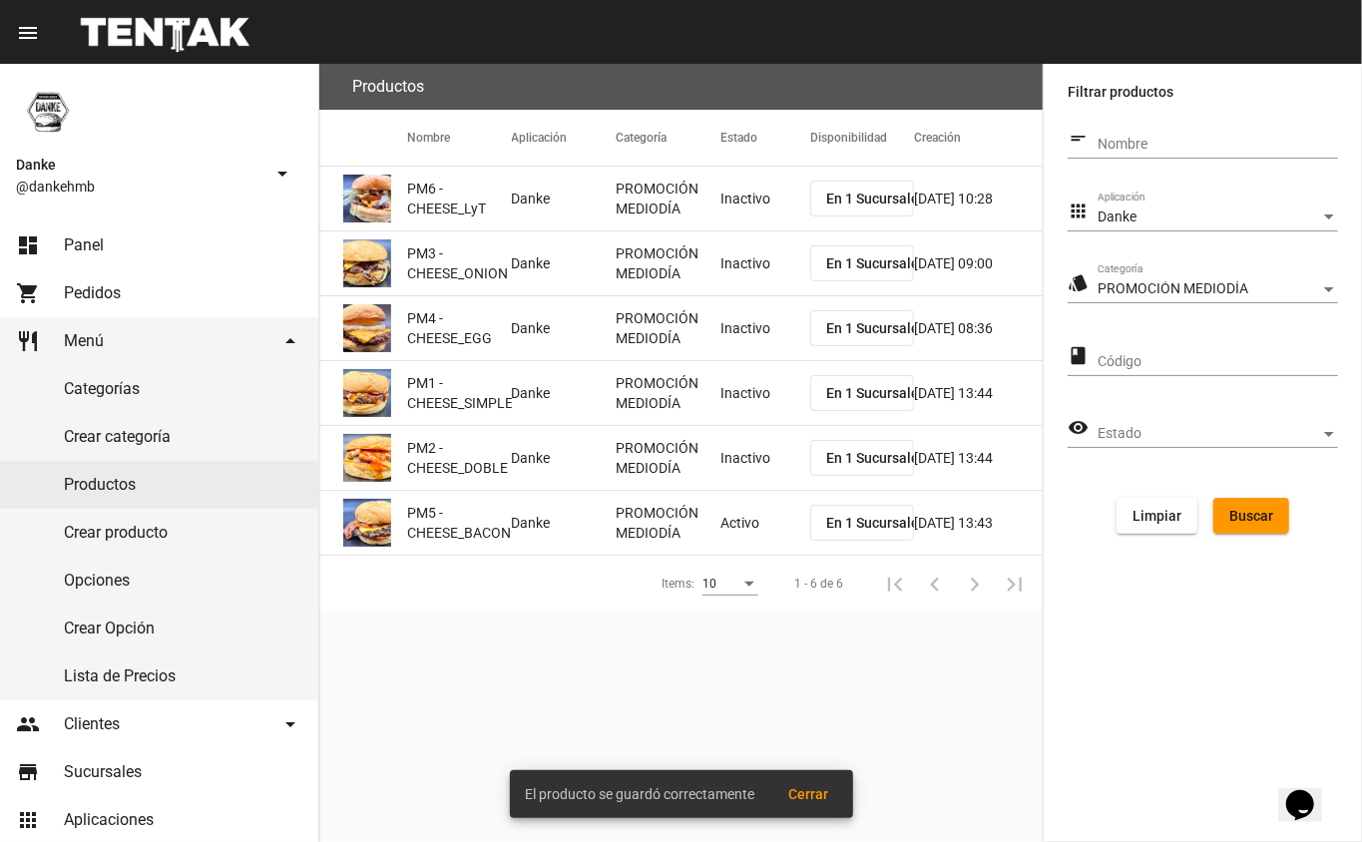
click at [760, 539] on mat-cell "Activo" at bounding box center [765, 523] width 90 height 64
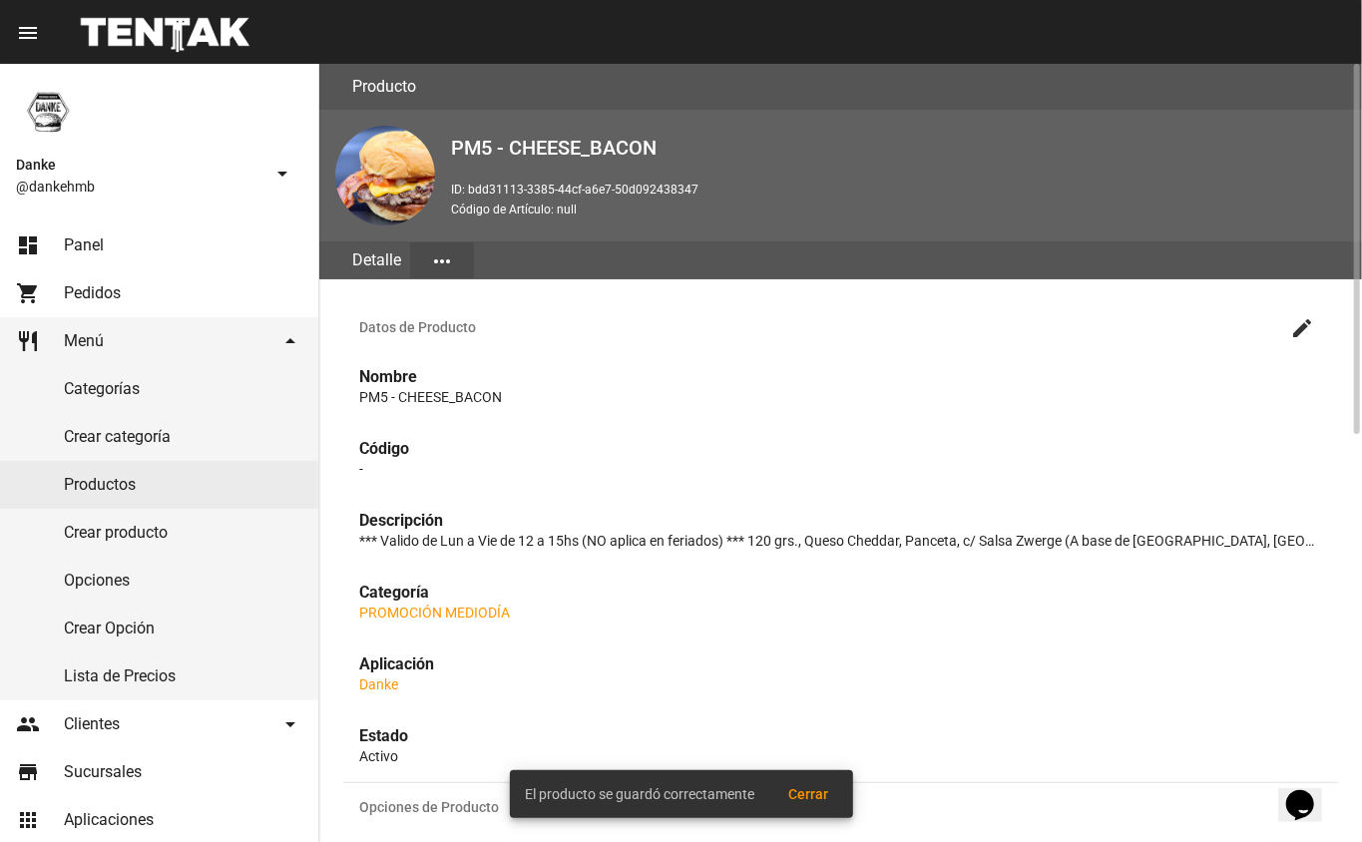
click at [1303, 325] on mat-icon "create" at bounding box center [1302, 328] width 24 height 24
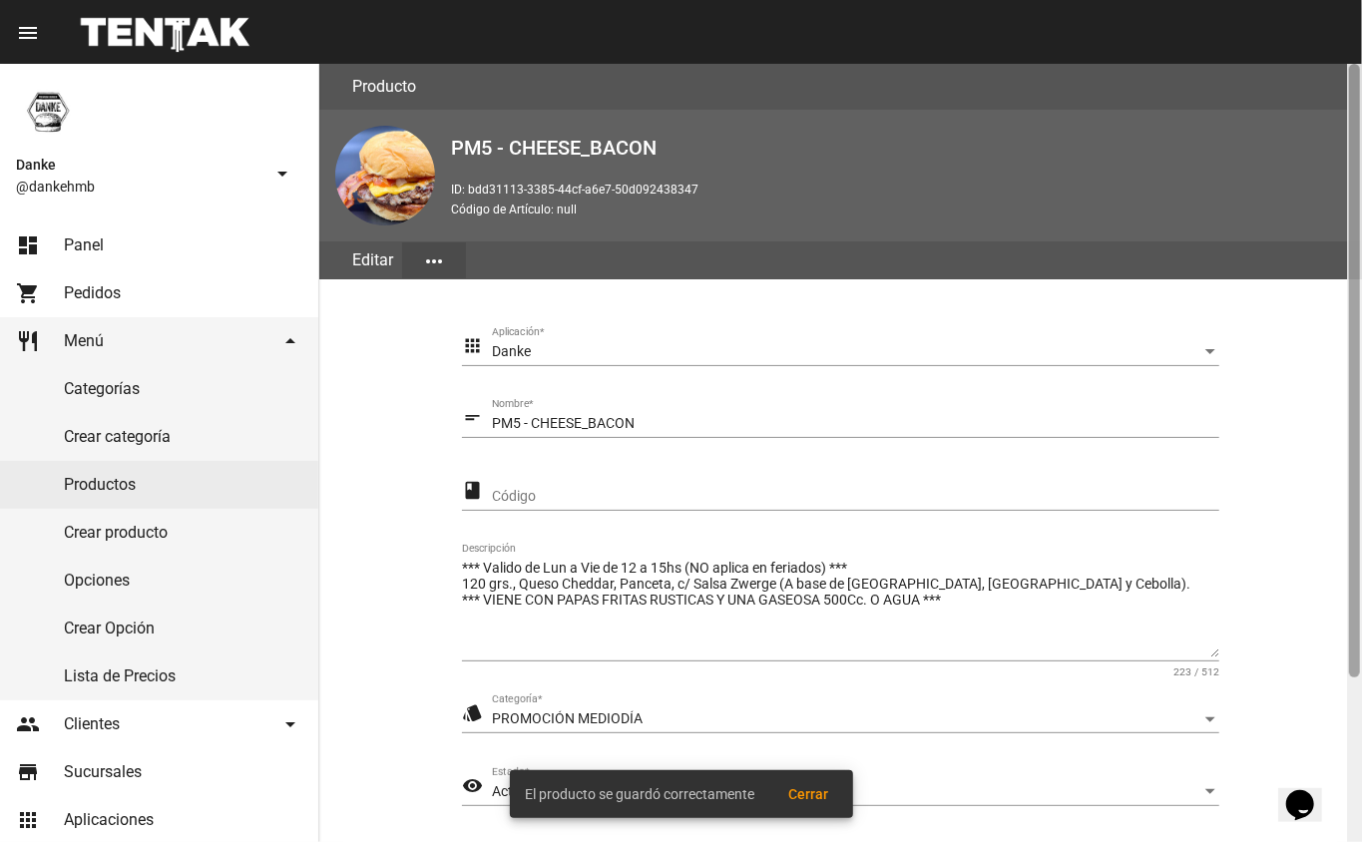
click at [1347, 708] on div at bounding box center [1354, 453] width 15 height 778
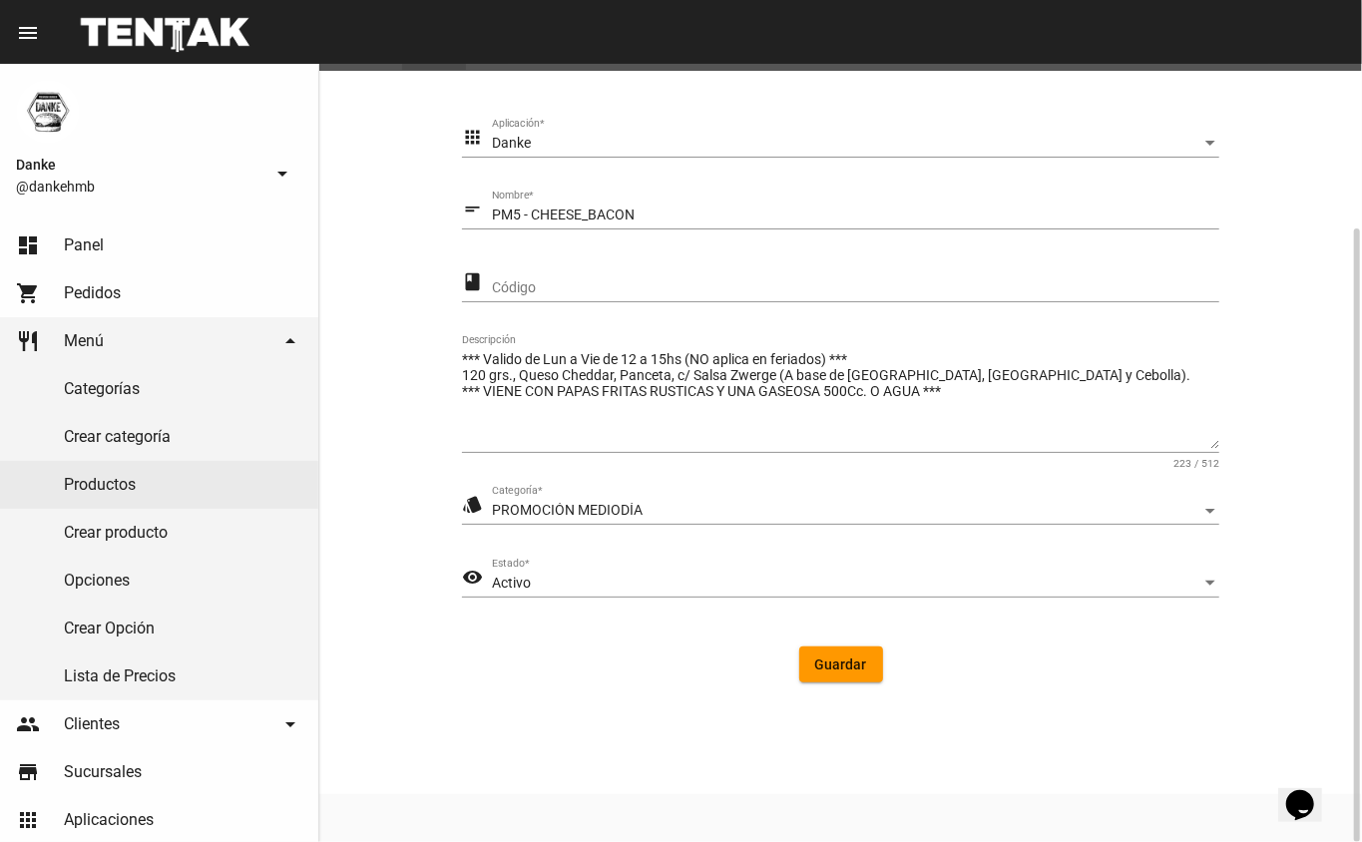
click at [633, 584] on div "Activo" at bounding box center [847, 584] width 710 height 16
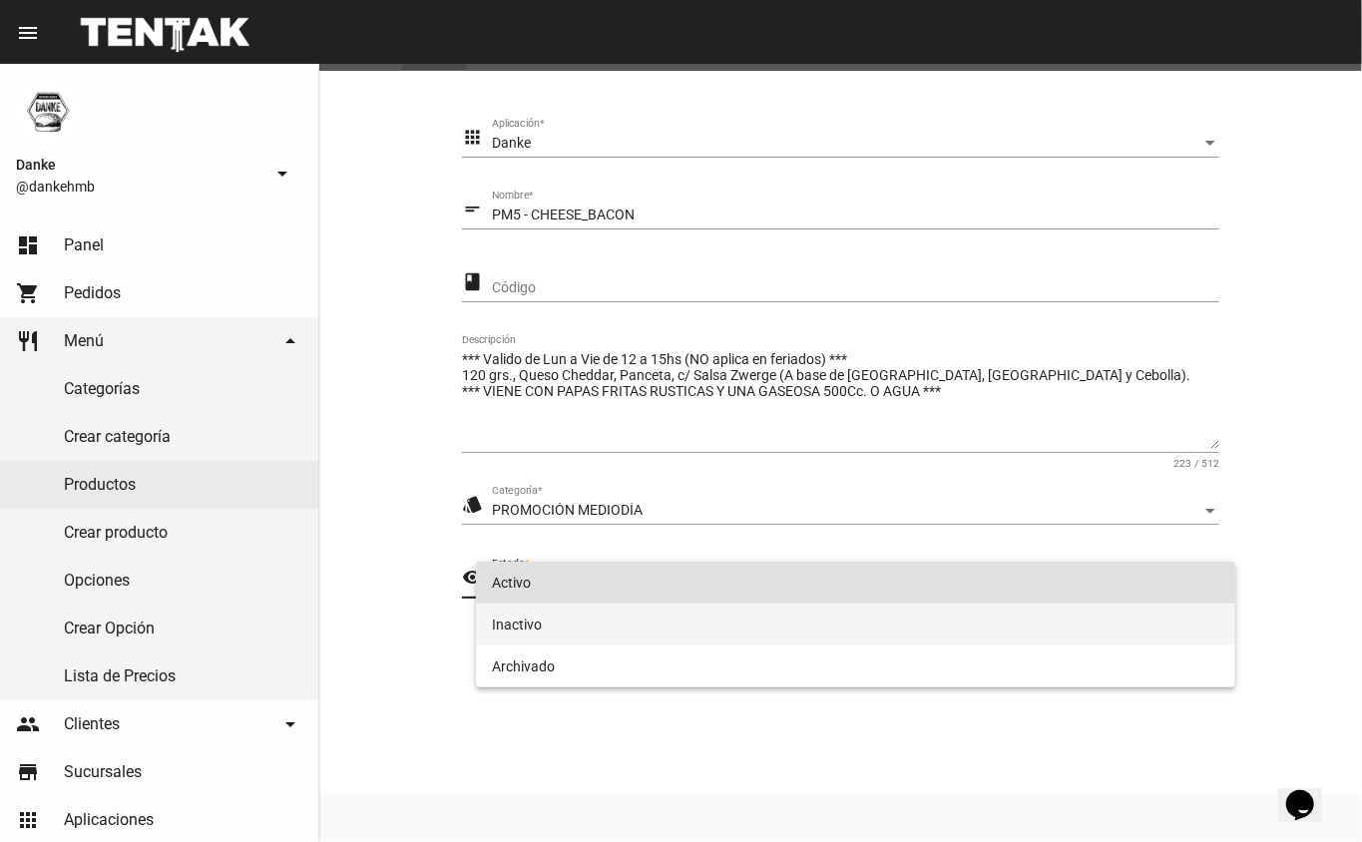
click at [521, 624] on span "Inactivo" at bounding box center [856, 625] width 728 height 42
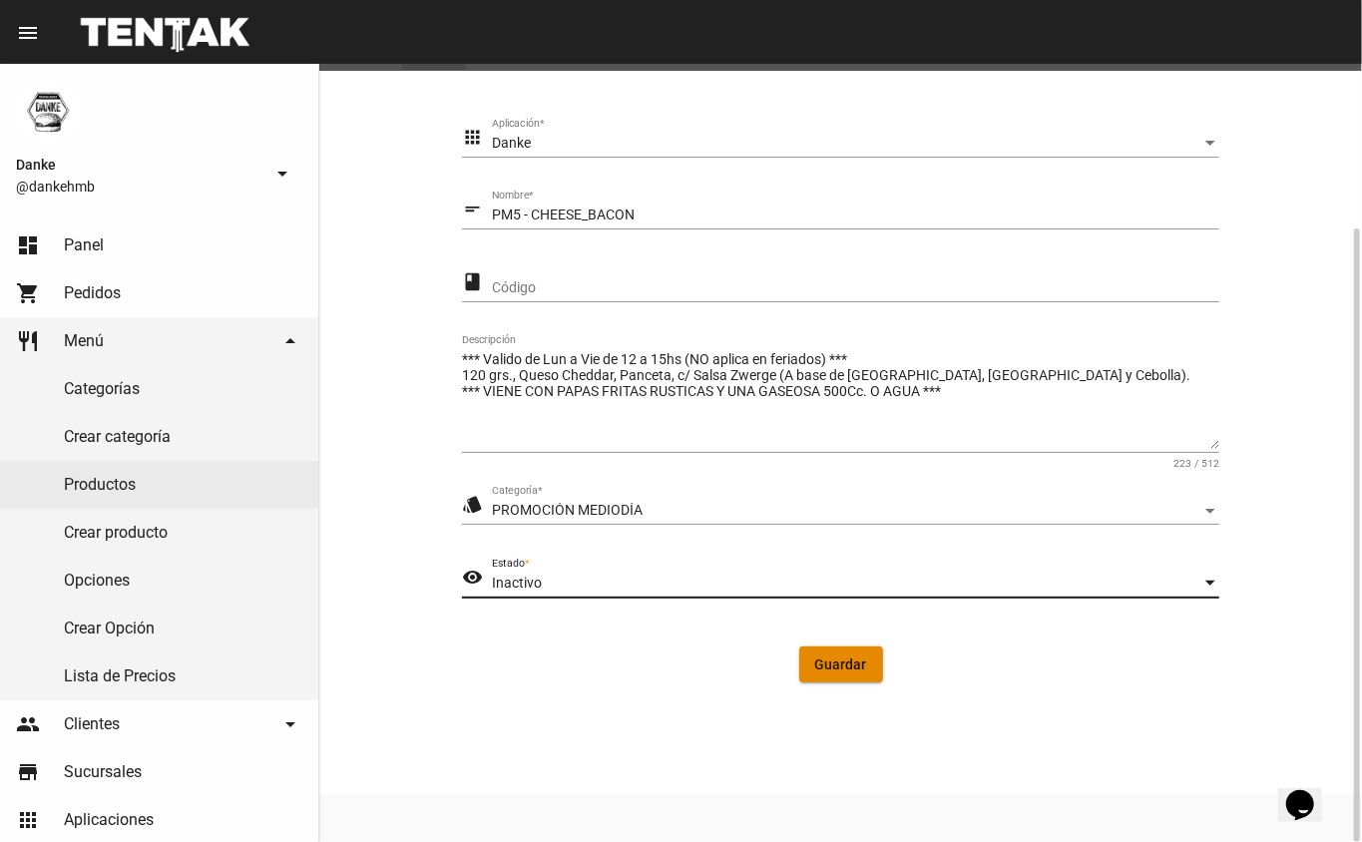
click at [863, 675] on button "Guardar" at bounding box center [841, 665] width 84 height 36
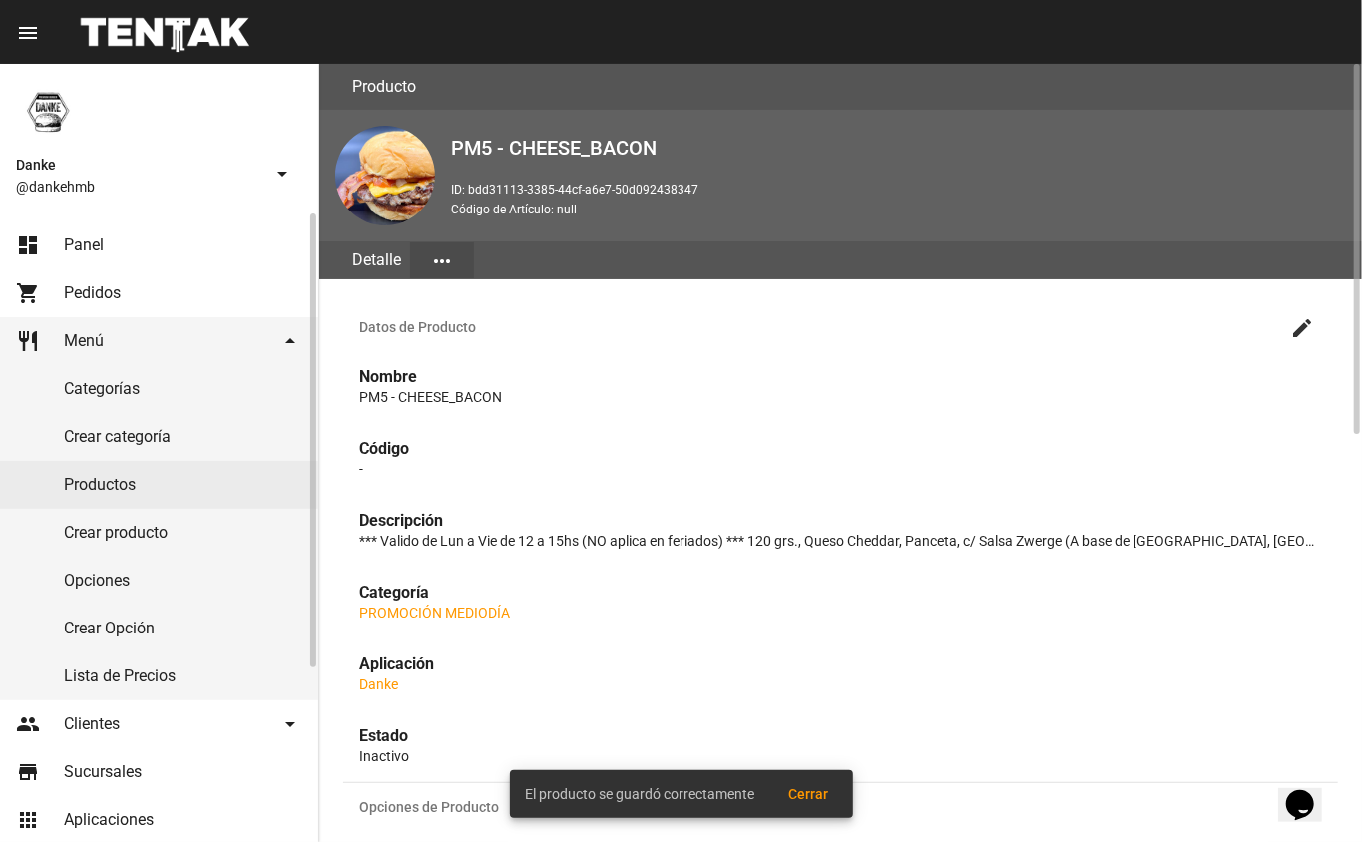
click at [94, 489] on link "Productos" at bounding box center [159, 485] width 318 height 48
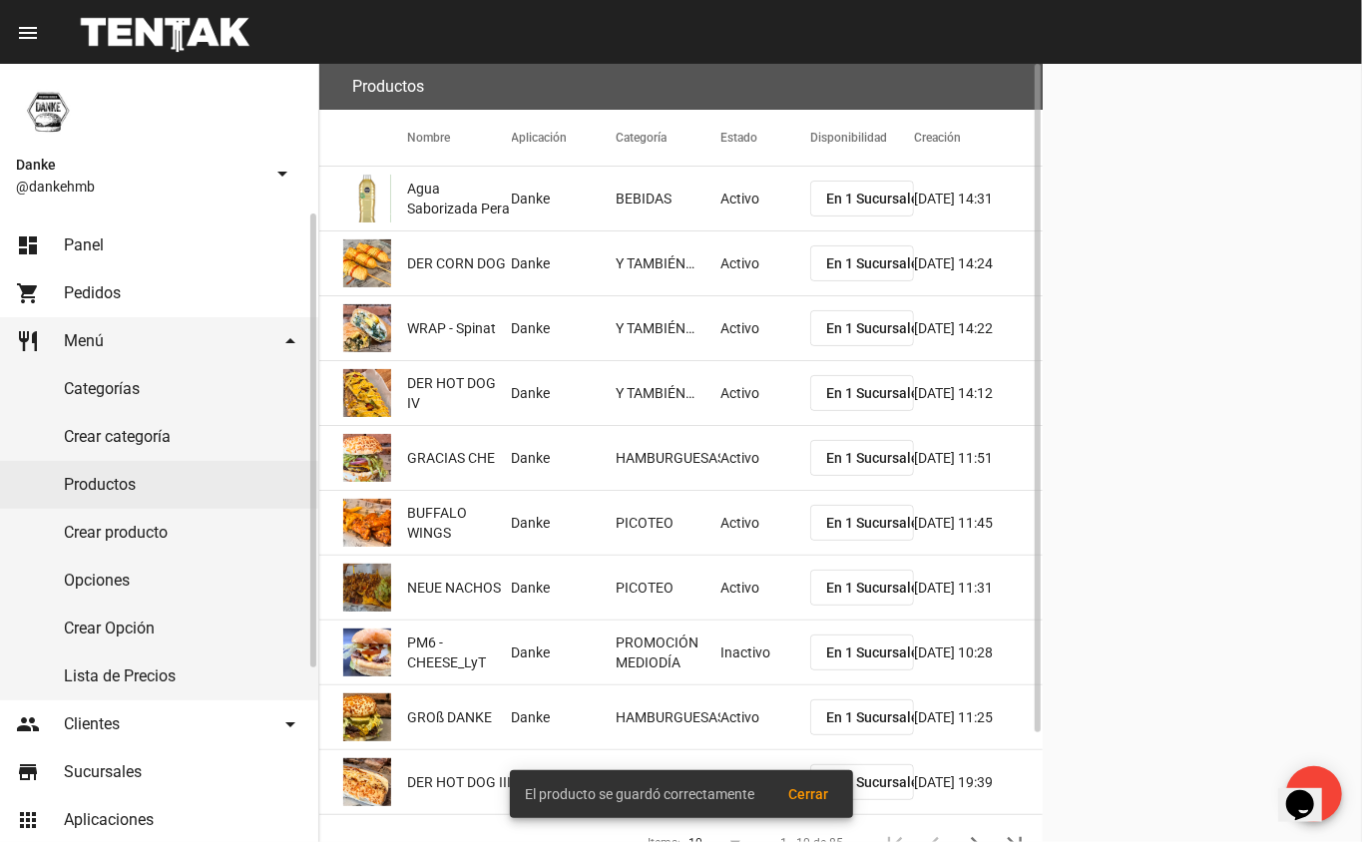
click at [116, 245] on link "dashboard Panel" at bounding box center [159, 246] width 318 height 48
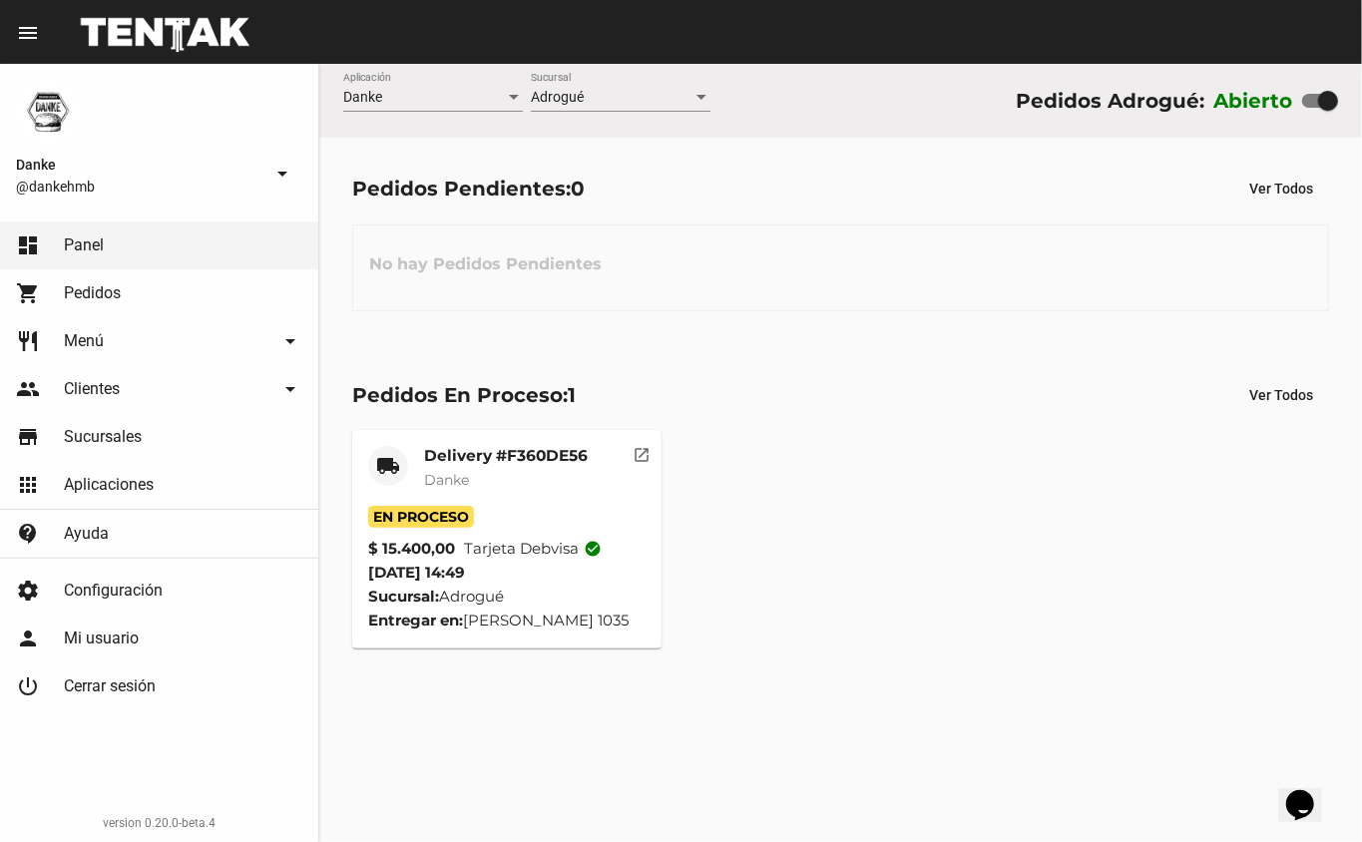
click at [465, 479] on span "Danke" at bounding box center [446, 480] width 45 height 18
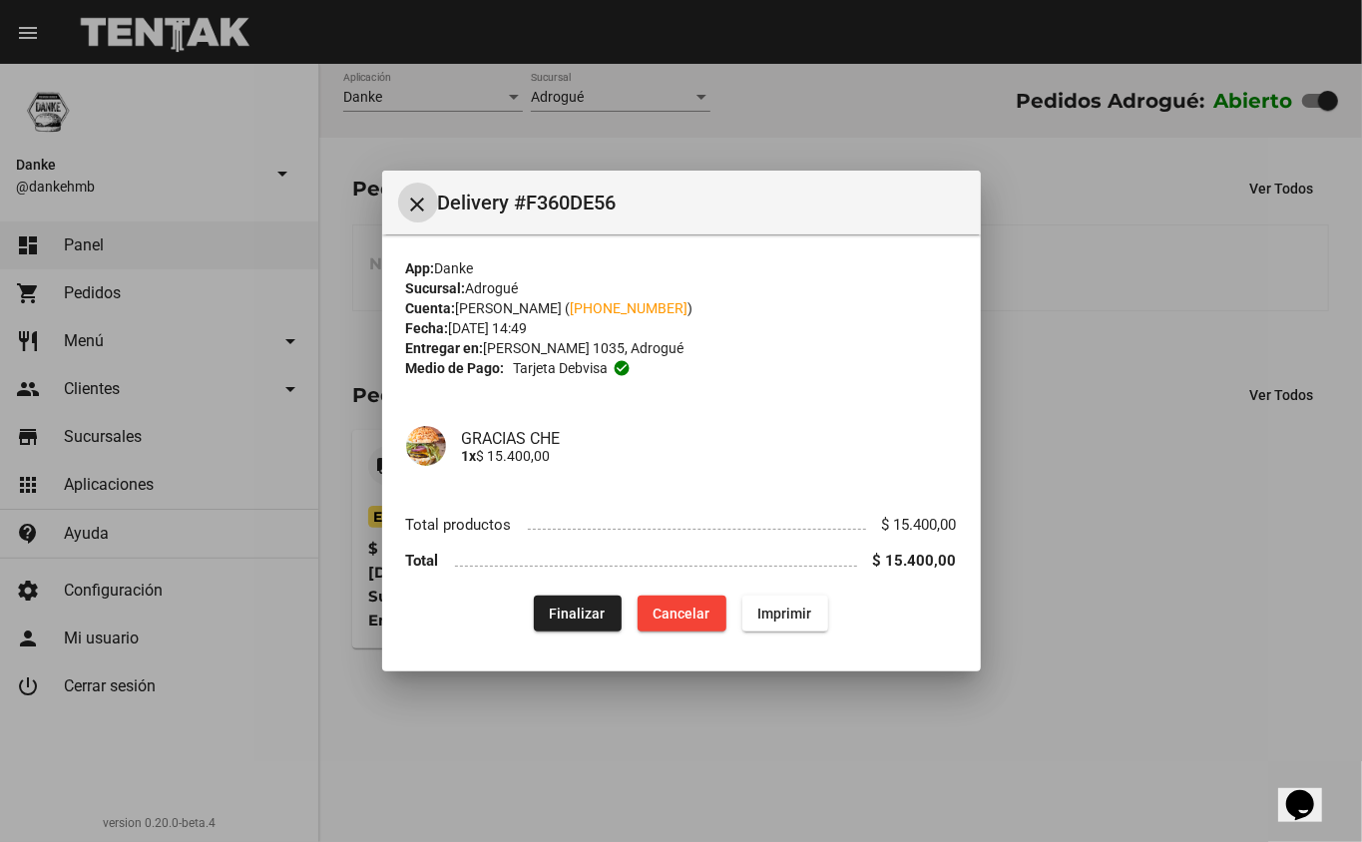
click at [551, 611] on button "Finalizar" at bounding box center [578, 614] width 88 height 36
